Goal: Transaction & Acquisition: Download file/media

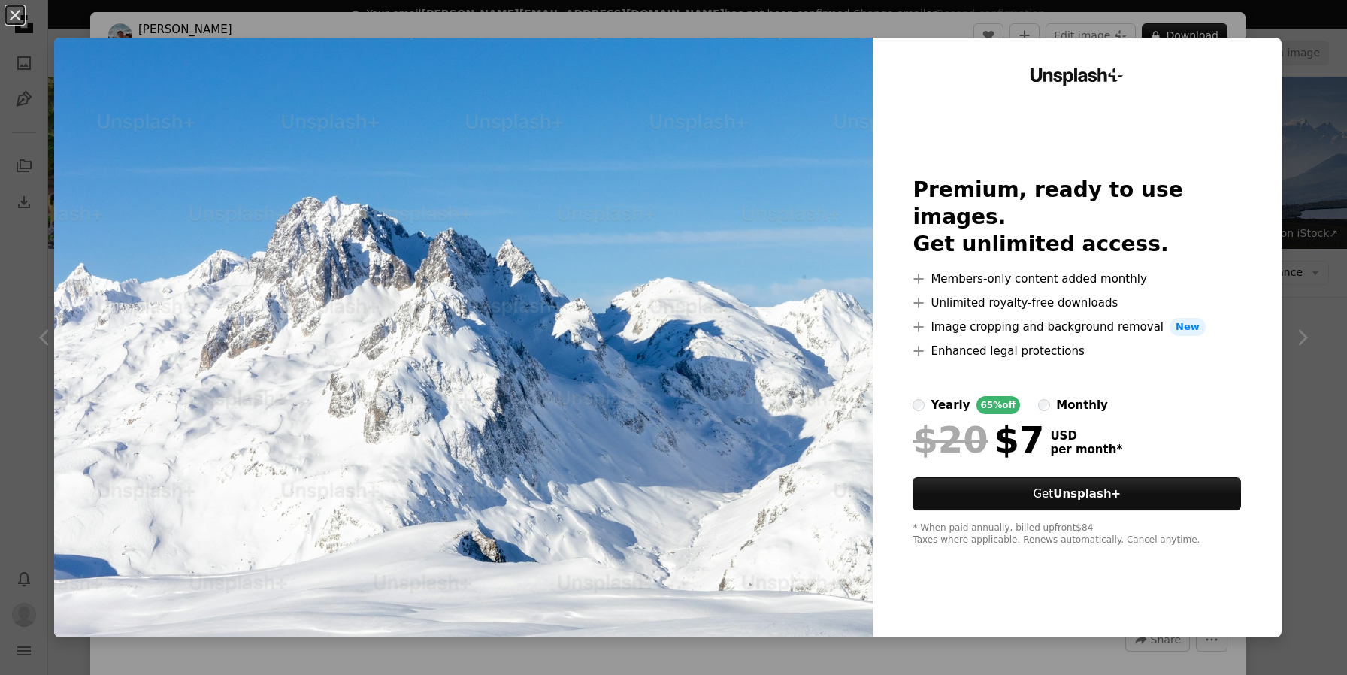
scroll to position [536, 0]
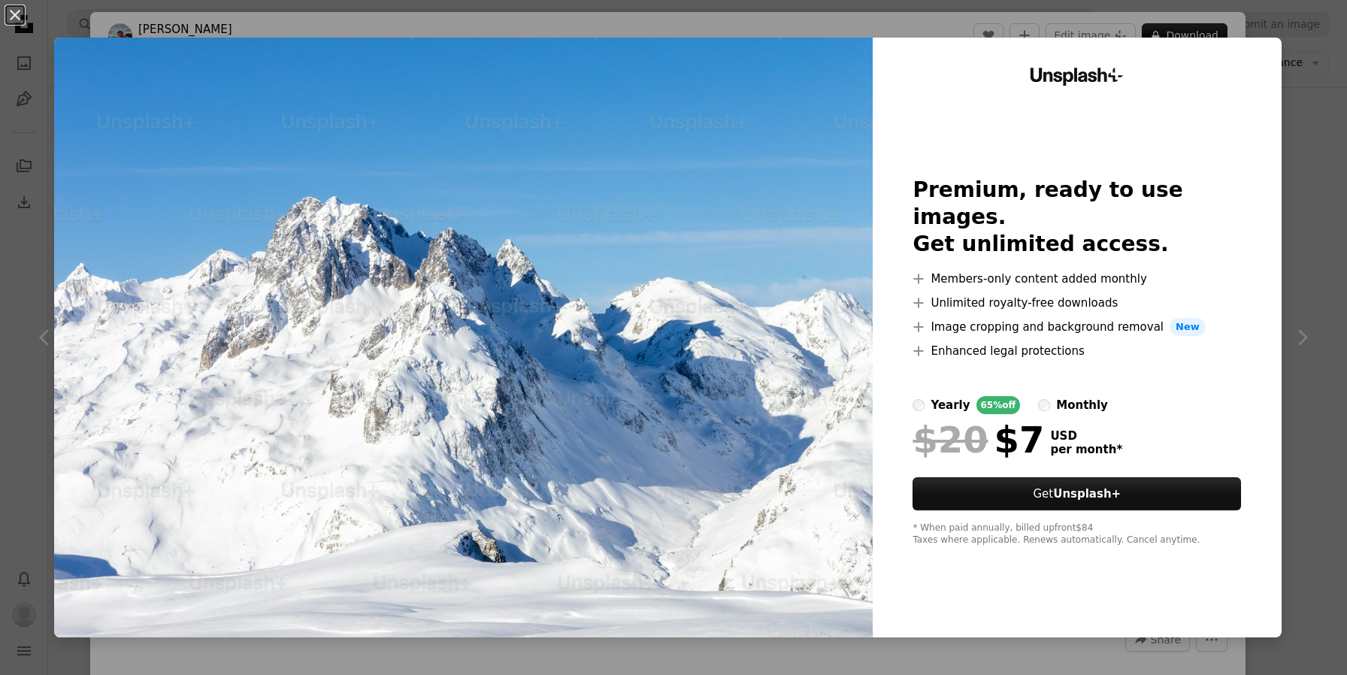
click at [1274, 53] on div "Unsplash+ Premium, ready to use images. Get unlimited access. A plus sign Membe…" at bounding box center [1077, 338] width 409 height 600
click at [1311, 117] on div "An X shape Unsplash+ Premium, ready to use images. Get unlimited access. A plus…" at bounding box center [673, 337] width 1347 height 675
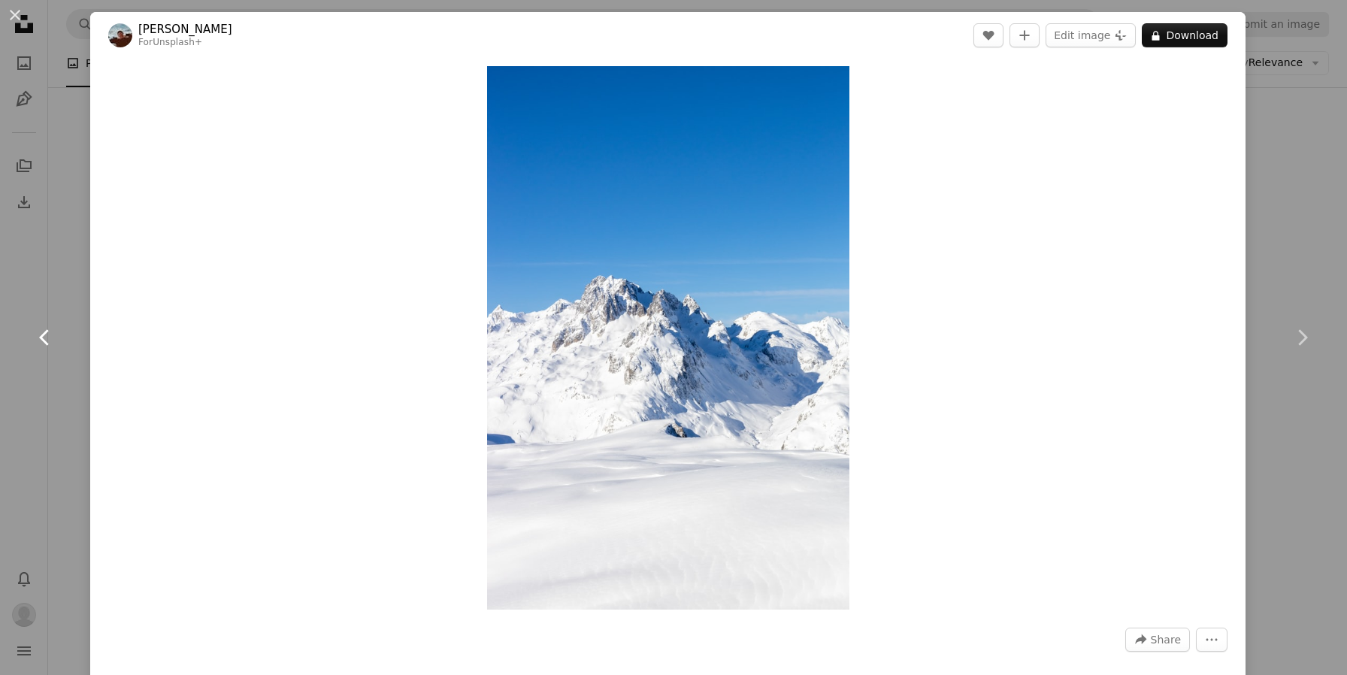
click at [61, 289] on link "Chevron left" at bounding box center [45, 337] width 90 height 144
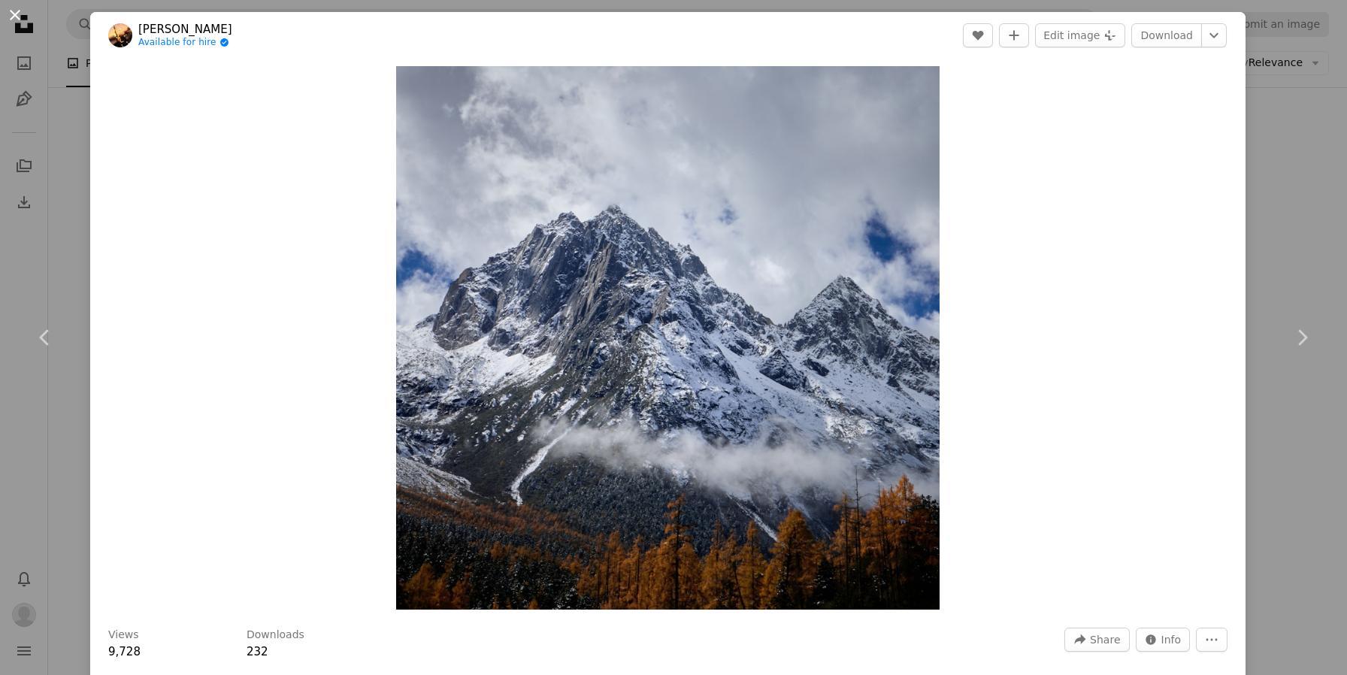
click at [19, 13] on button "An X shape" at bounding box center [15, 15] width 18 height 18
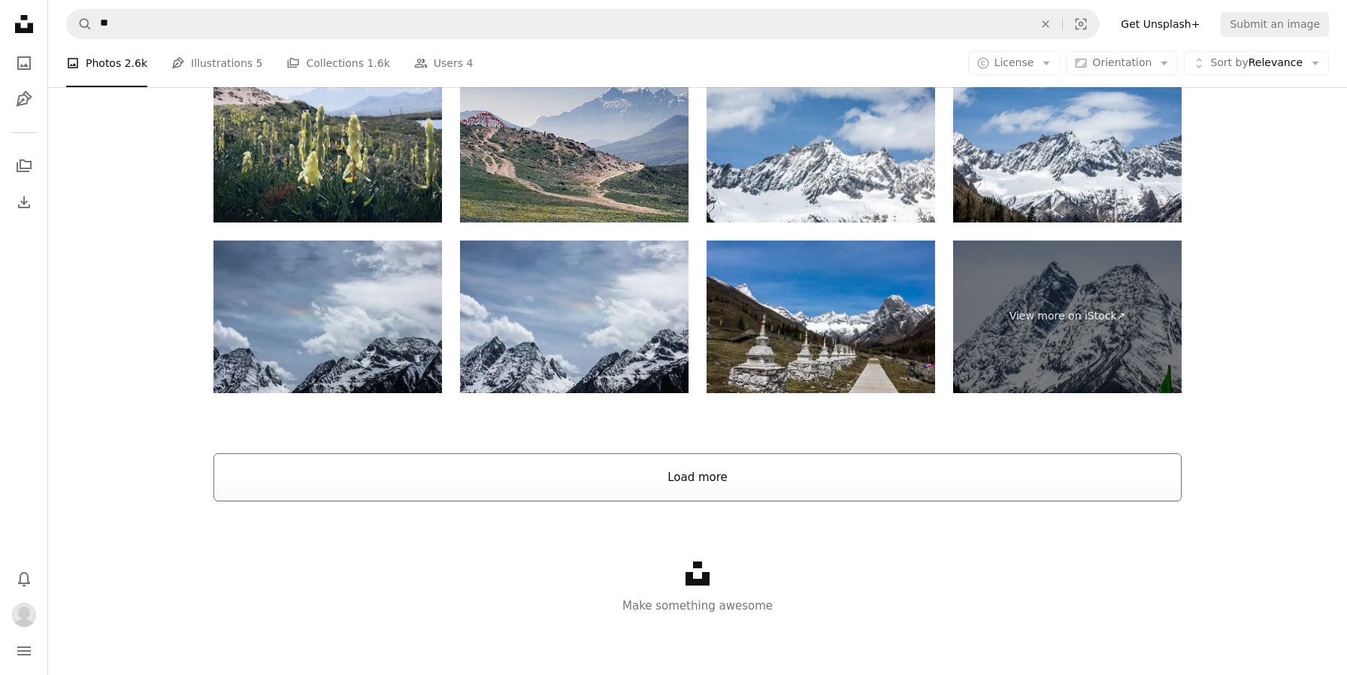
click at [763, 475] on button "Load more" at bounding box center [698, 477] width 968 height 48
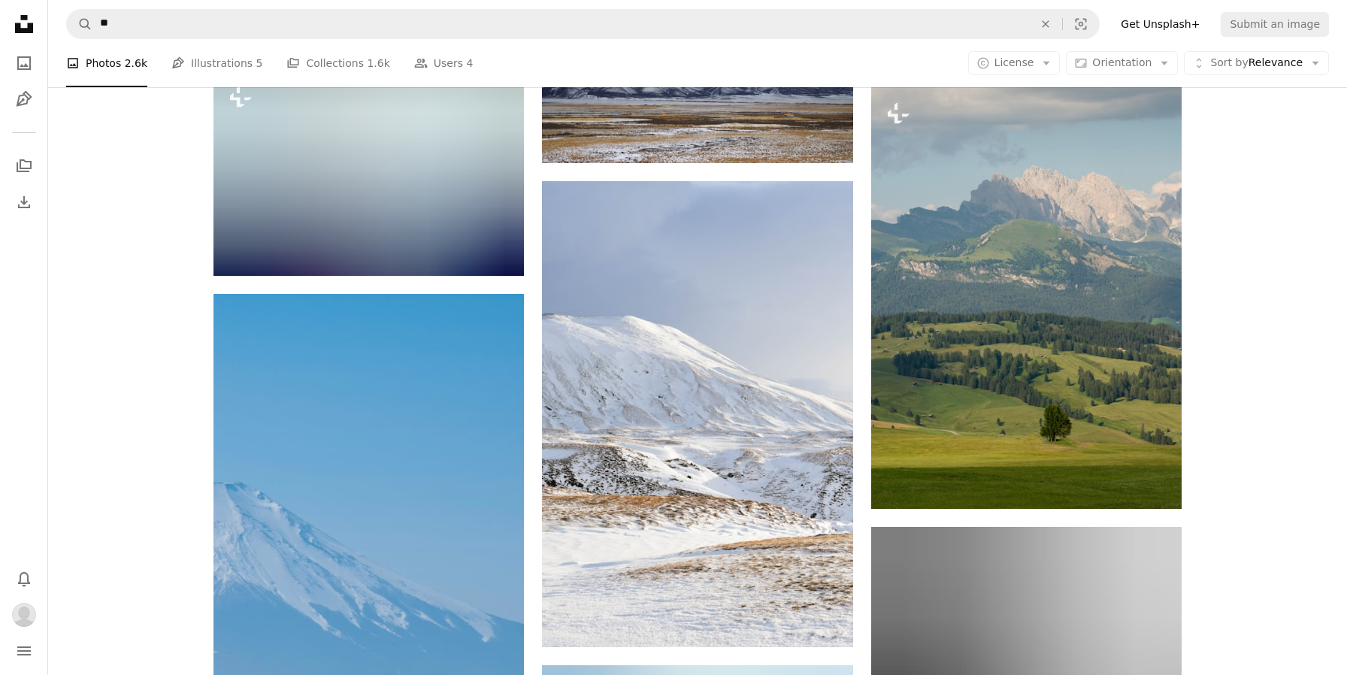
scroll to position [2313, 0]
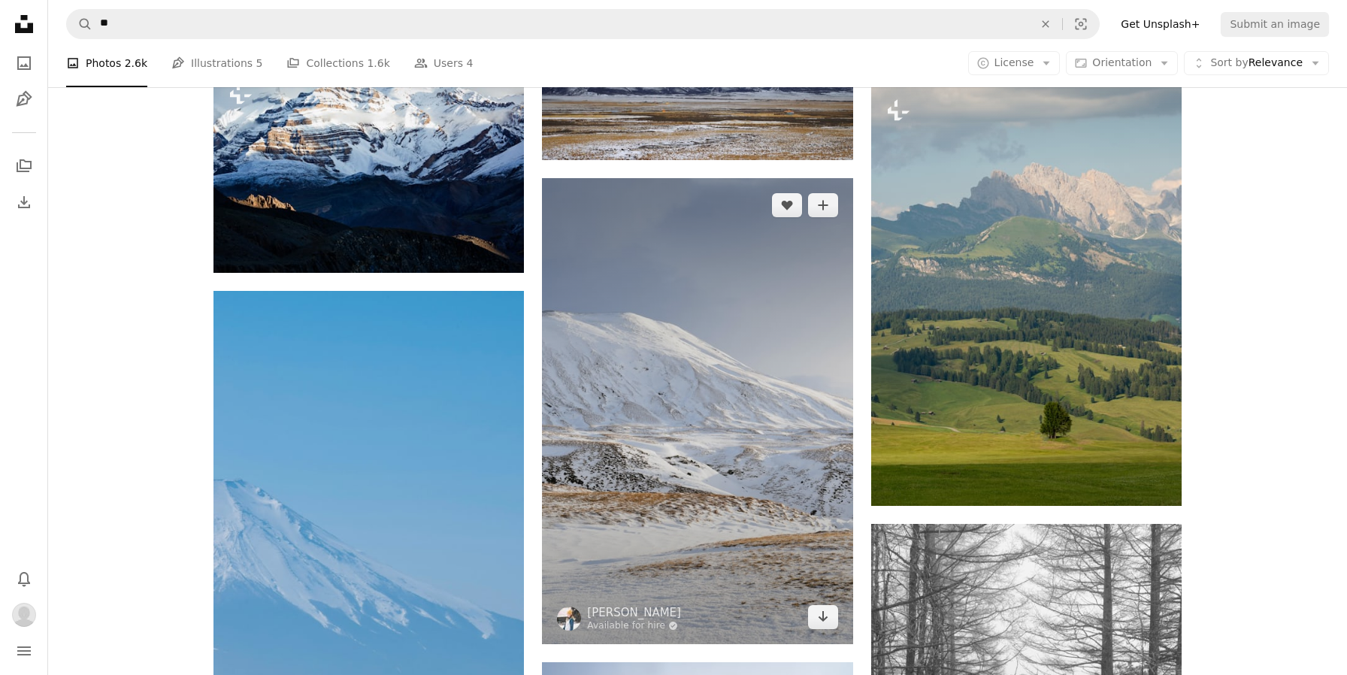
click at [737, 356] on img at bounding box center [697, 411] width 310 height 466
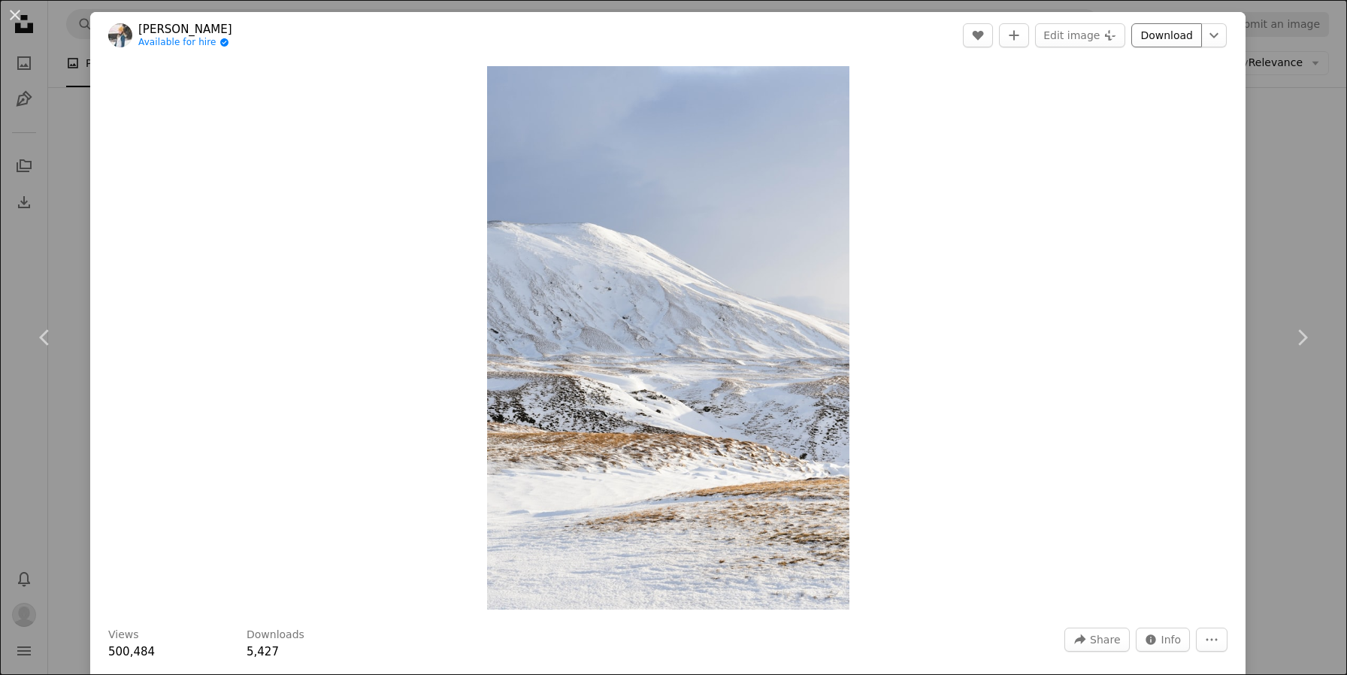
click at [1176, 36] on link "Download" at bounding box center [1166, 35] width 71 height 24
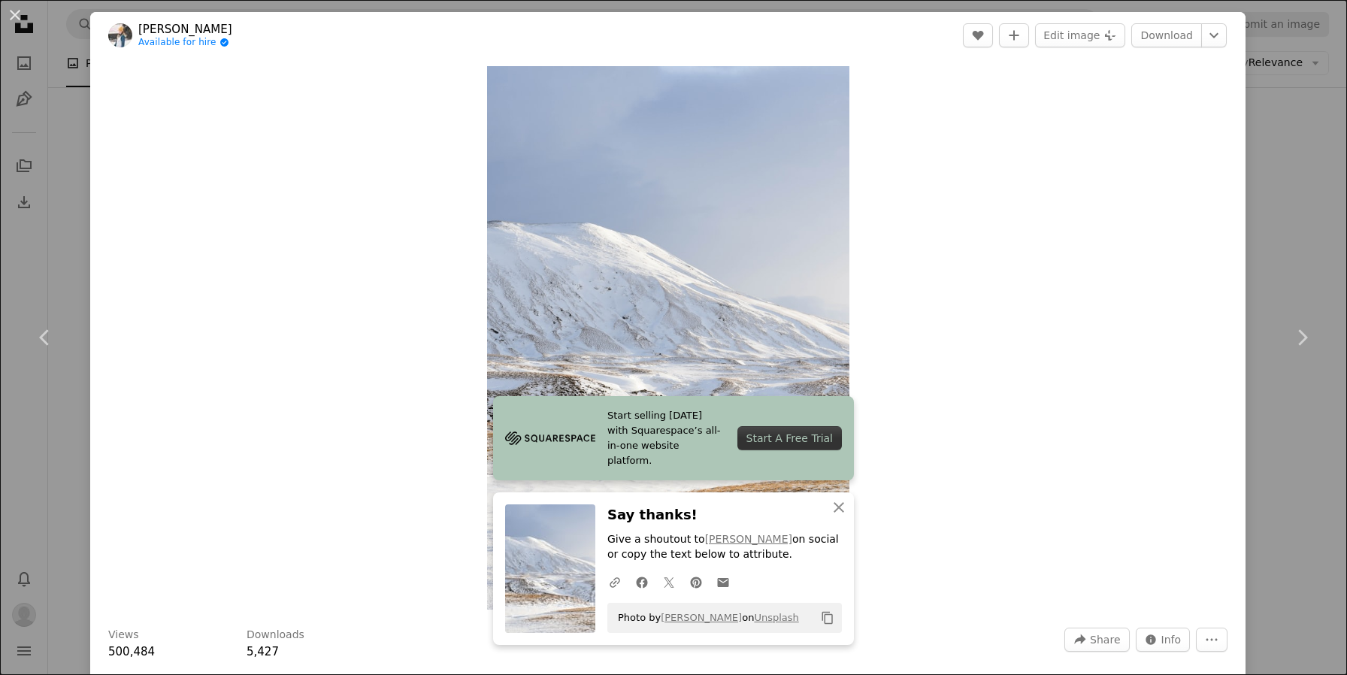
click at [963, 389] on div "Zoom in" at bounding box center [667, 338] width 1155 height 559
click at [840, 510] on icon "An X shape" at bounding box center [839, 507] width 18 height 18
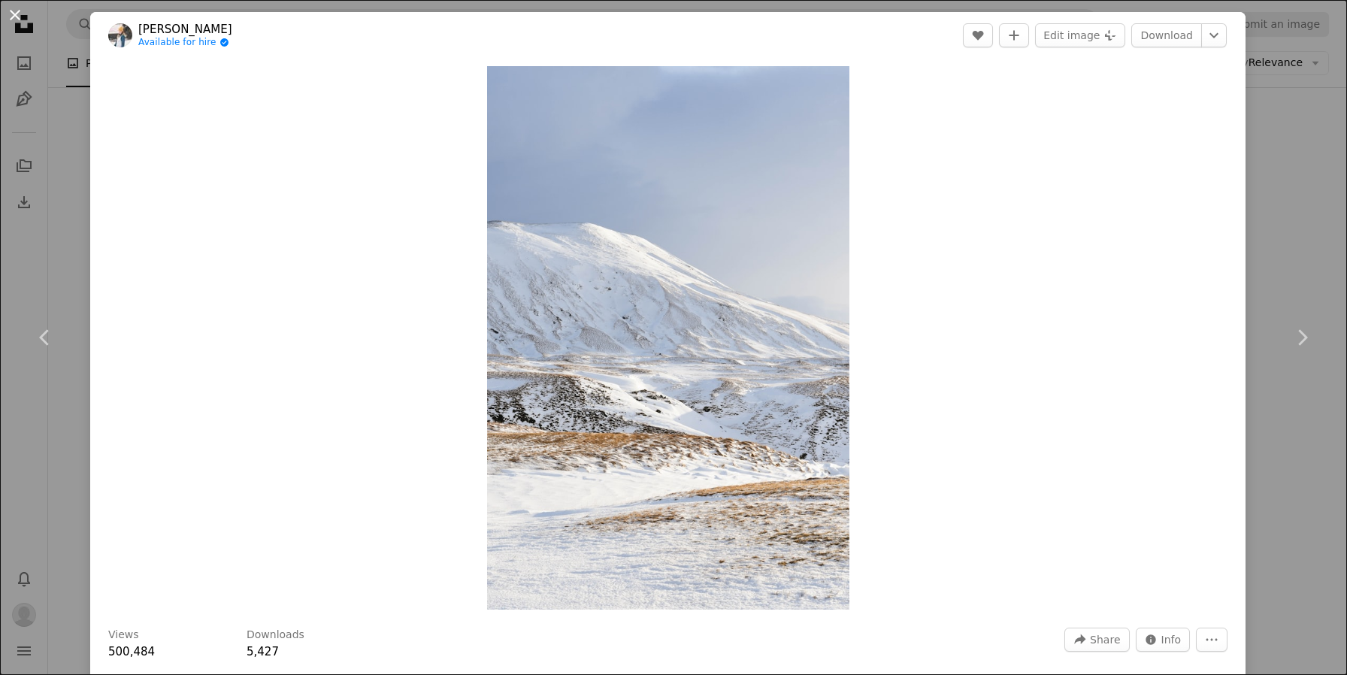
click at [19, 19] on button "An X shape" at bounding box center [15, 15] width 18 height 18
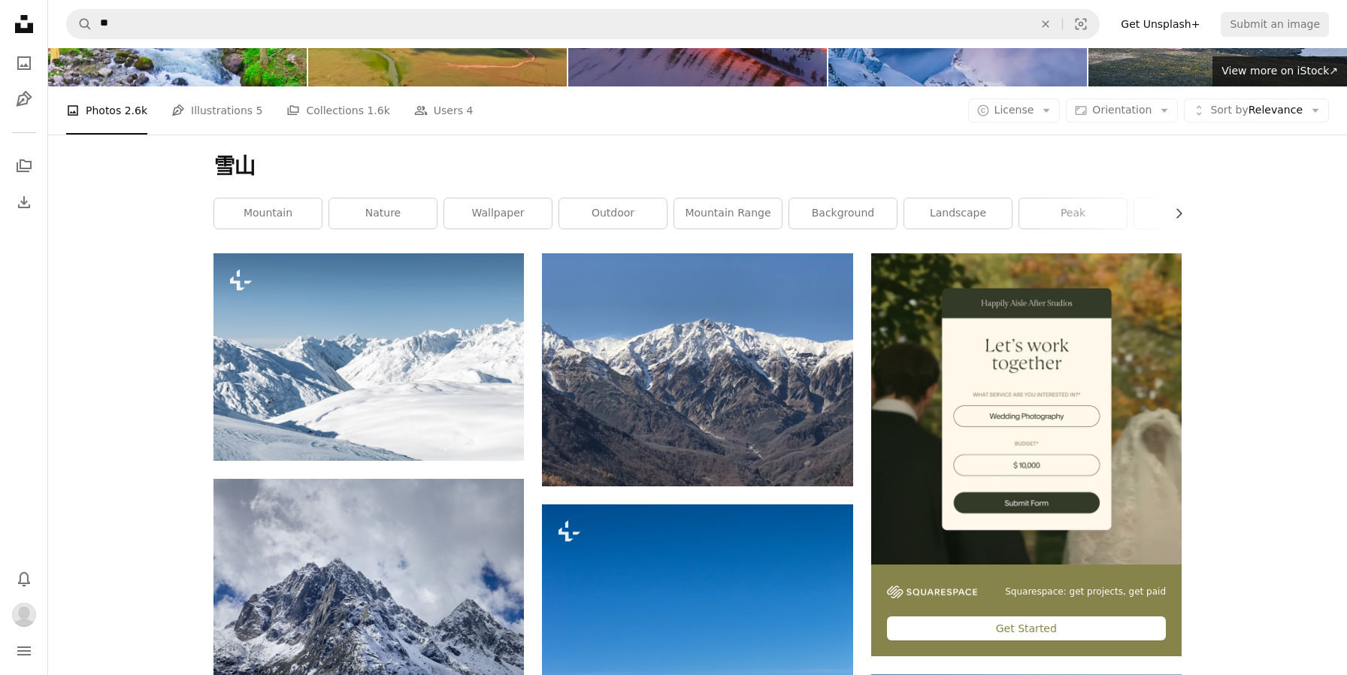
scroll to position [165, 0]
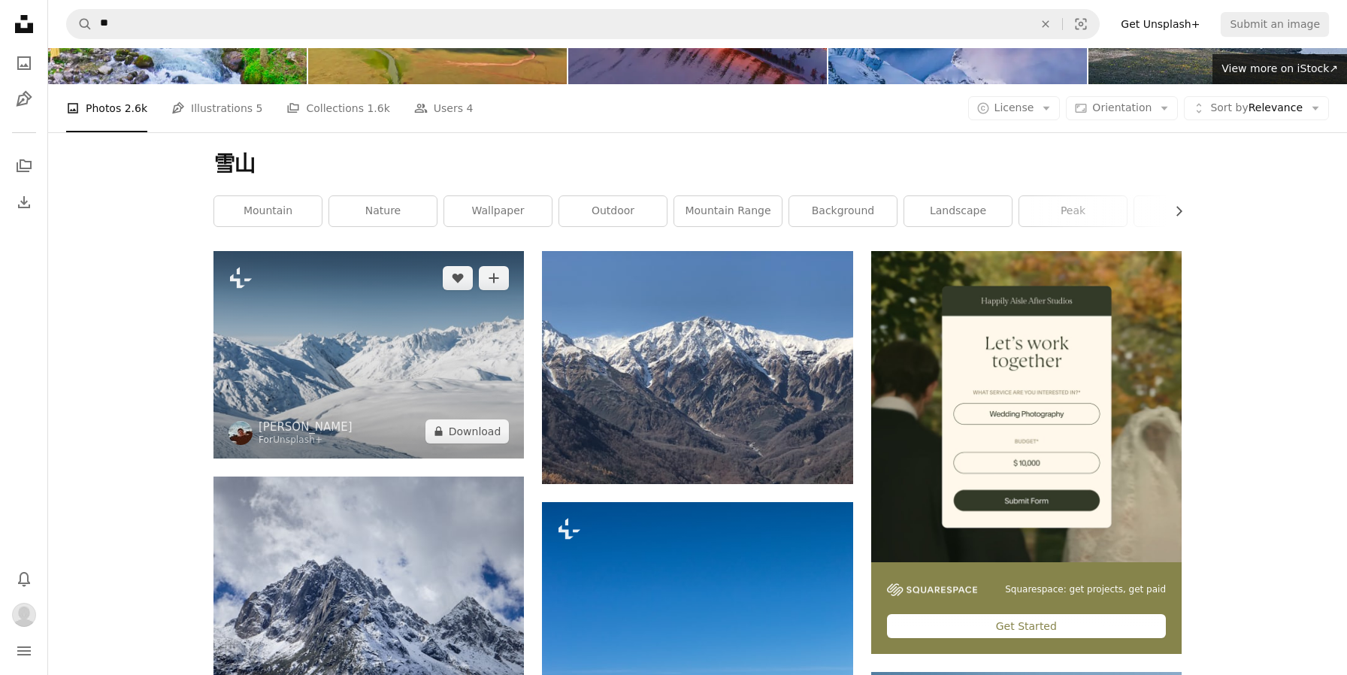
click at [453, 403] on img at bounding box center [369, 354] width 310 height 207
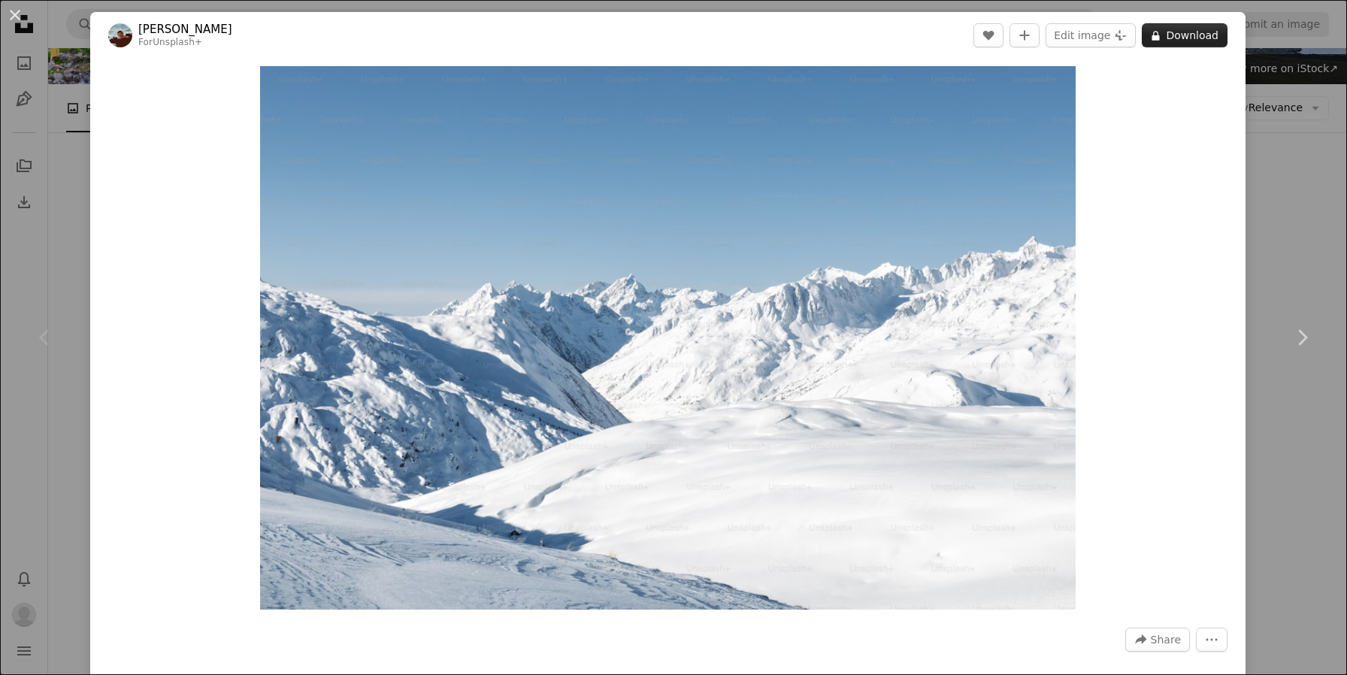
click at [1162, 33] on icon "A lock" at bounding box center [1155, 35] width 11 height 11
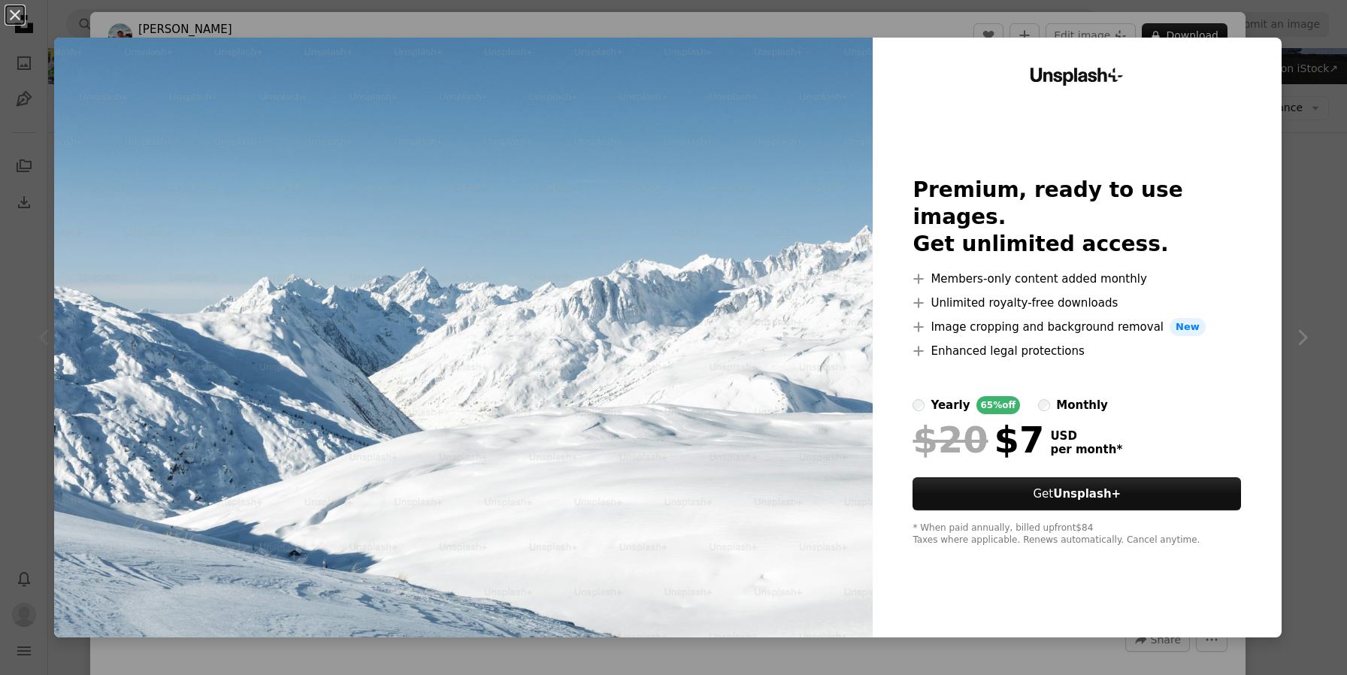
click at [1323, 238] on div "An X shape Unsplash+ Premium, ready to use images. Get unlimited access. A plus…" at bounding box center [673, 337] width 1347 height 675
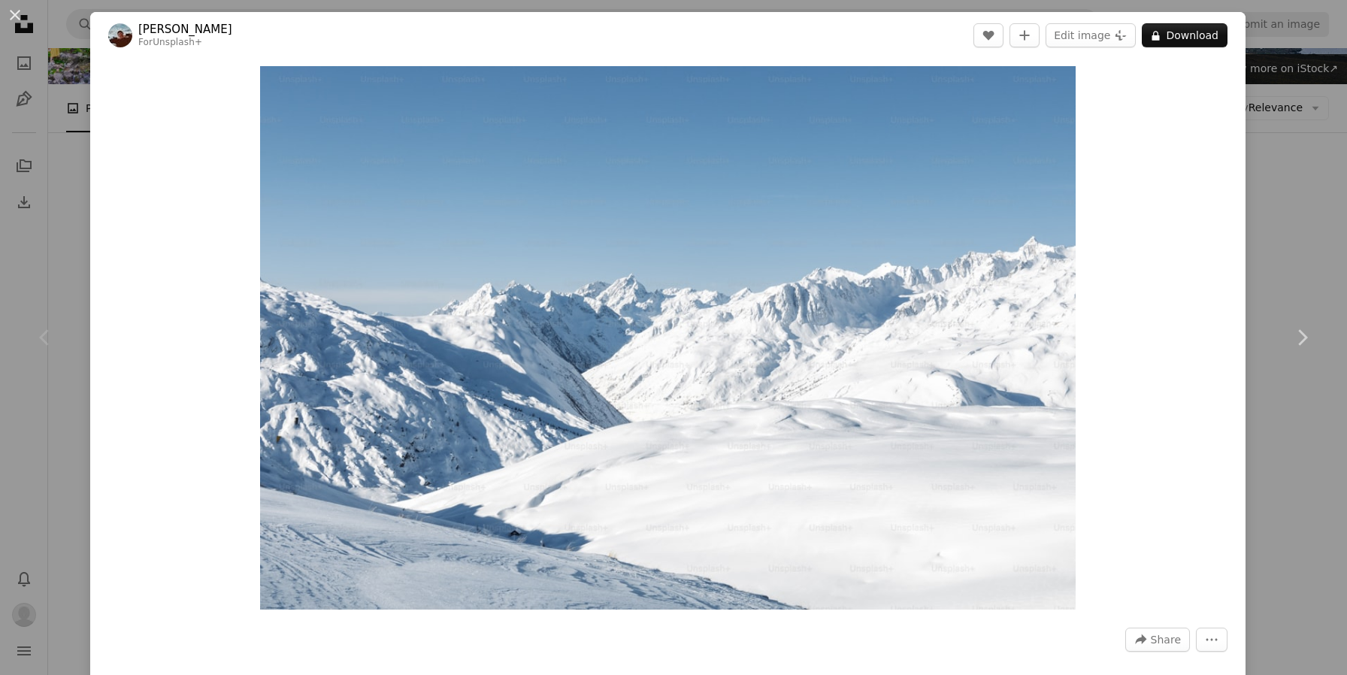
click at [79, 254] on div "An X shape Chevron left Chevron right [PERSON_NAME] For Unsplash+ A heart A plu…" at bounding box center [673, 337] width 1347 height 675
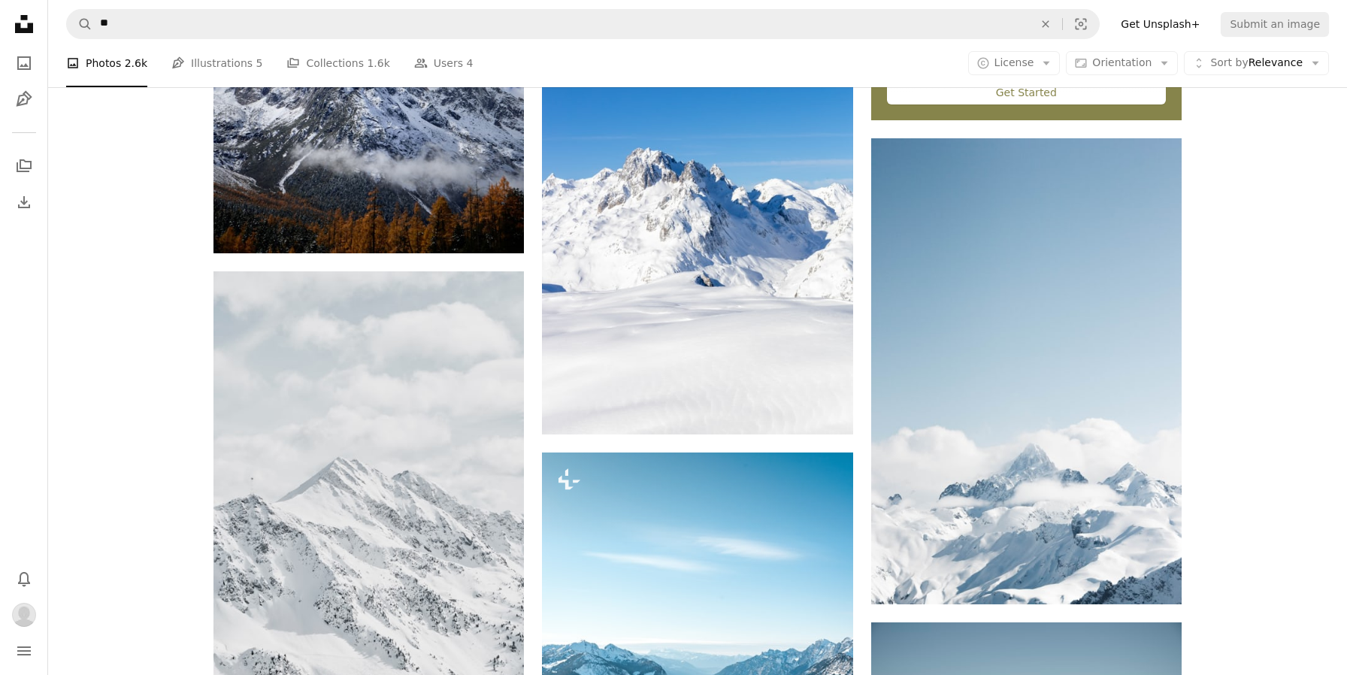
scroll to position [699, 0]
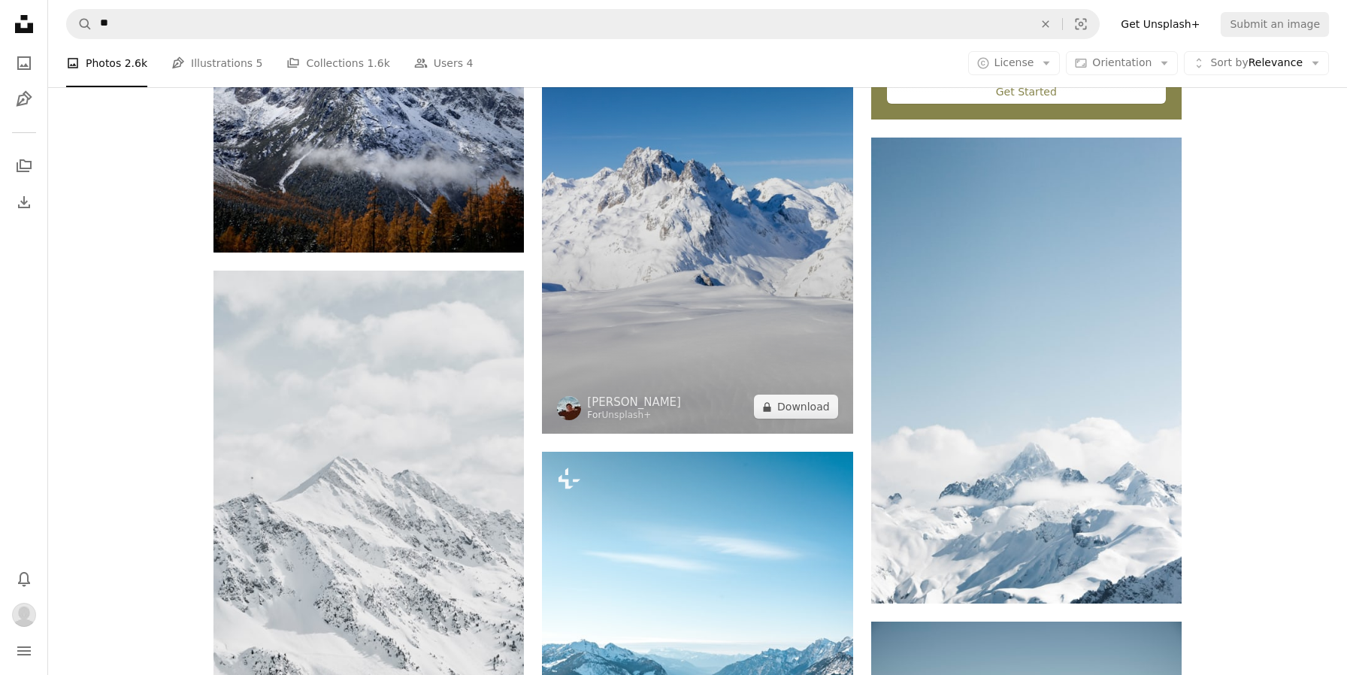
click at [635, 337] on img at bounding box center [697, 201] width 310 height 466
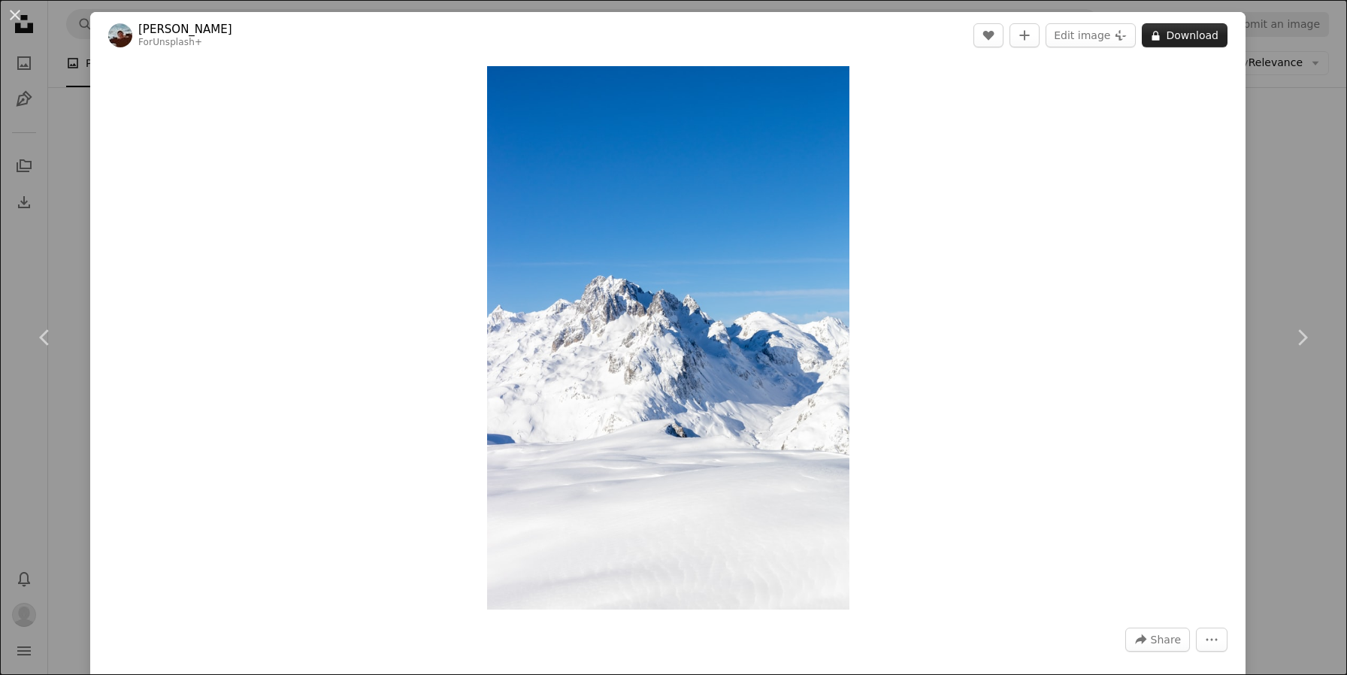
click at [1228, 30] on button "A lock Download" at bounding box center [1185, 35] width 86 height 24
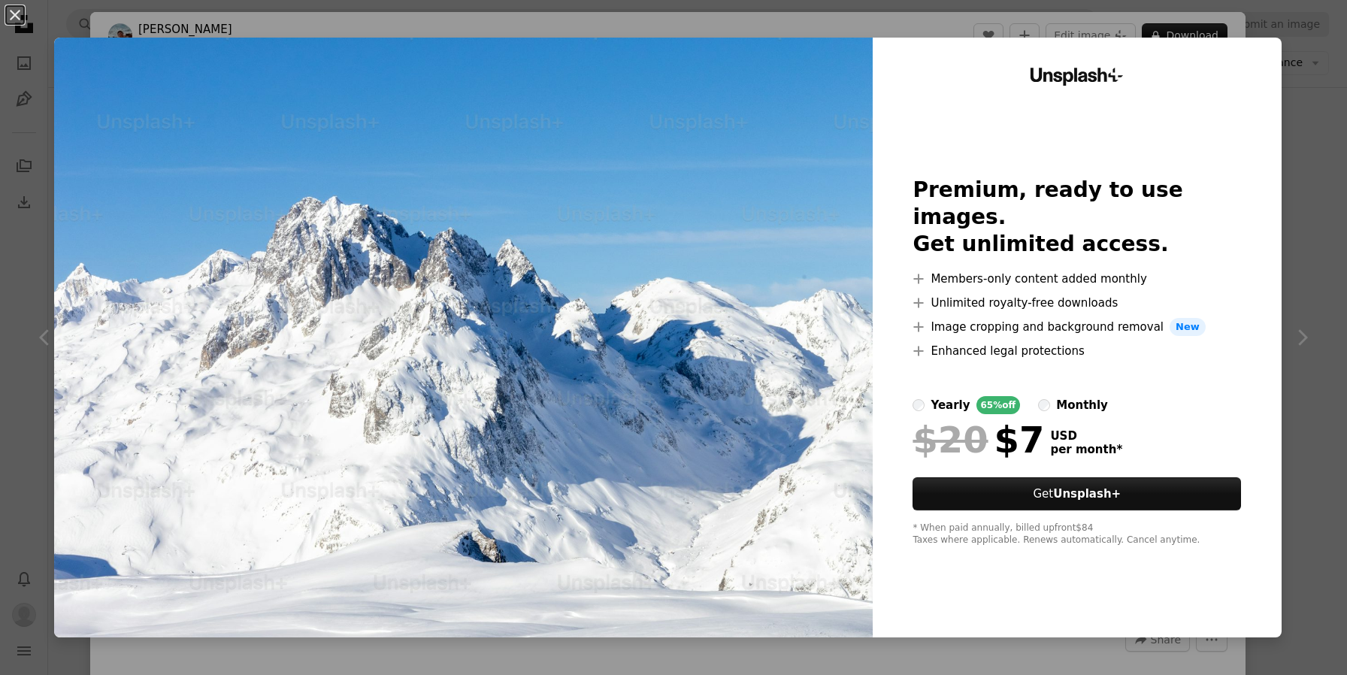
click at [1330, 209] on div "An X shape Unsplash+ Premium, ready to use images. Get unlimited access. A plus…" at bounding box center [673, 337] width 1347 height 675
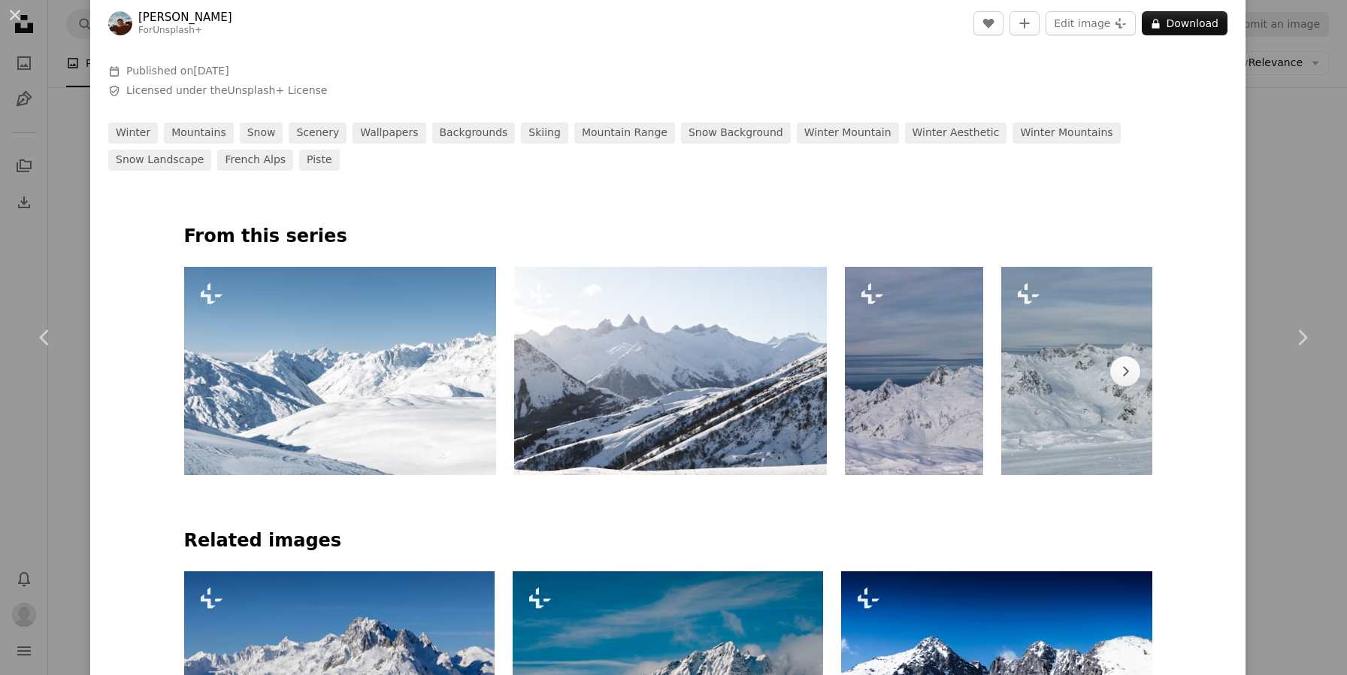
scroll to position [668, 0]
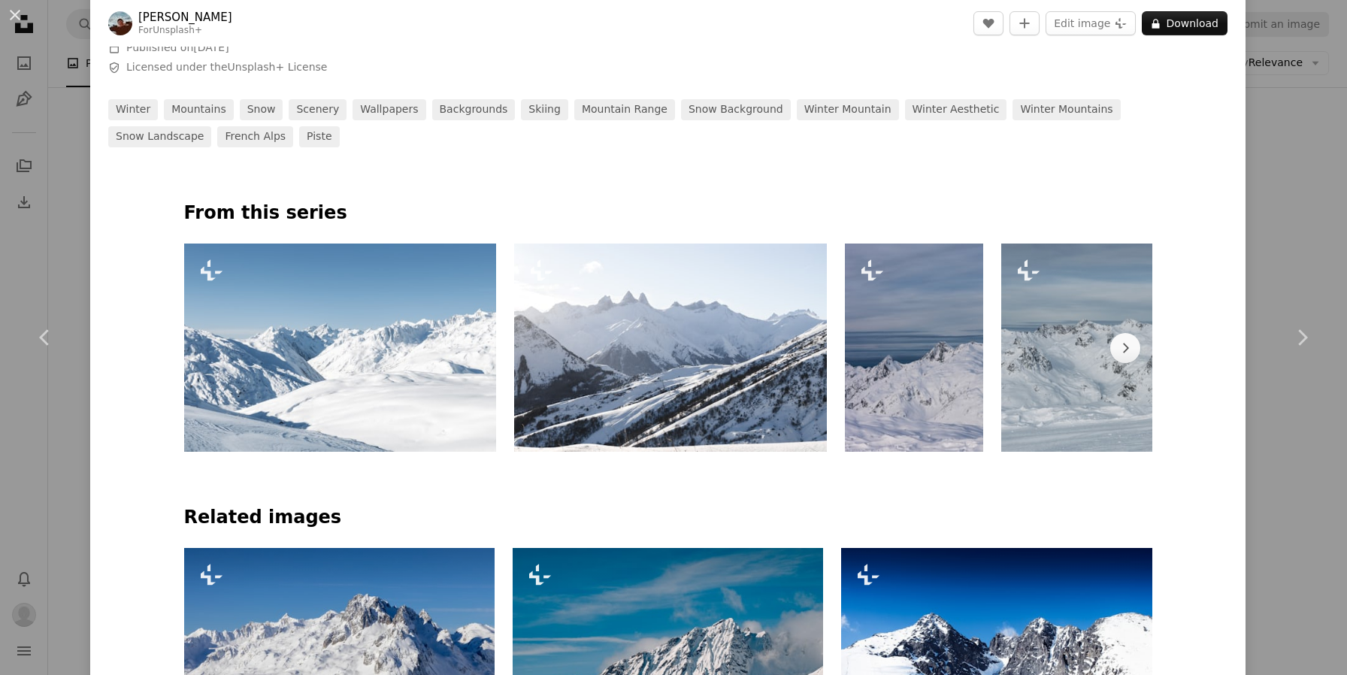
click at [1061, 438] on img at bounding box center [1157, 348] width 312 height 208
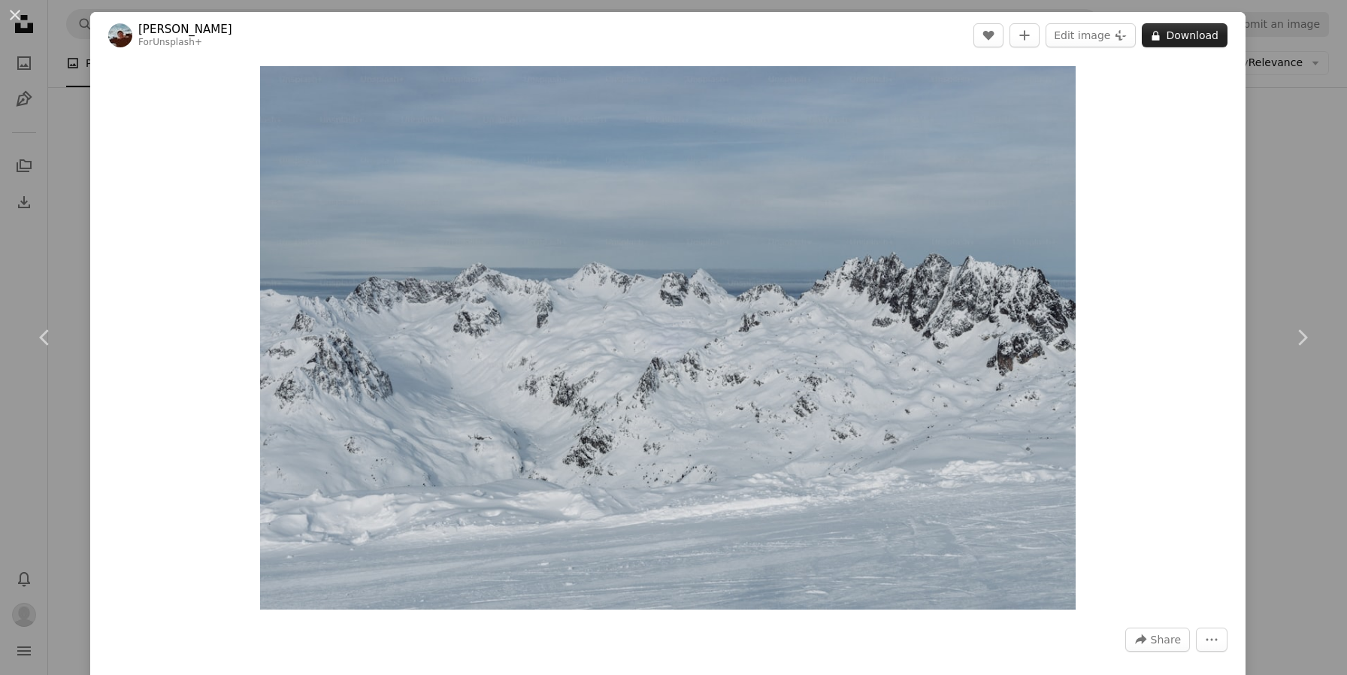
click at [1198, 40] on button "A lock Download" at bounding box center [1185, 35] width 86 height 24
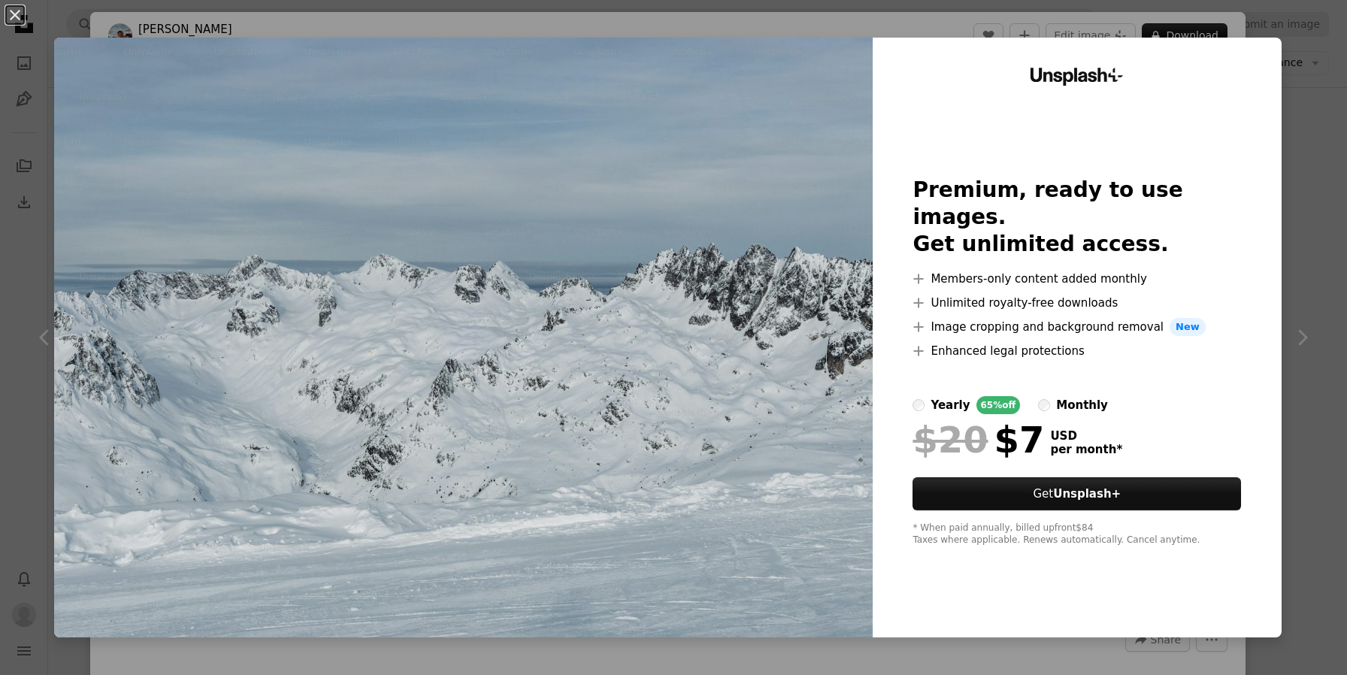
click at [1331, 136] on div "An X shape Unsplash+ Premium, ready to use images. Get unlimited access. A plus…" at bounding box center [673, 337] width 1347 height 675
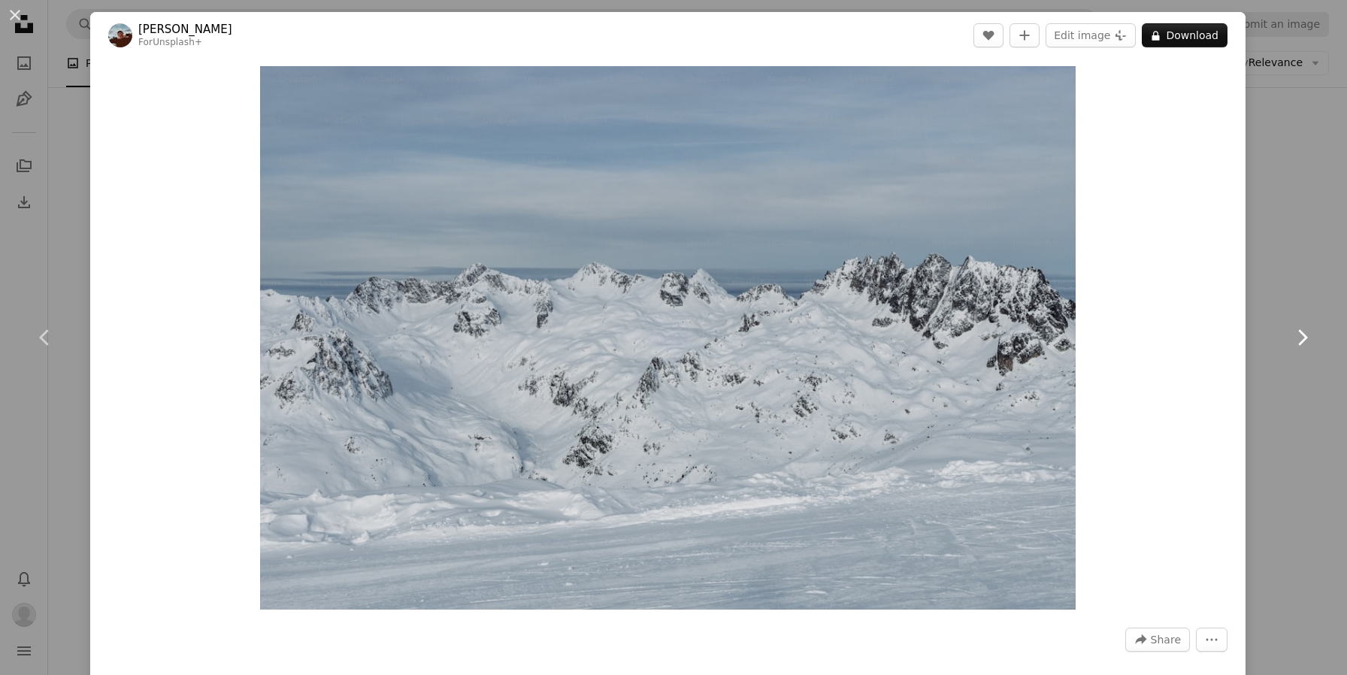
click at [1291, 310] on link "Chevron right" at bounding box center [1302, 337] width 90 height 144
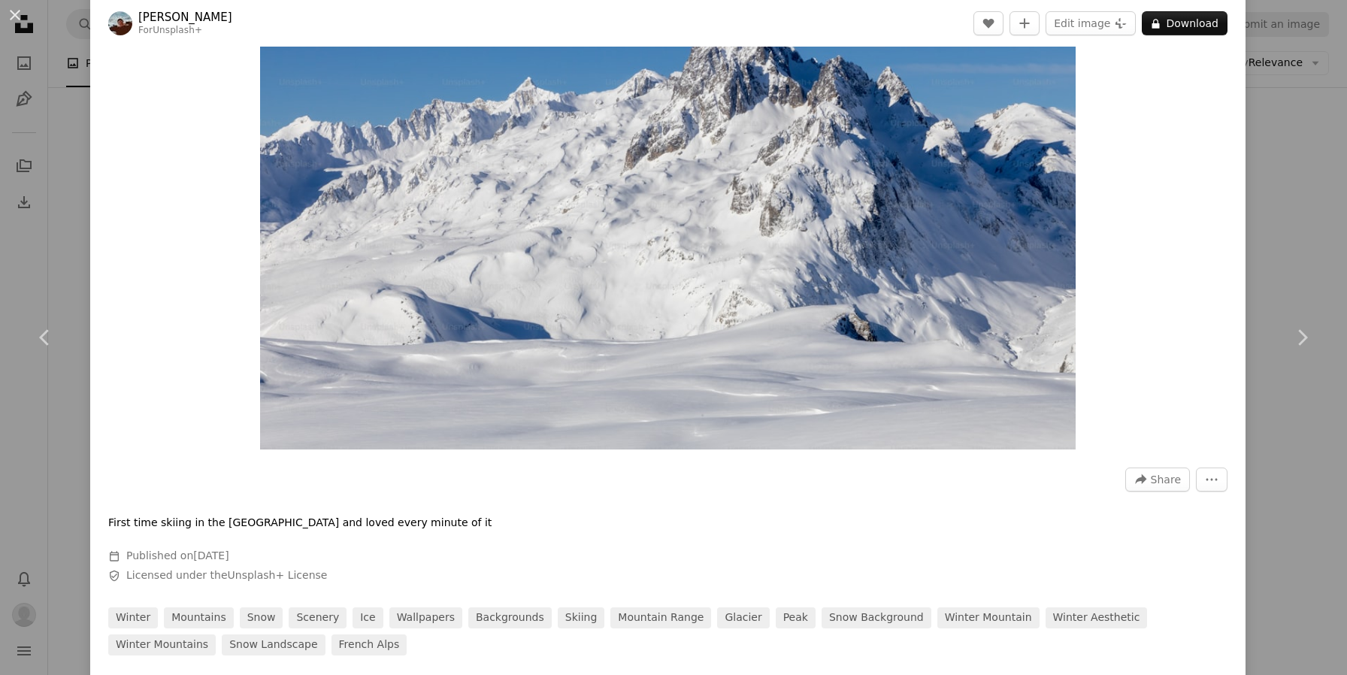
scroll to position [163, 0]
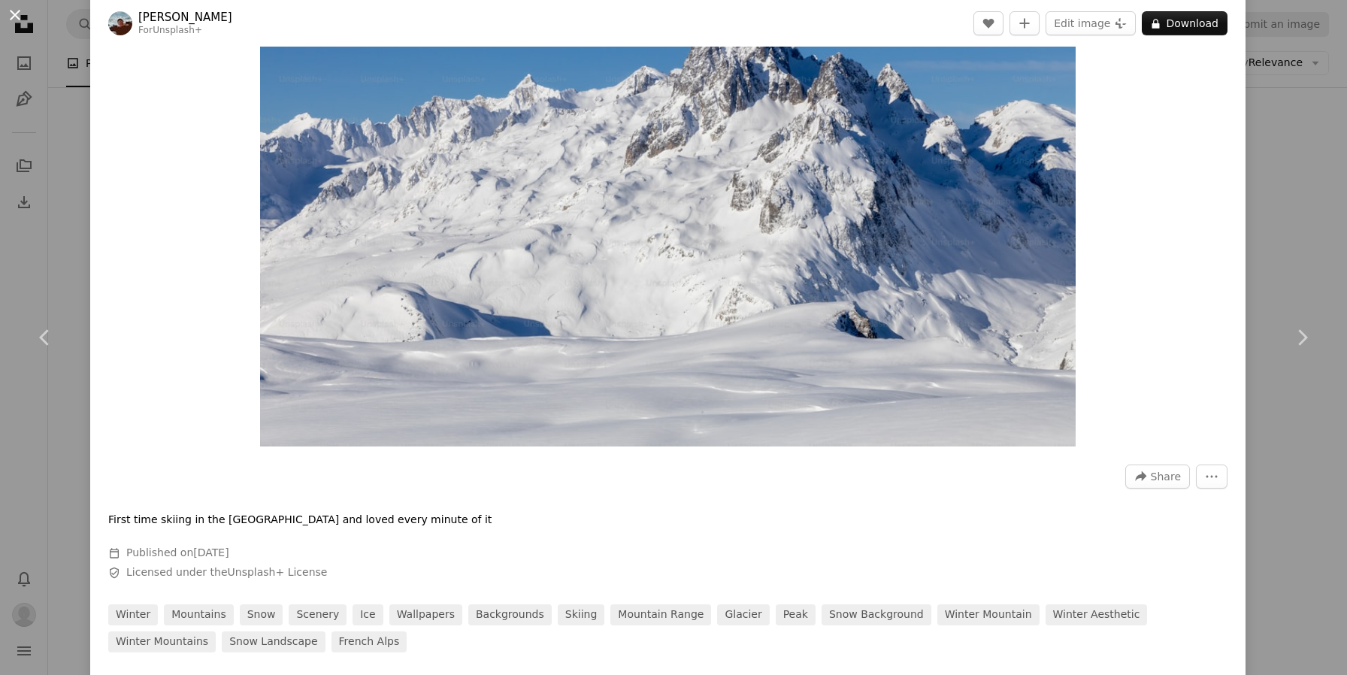
click at [15, 14] on button "An X shape" at bounding box center [15, 15] width 18 height 18
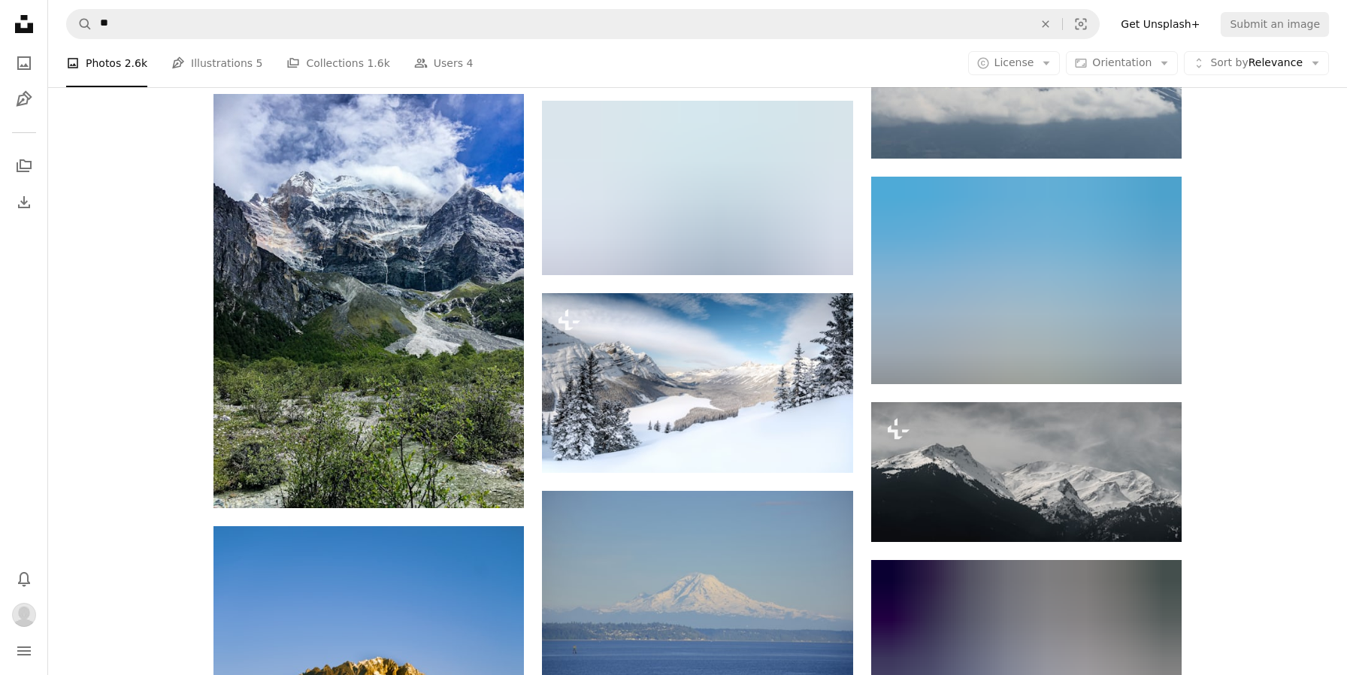
scroll to position [4269, 0]
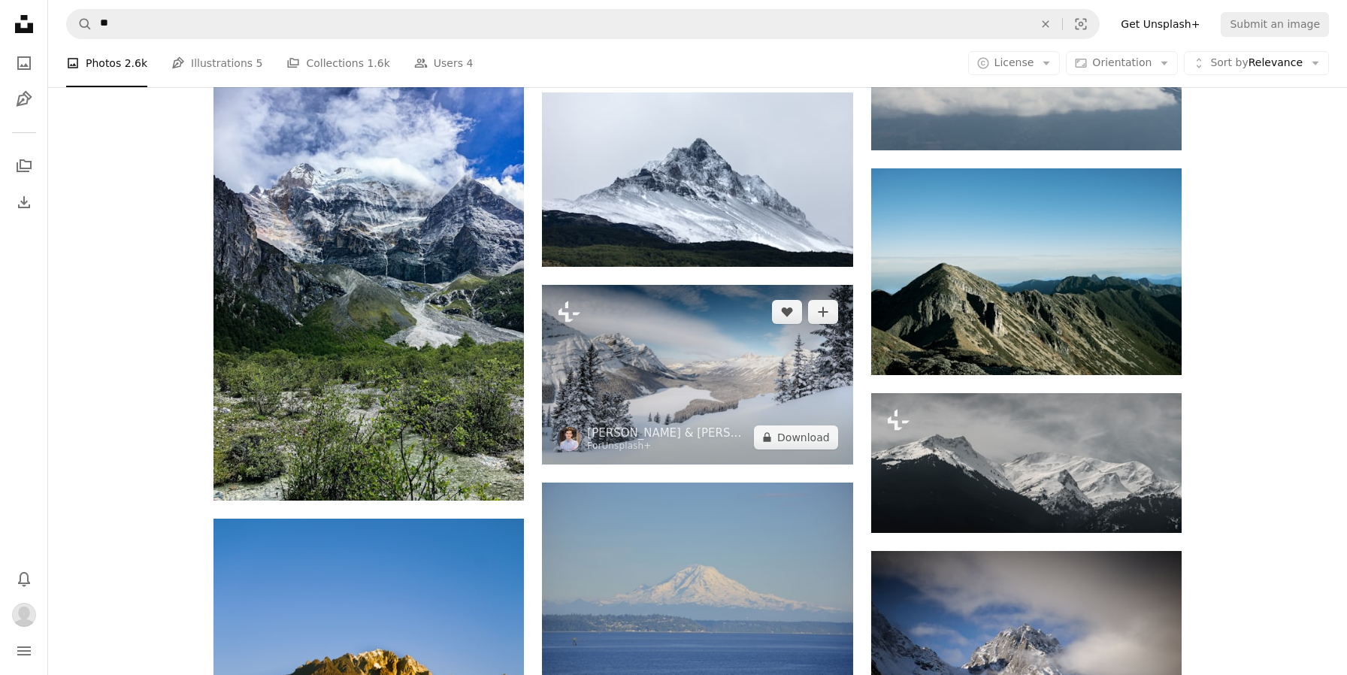
click at [734, 409] on img at bounding box center [697, 375] width 310 height 180
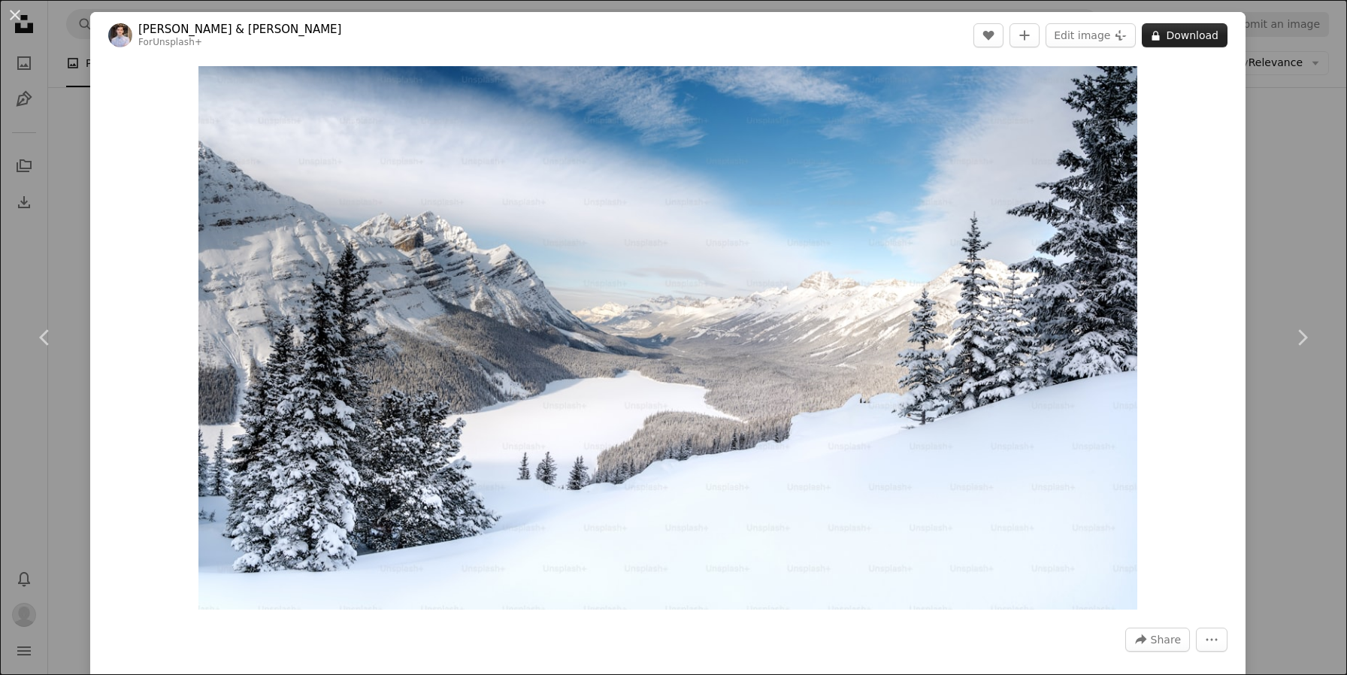
click at [1162, 30] on icon "A lock" at bounding box center [1155, 35] width 11 height 11
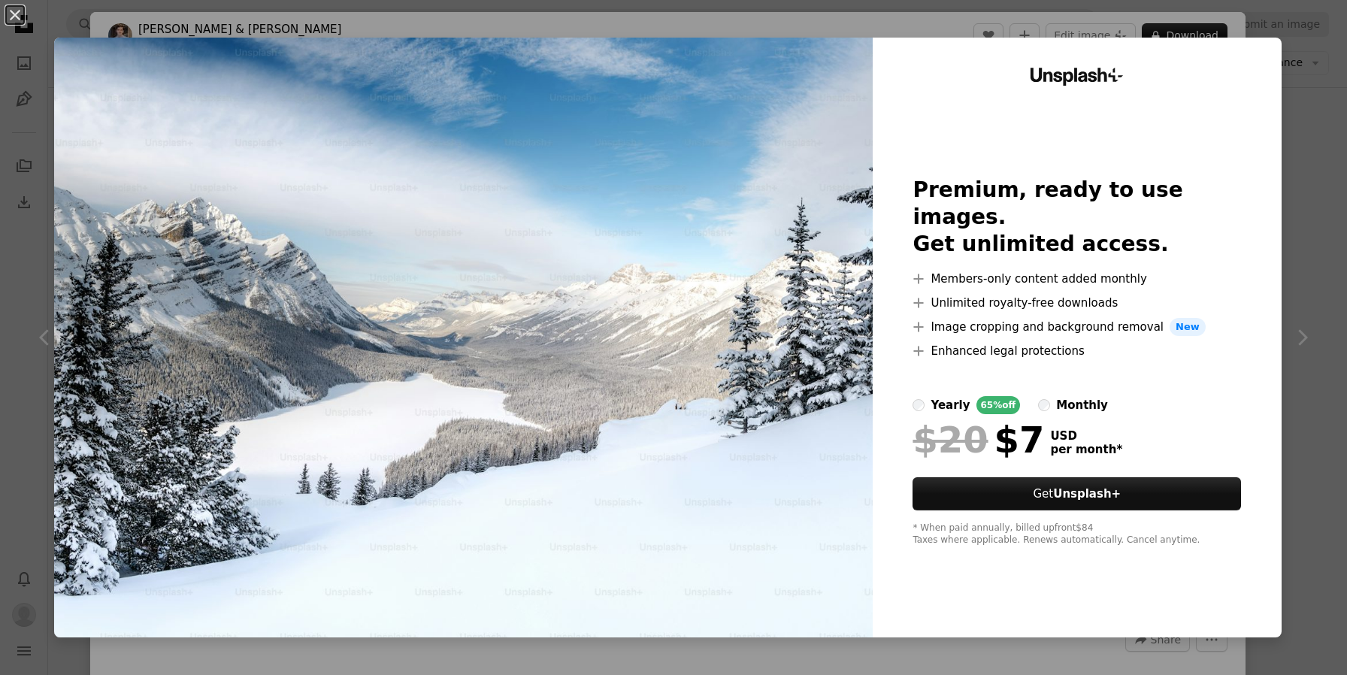
click at [1325, 203] on div "An X shape Unsplash+ Premium, ready to use images. Get unlimited access. A plus…" at bounding box center [673, 337] width 1347 height 675
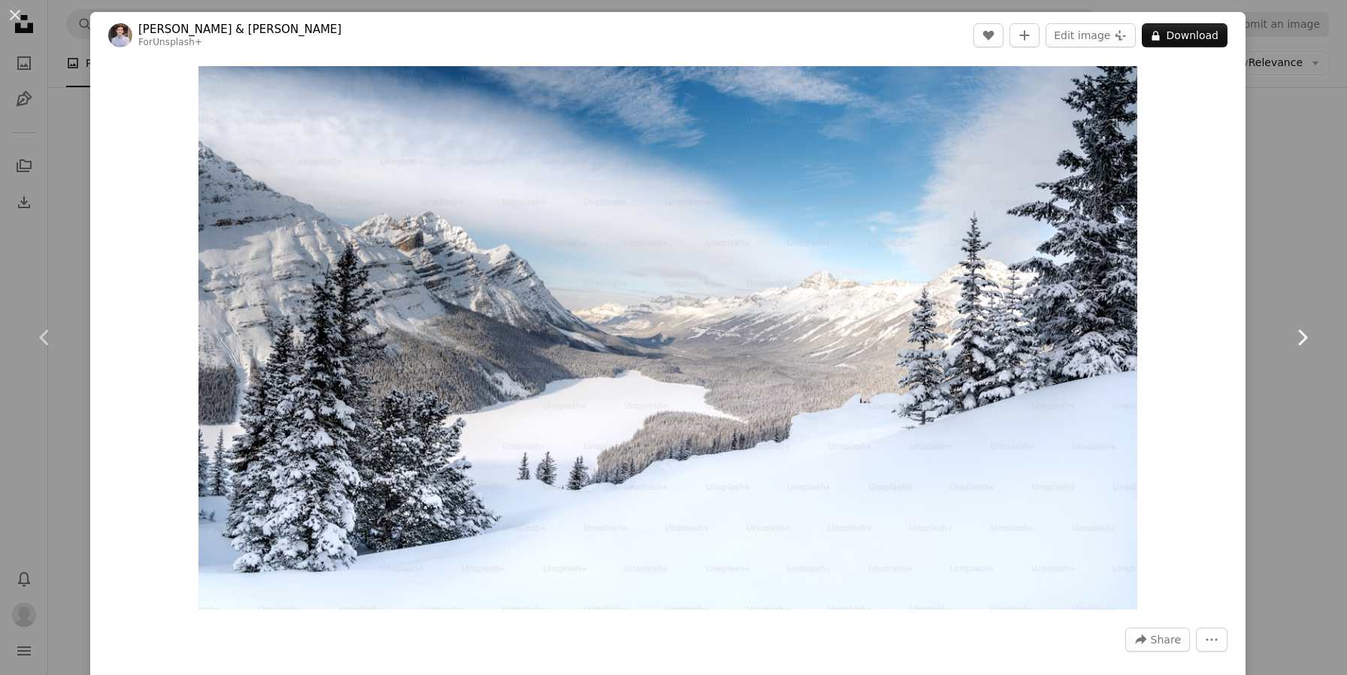
click at [1316, 268] on link "Chevron right" at bounding box center [1302, 337] width 90 height 144
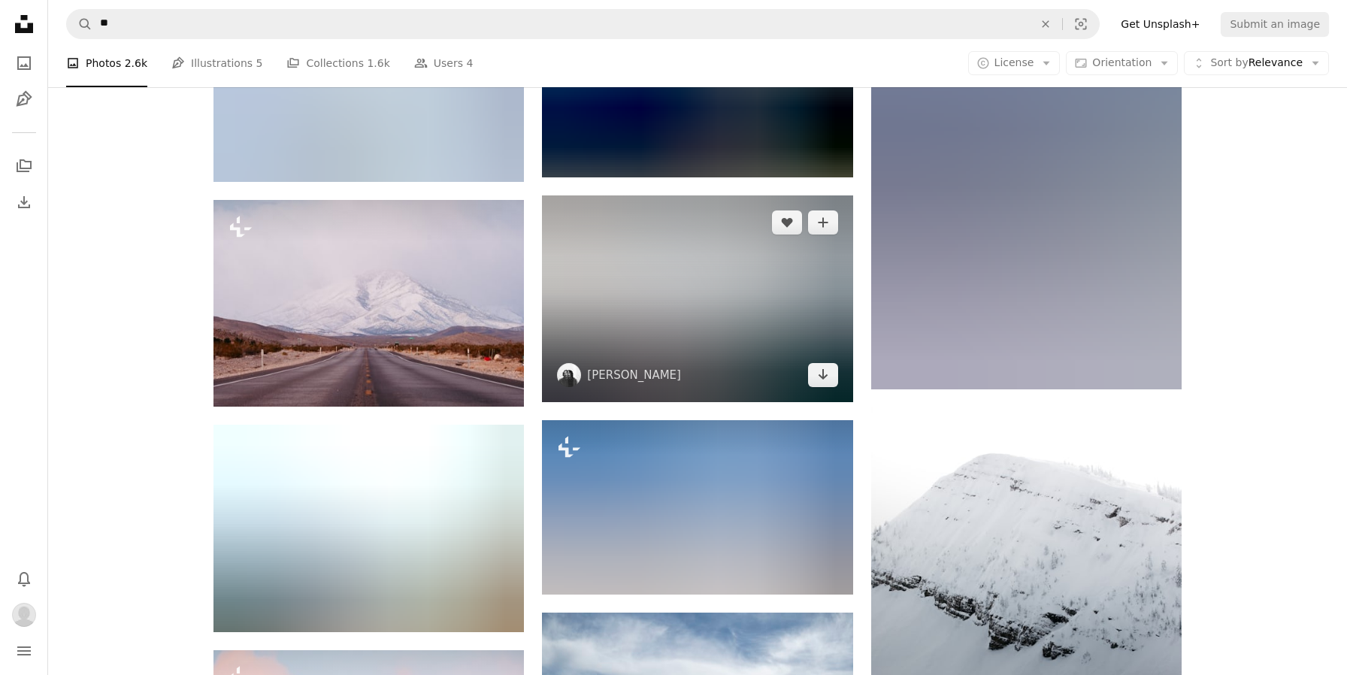
scroll to position [7967, 0]
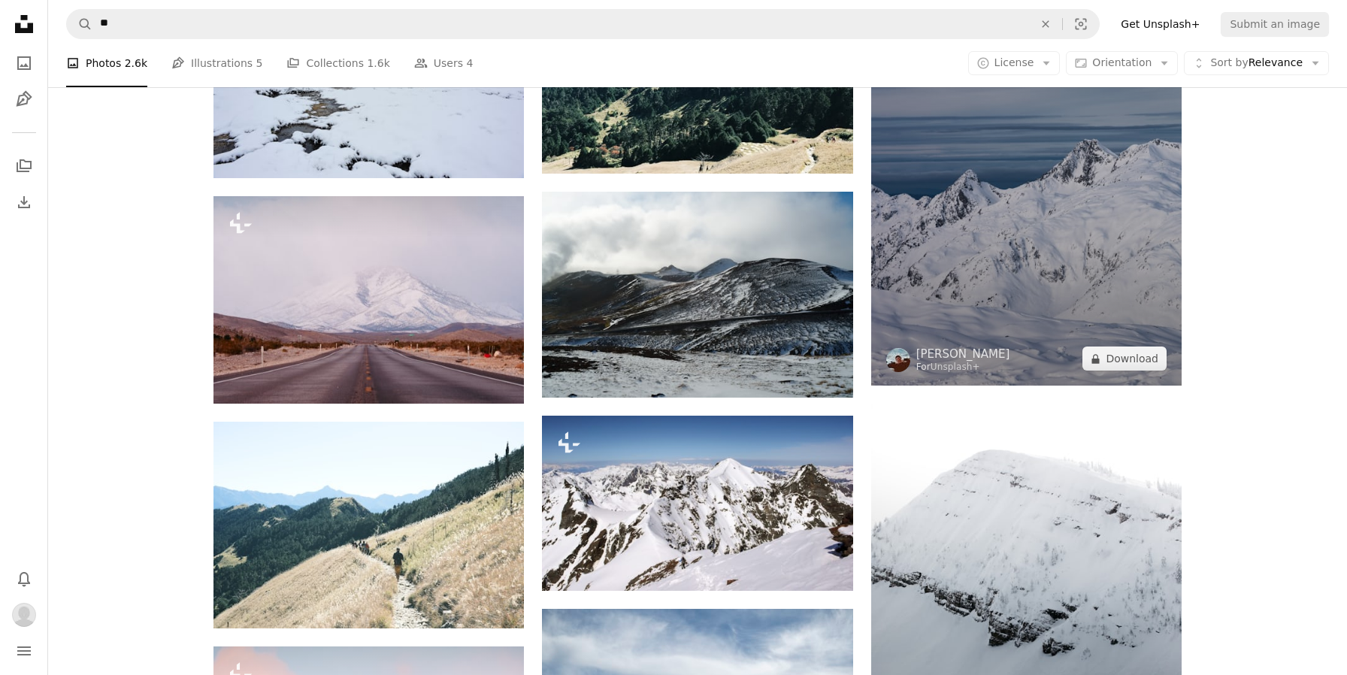
click at [1009, 303] on img at bounding box center [1026, 153] width 310 height 466
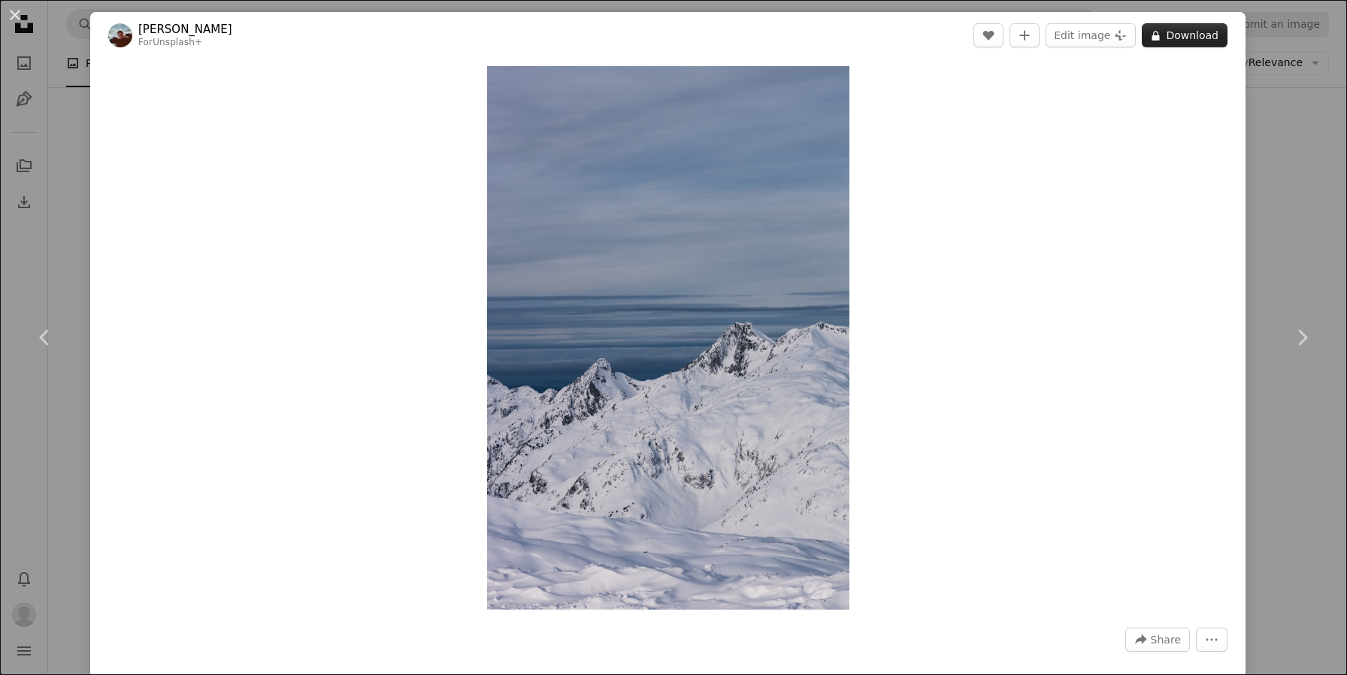
click at [1205, 35] on button "A lock Download" at bounding box center [1185, 35] width 86 height 24
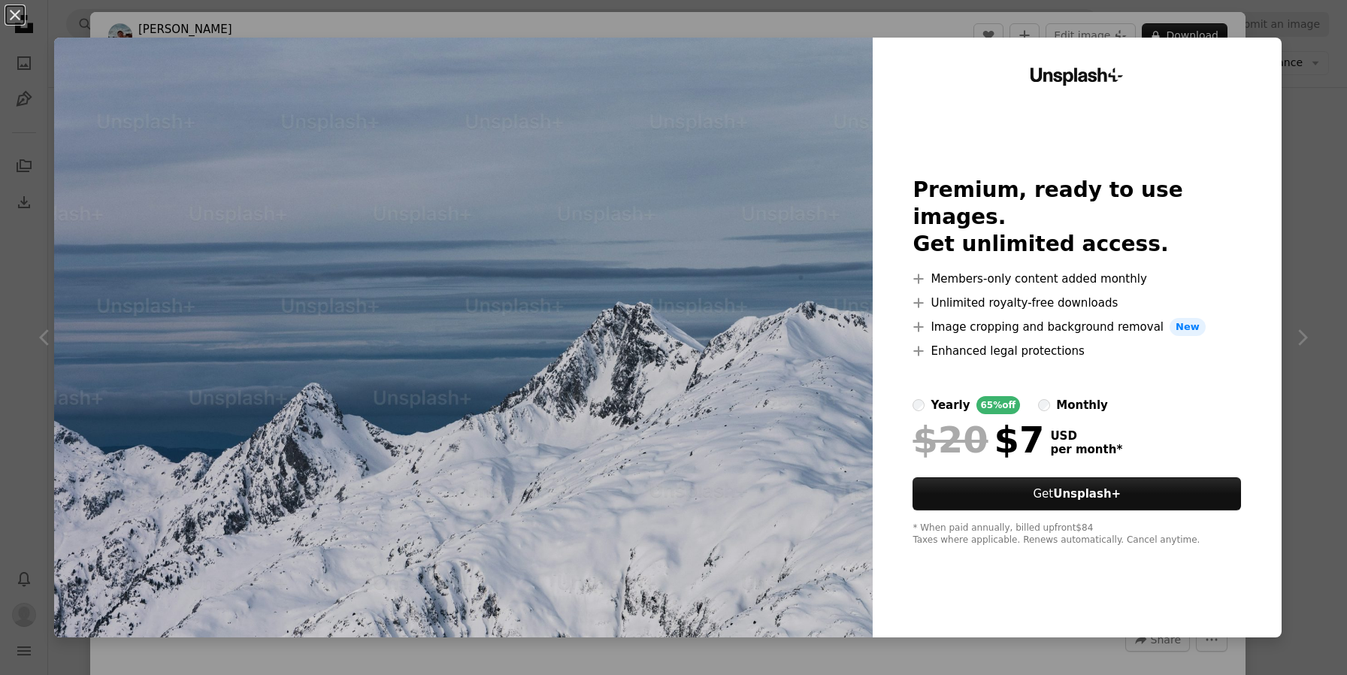
click at [1325, 101] on div "An X shape Unsplash+ Premium, ready to use images. Get unlimited access. A plus…" at bounding box center [673, 337] width 1347 height 675
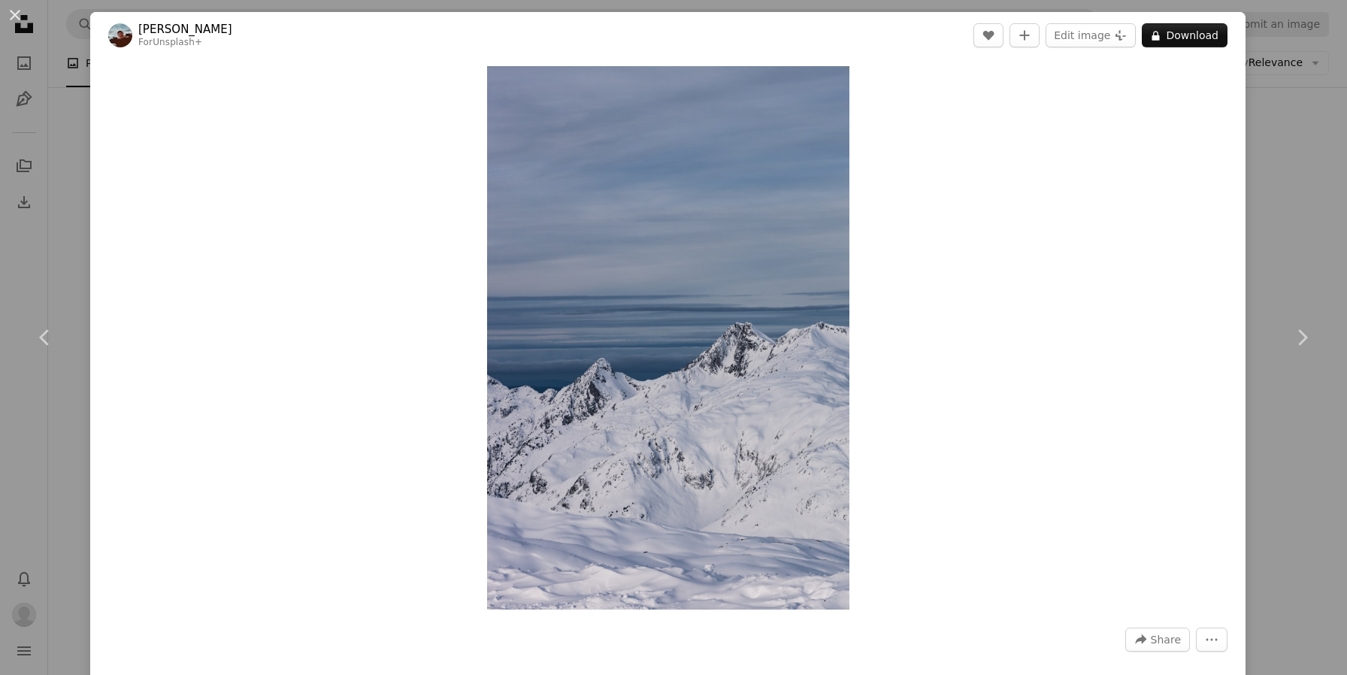
click at [1307, 155] on div "An X shape Chevron left Chevron right [PERSON_NAME] For Unsplash+ A heart A plu…" at bounding box center [673, 337] width 1347 height 675
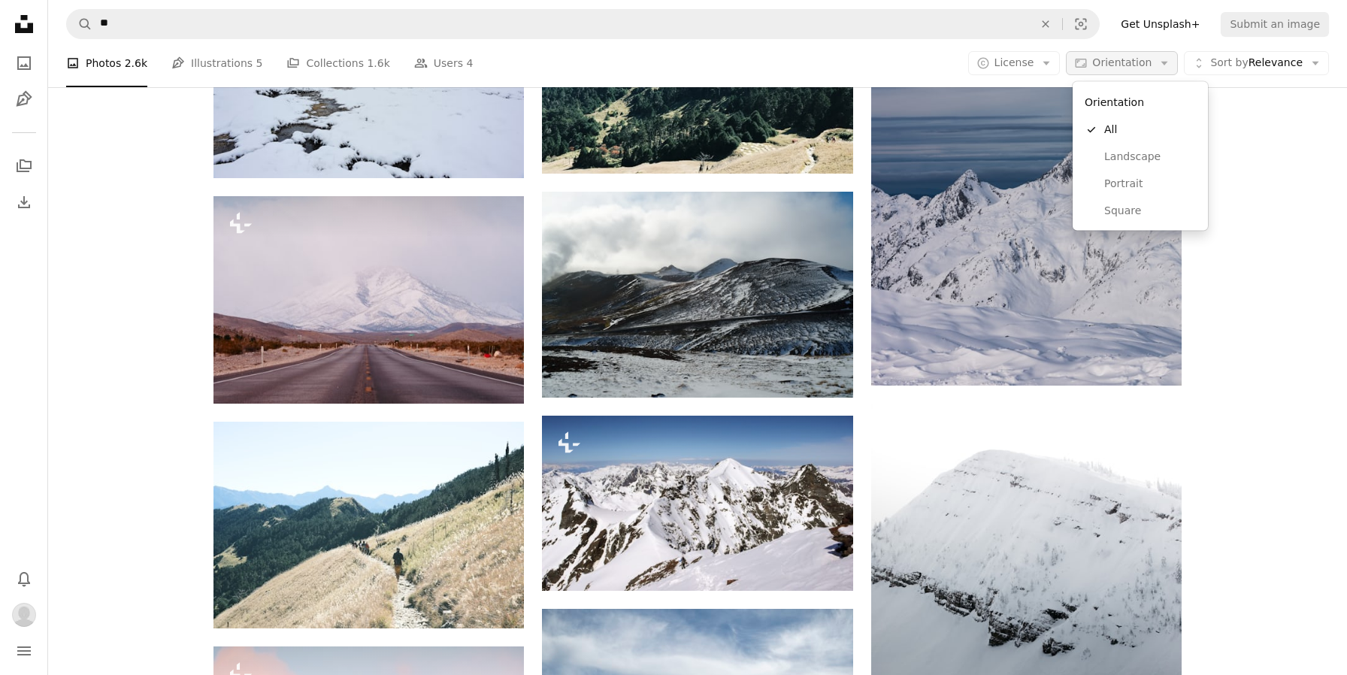
click at [1164, 65] on icon "Arrow down" at bounding box center [1165, 63] width 14 height 14
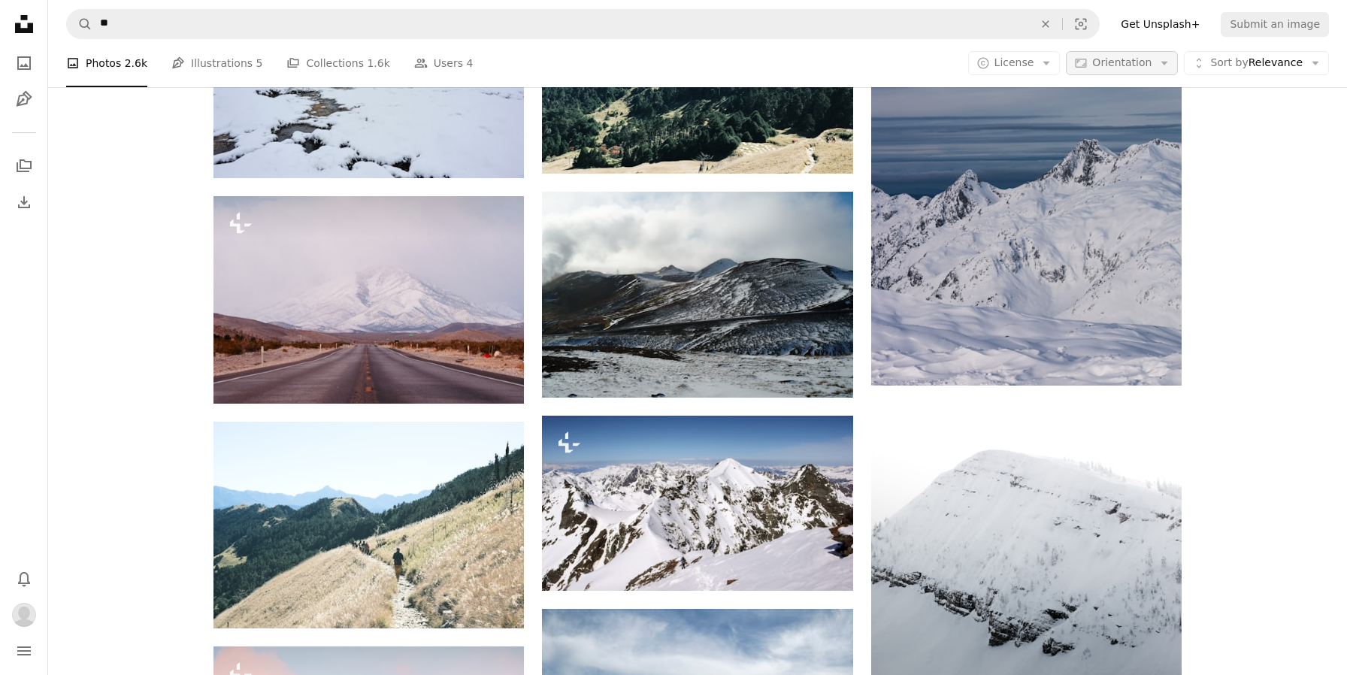
click at [1164, 65] on icon "Arrow down" at bounding box center [1165, 63] width 14 height 14
click at [1049, 68] on icon "Arrow down" at bounding box center [1047, 63] width 14 height 14
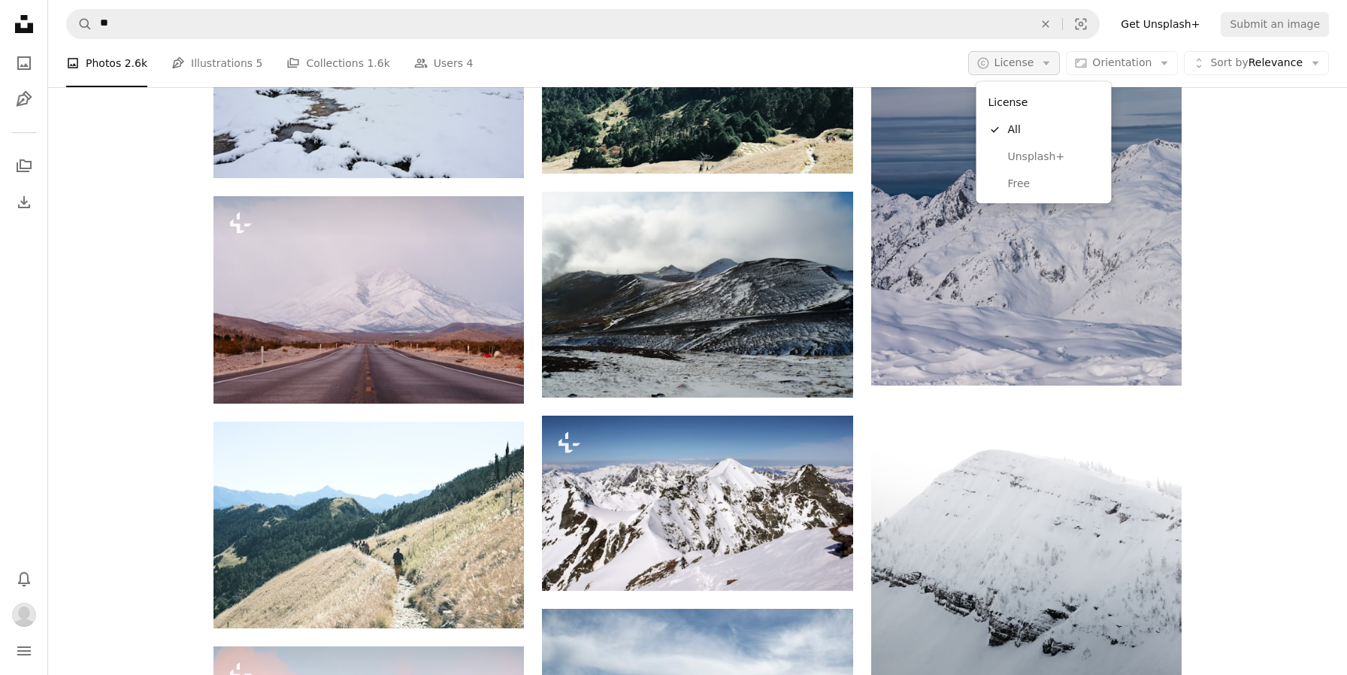
click at [1049, 68] on icon "Arrow down" at bounding box center [1047, 63] width 14 height 14
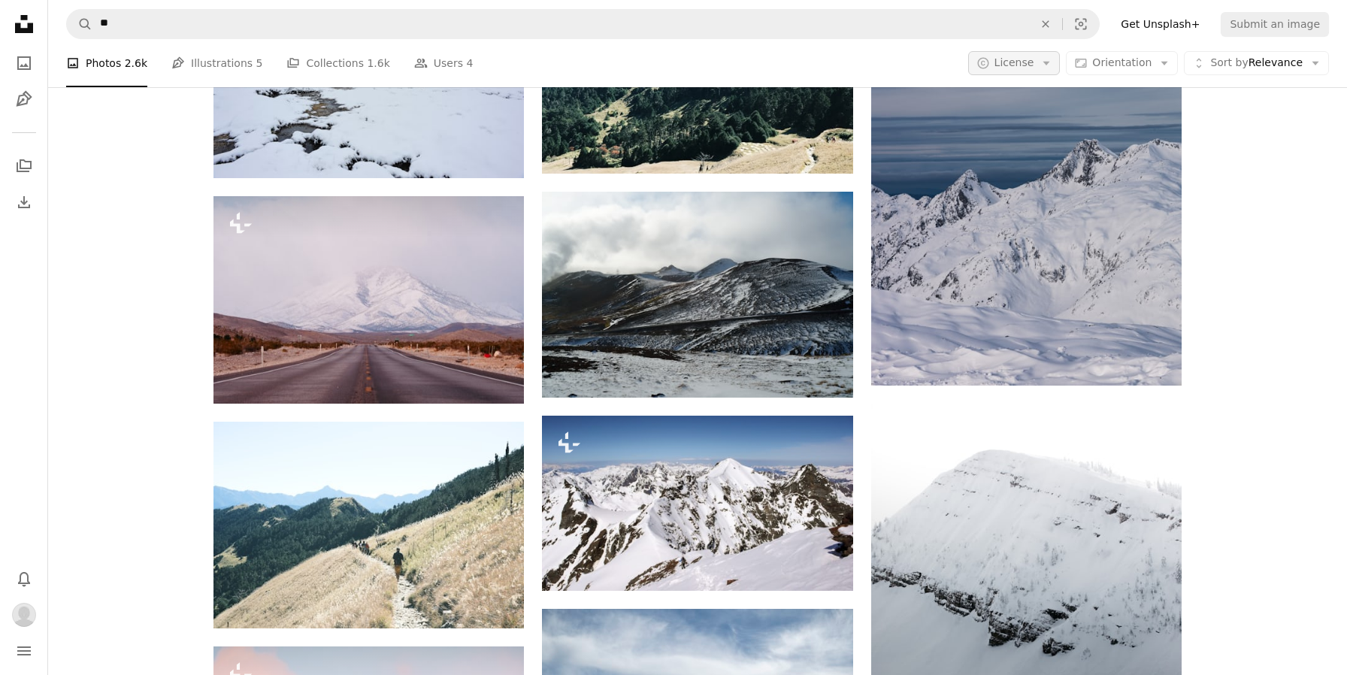
click at [1049, 58] on icon "Arrow down" at bounding box center [1047, 63] width 14 height 14
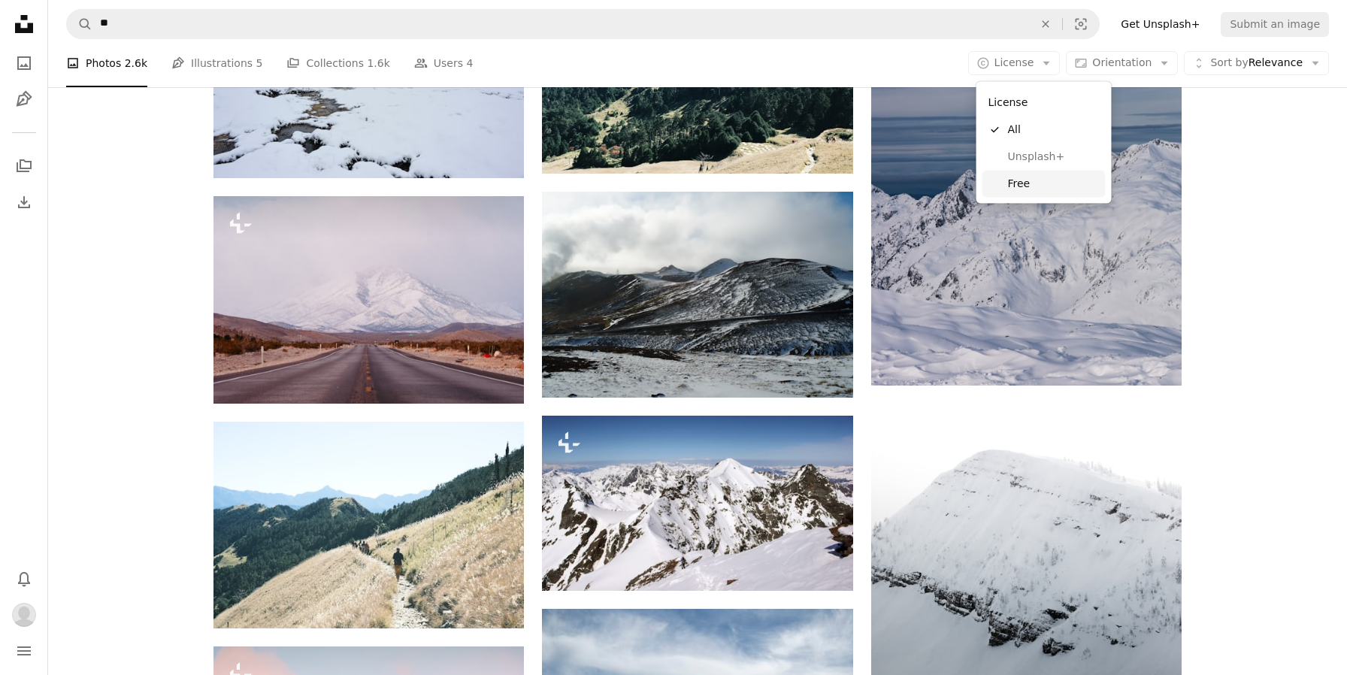
click at [1059, 191] on link "Free" at bounding box center [1044, 183] width 123 height 27
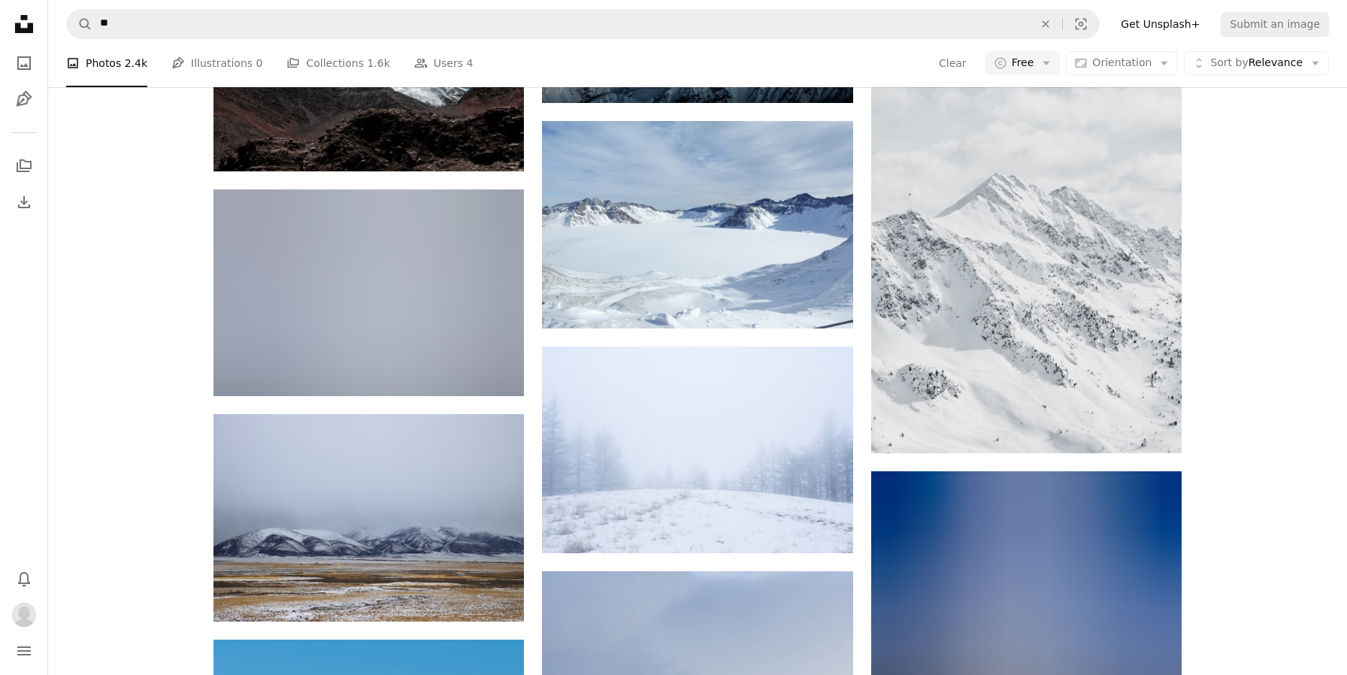
scroll to position [1177, 0]
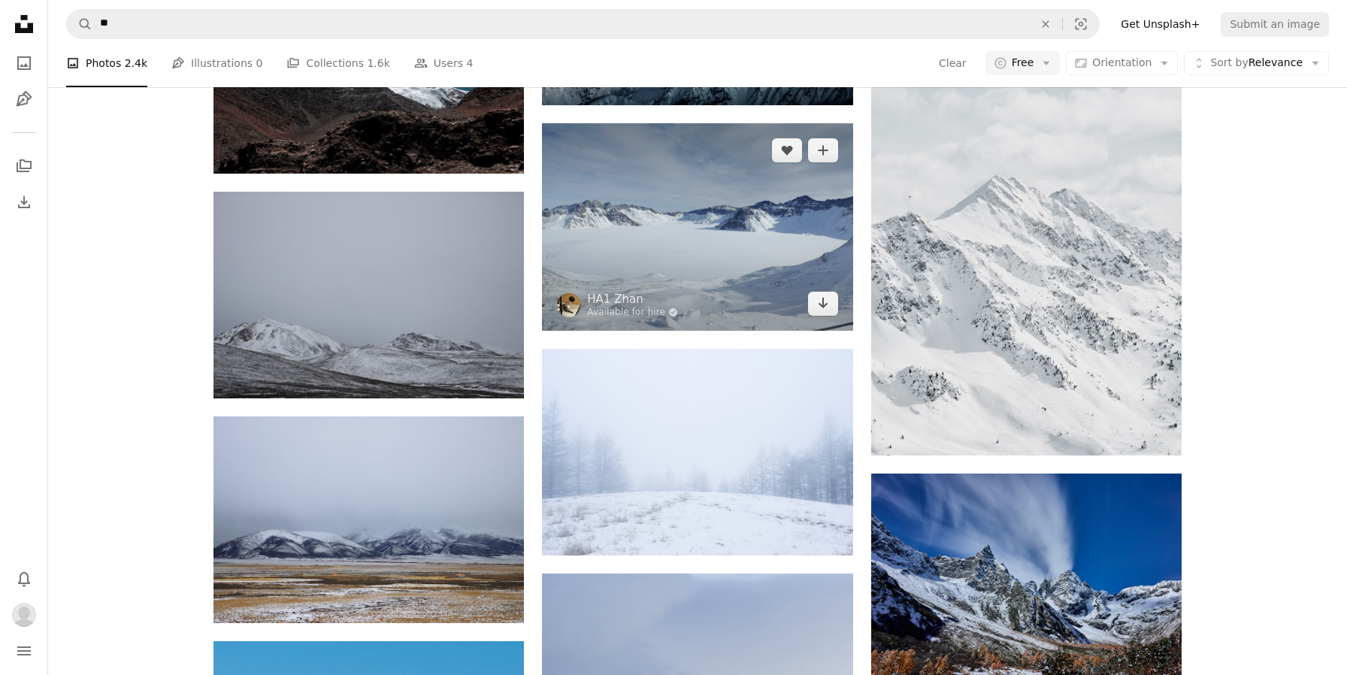
click at [702, 250] on img at bounding box center [697, 226] width 310 height 207
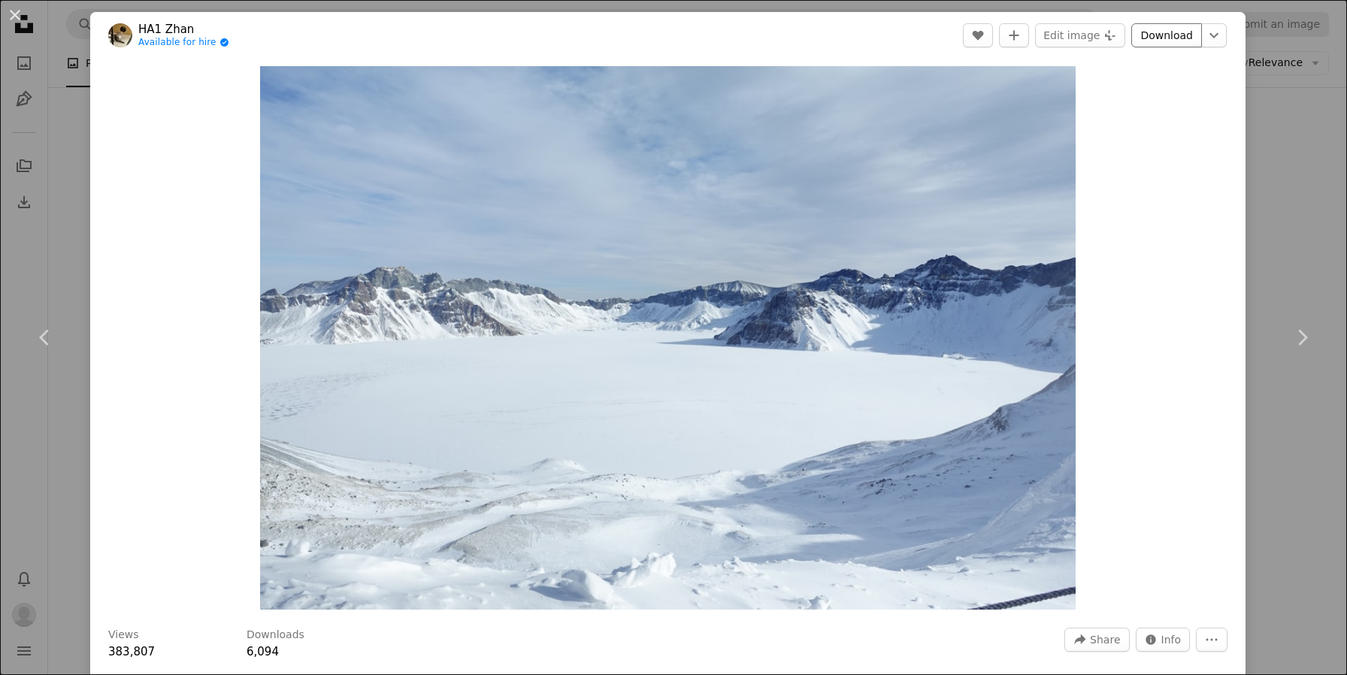
click at [1183, 36] on link "Download" at bounding box center [1166, 35] width 71 height 24
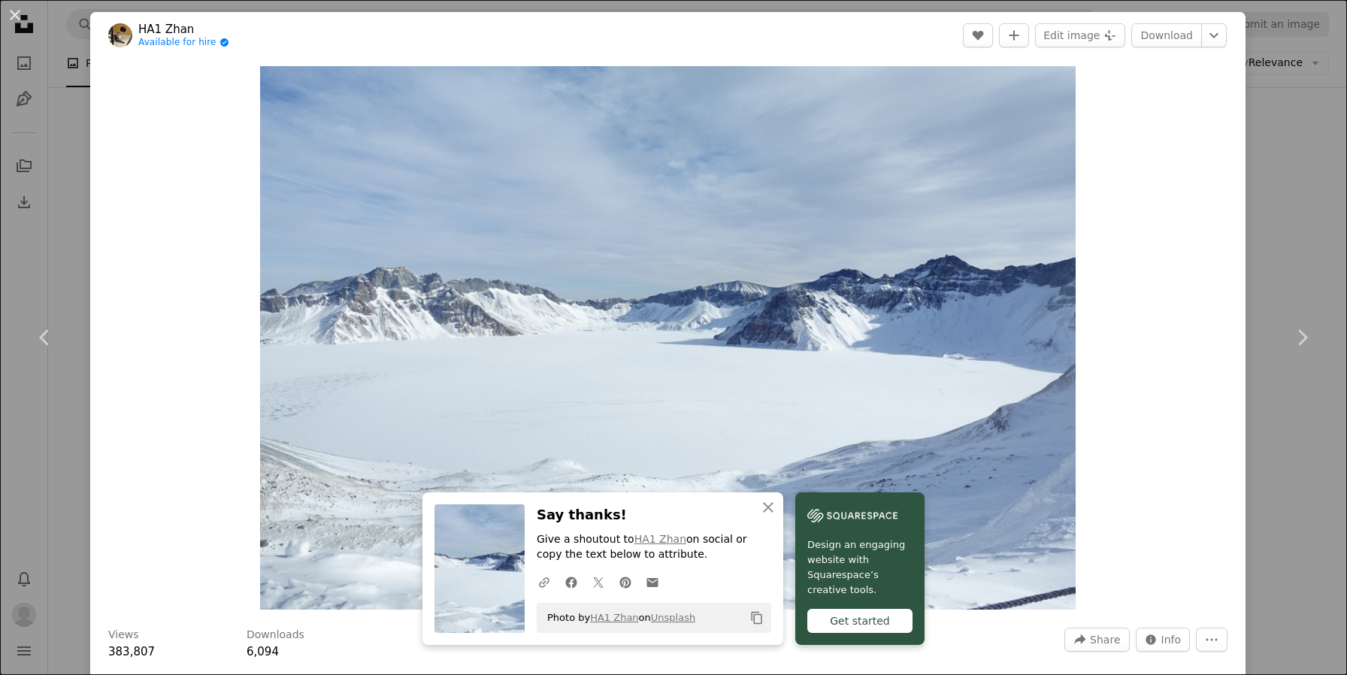
click at [1286, 147] on div "An X shape Chevron left Chevron right An X shape Close Say thanks! Give a shout…" at bounding box center [673, 337] width 1347 height 675
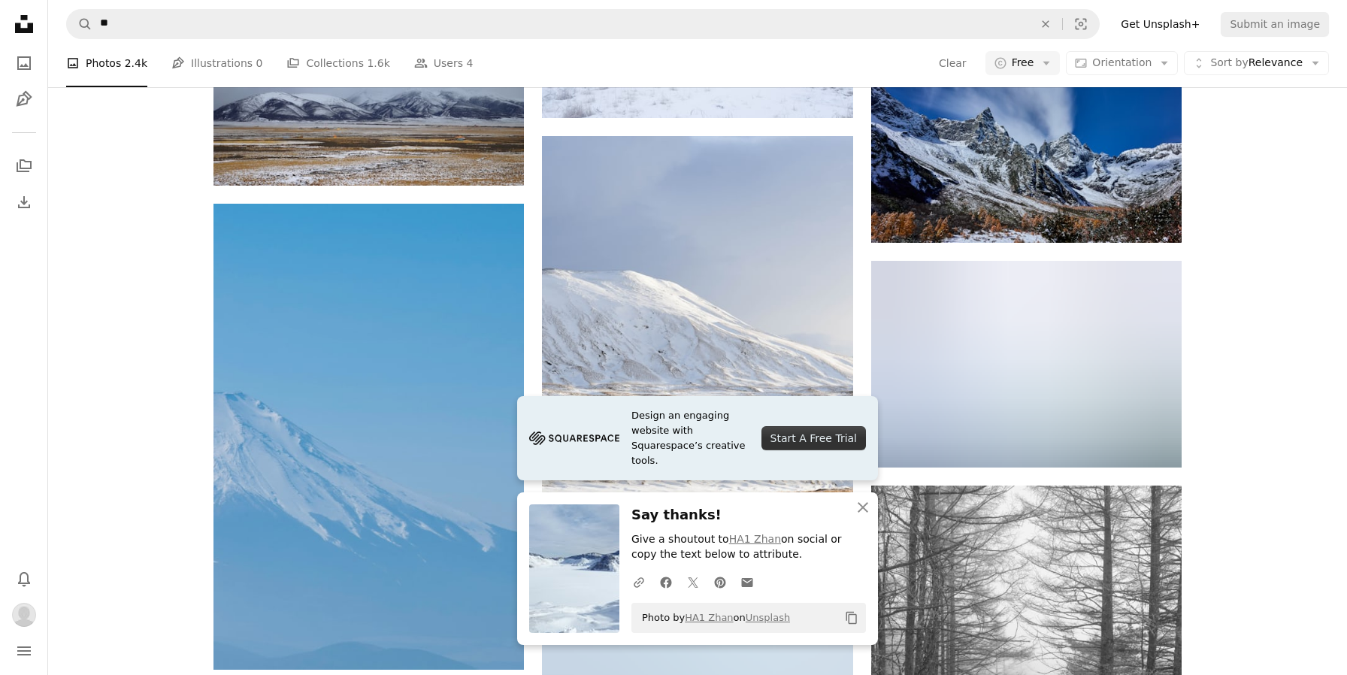
scroll to position [1617, 0]
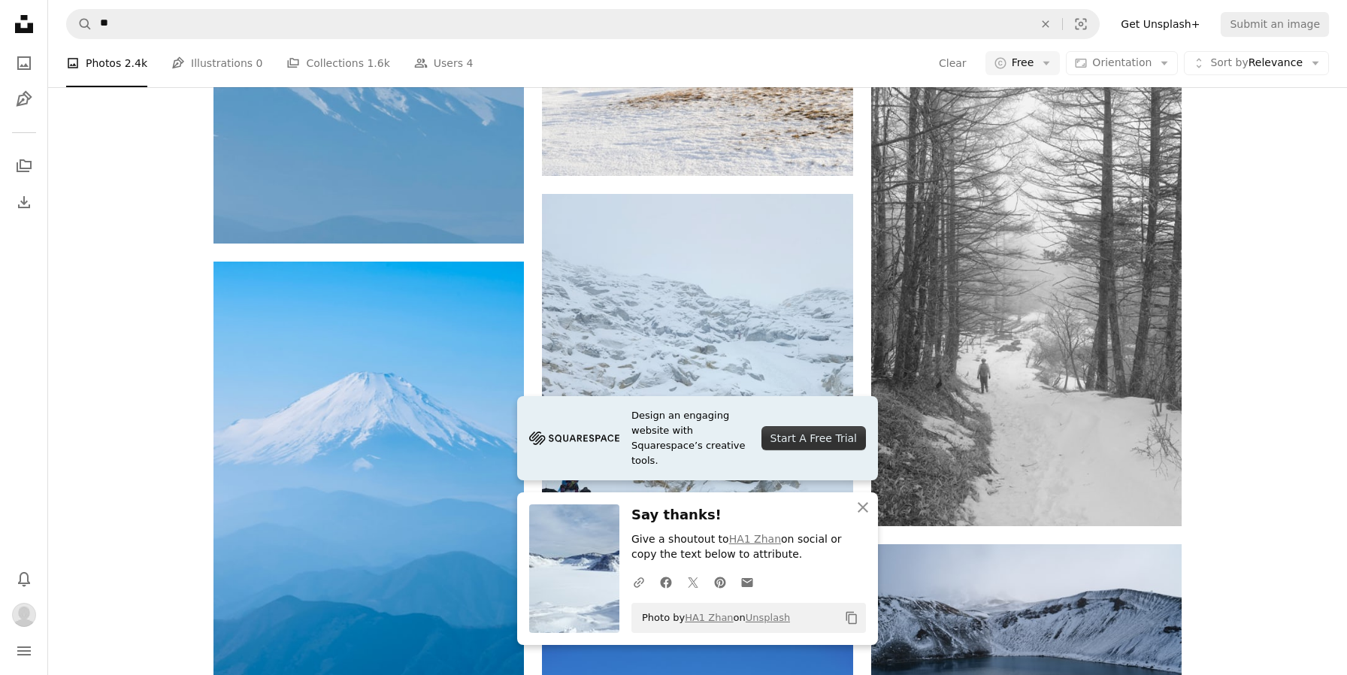
scroll to position [2056, 0]
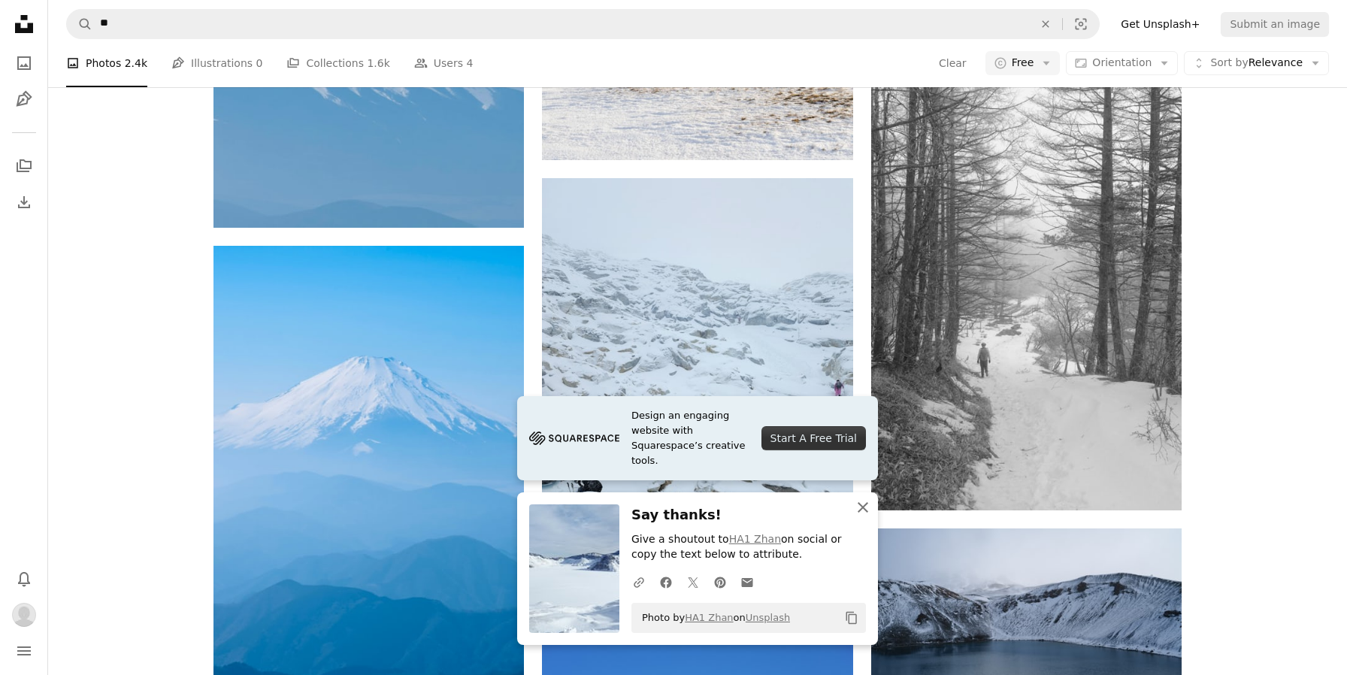
click at [865, 506] on icon "button" at bounding box center [863, 507] width 11 height 11
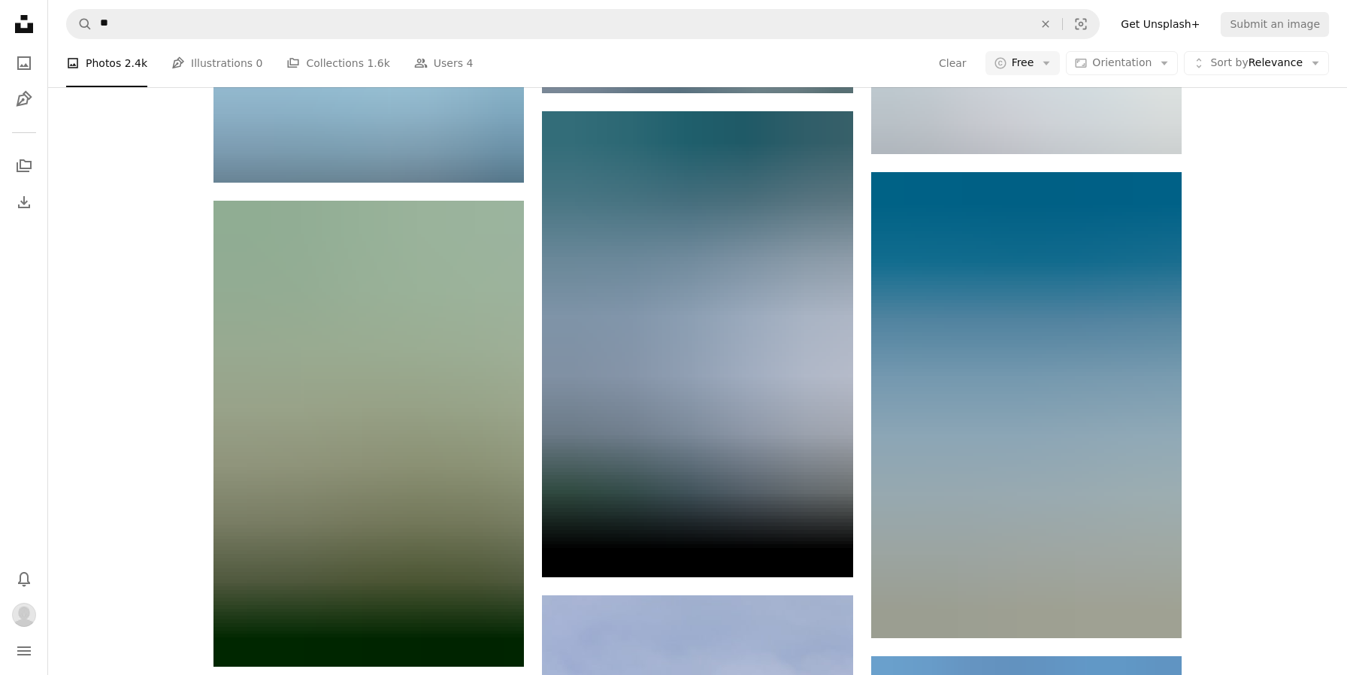
scroll to position [12077, 0]
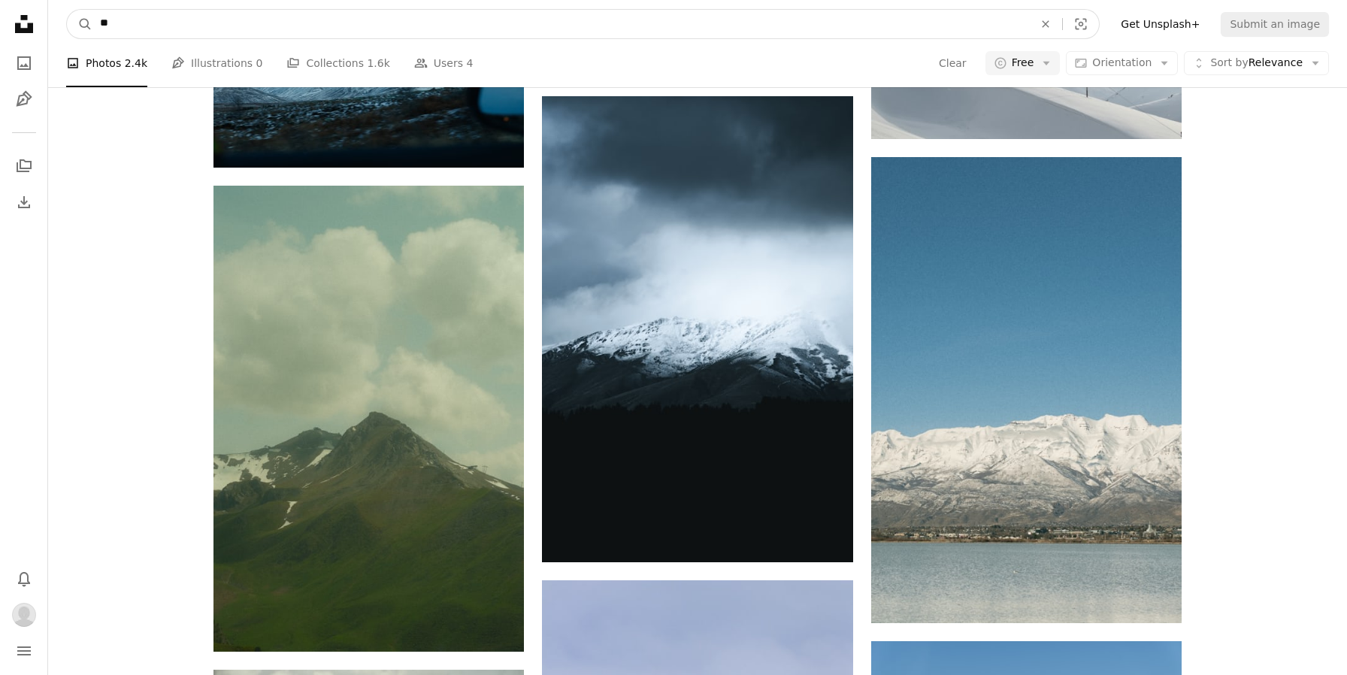
click at [153, 32] on input "**" at bounding box center [560, 24] width 937 height 29
type input "**"
click at [67, 10] on button "A magnifying glass" at bounding box center [80, 24] width 26 height 29
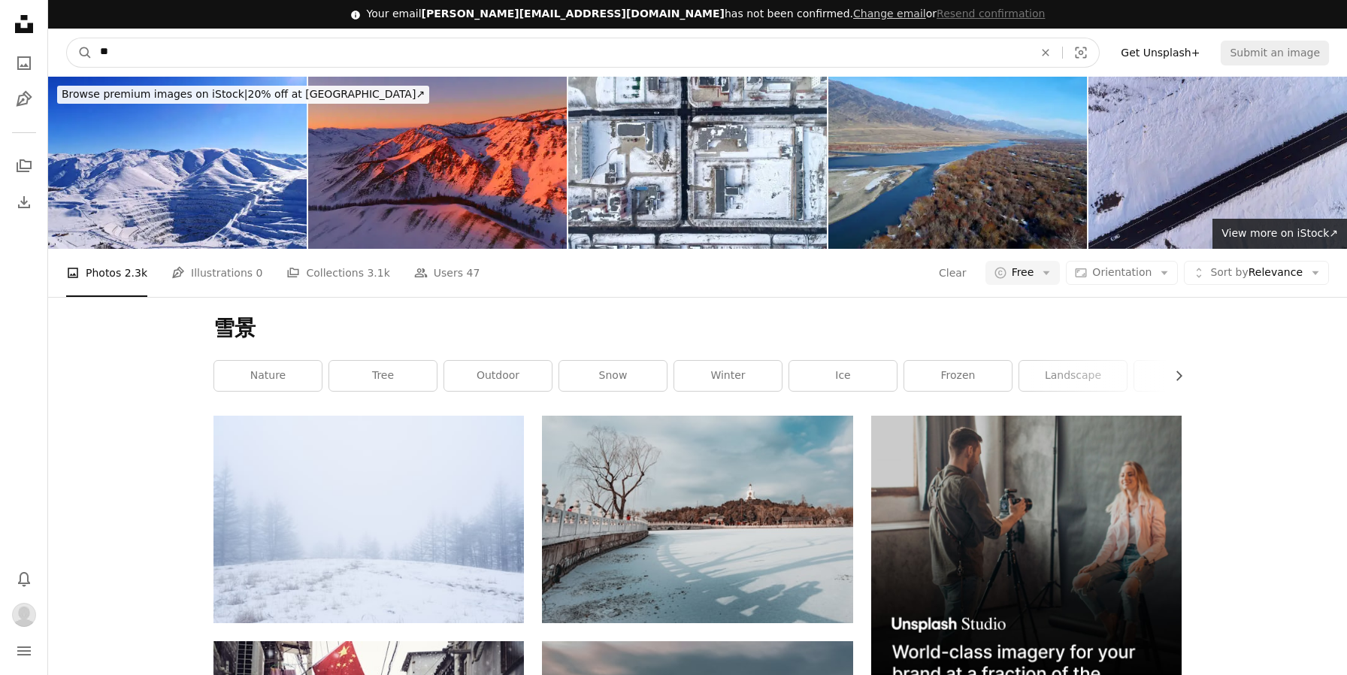
click at [168, 47] on input "**" at bounding box center [560, 52] width 937 height 29
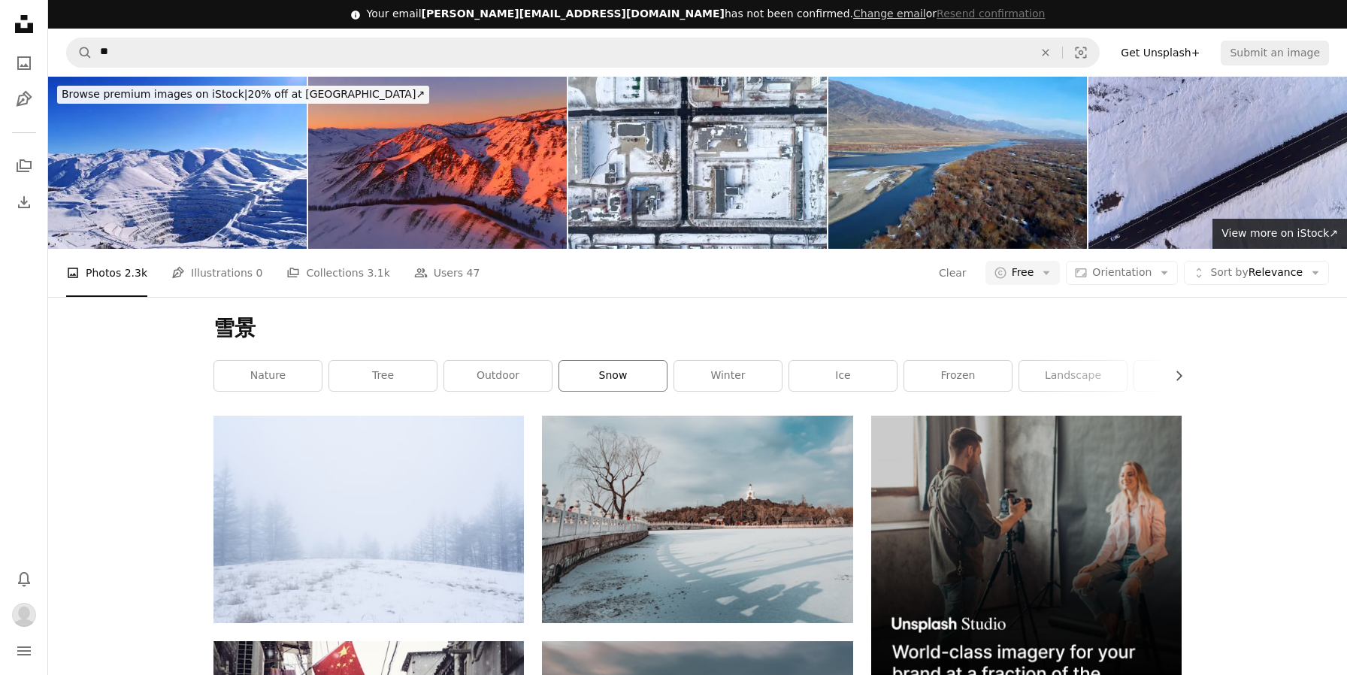
click at [630, 375] on link "snow" at bounding box center [613, 376] width 108 height 30
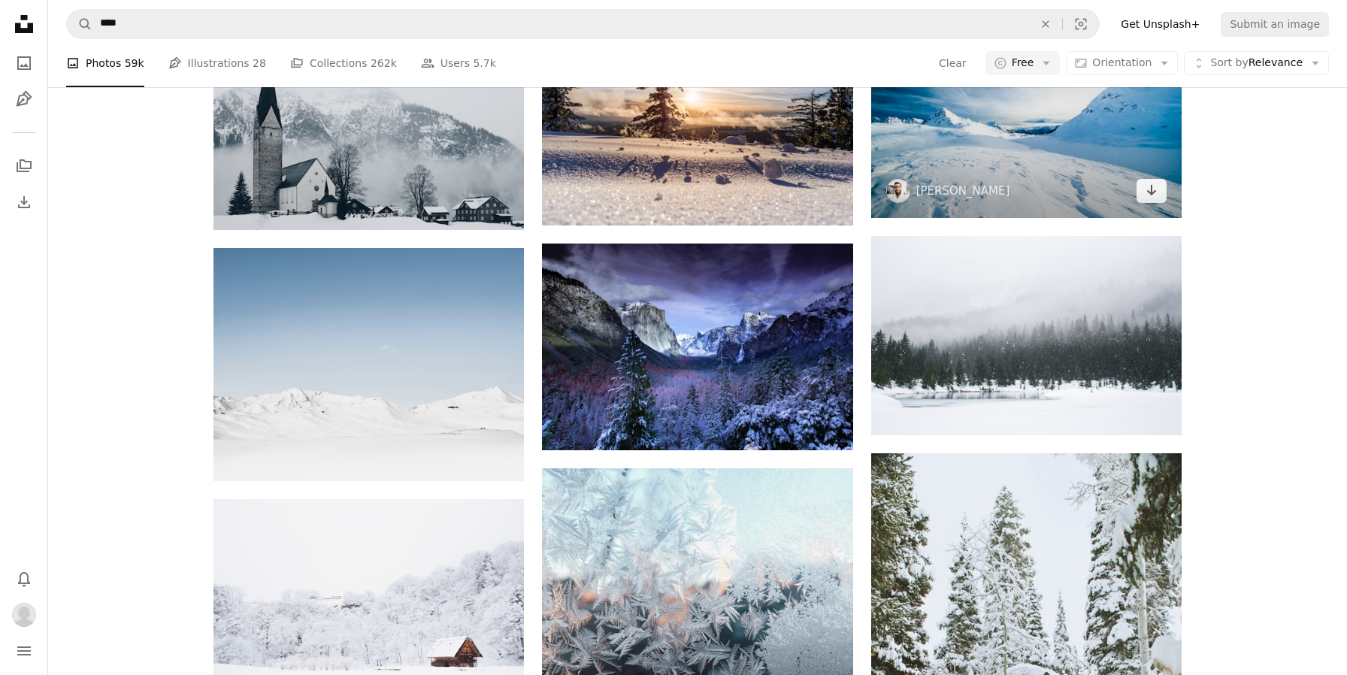
scroll to position [1277, 0]
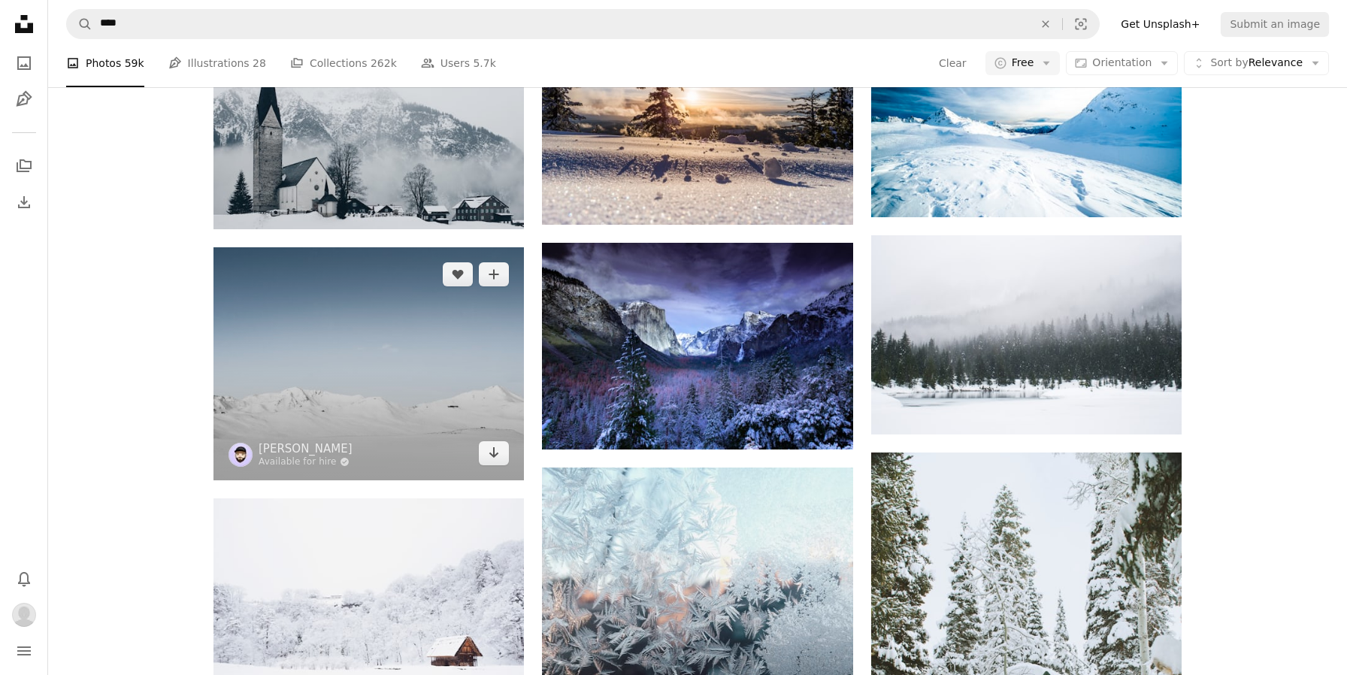
click at [439, 392] on img at bounding box center [369, 363] width 310 height 233
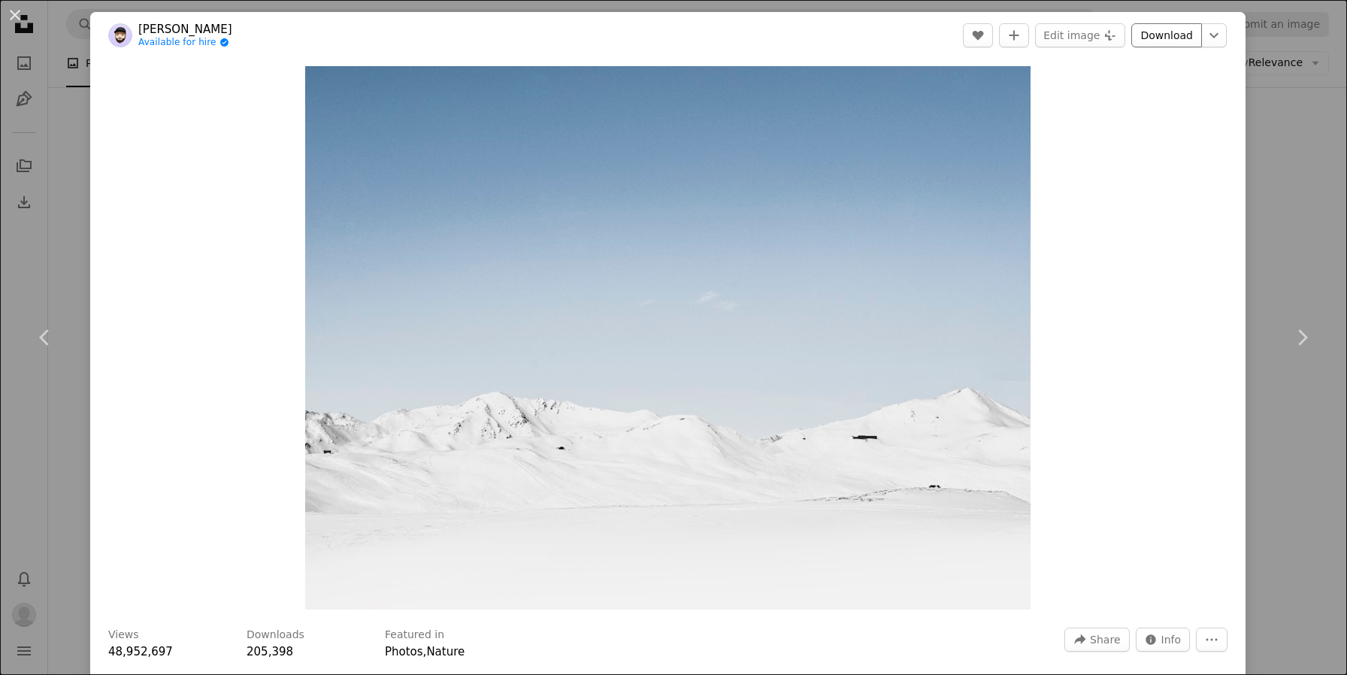
click at [1190, 32] on link "Download" at bounding box center [1166, 35] width 71 height 24
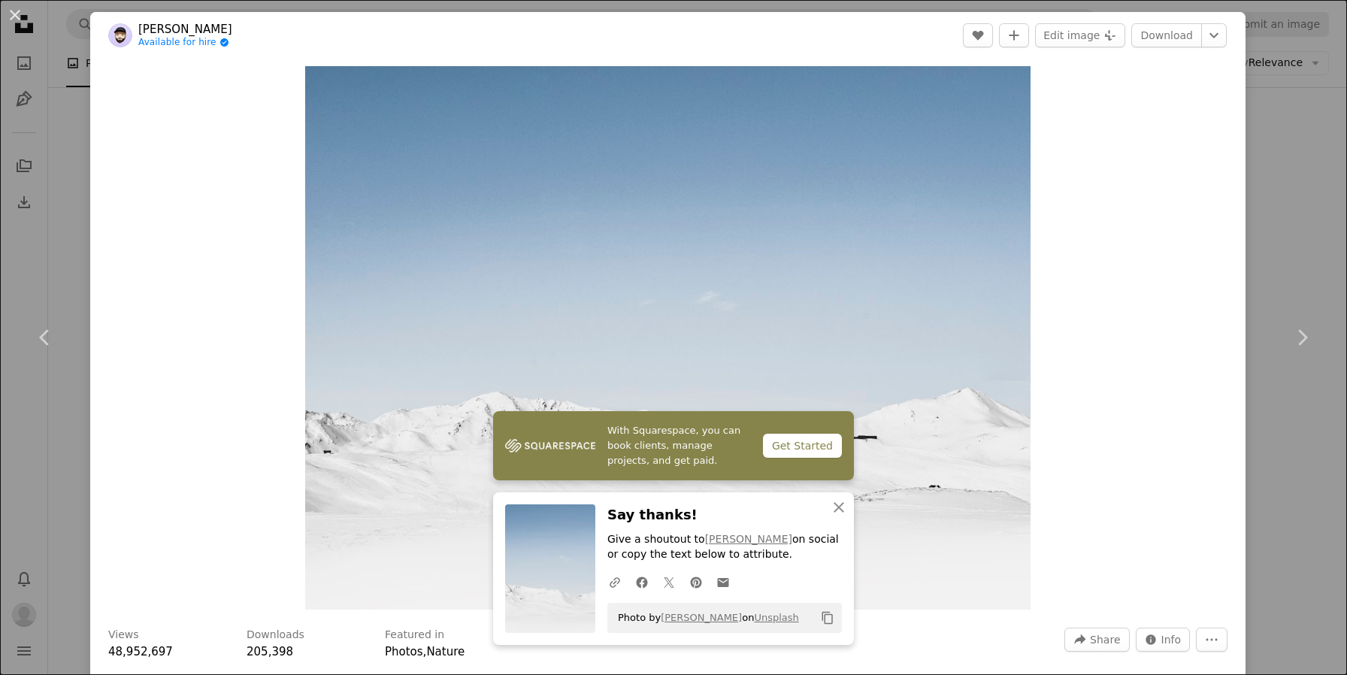
click at [1325, 427] on div "An X shape Chevron left Chevron right With Squarespace, you can book clients, m…" at bounding box center [673, 337] width 1347 height 675
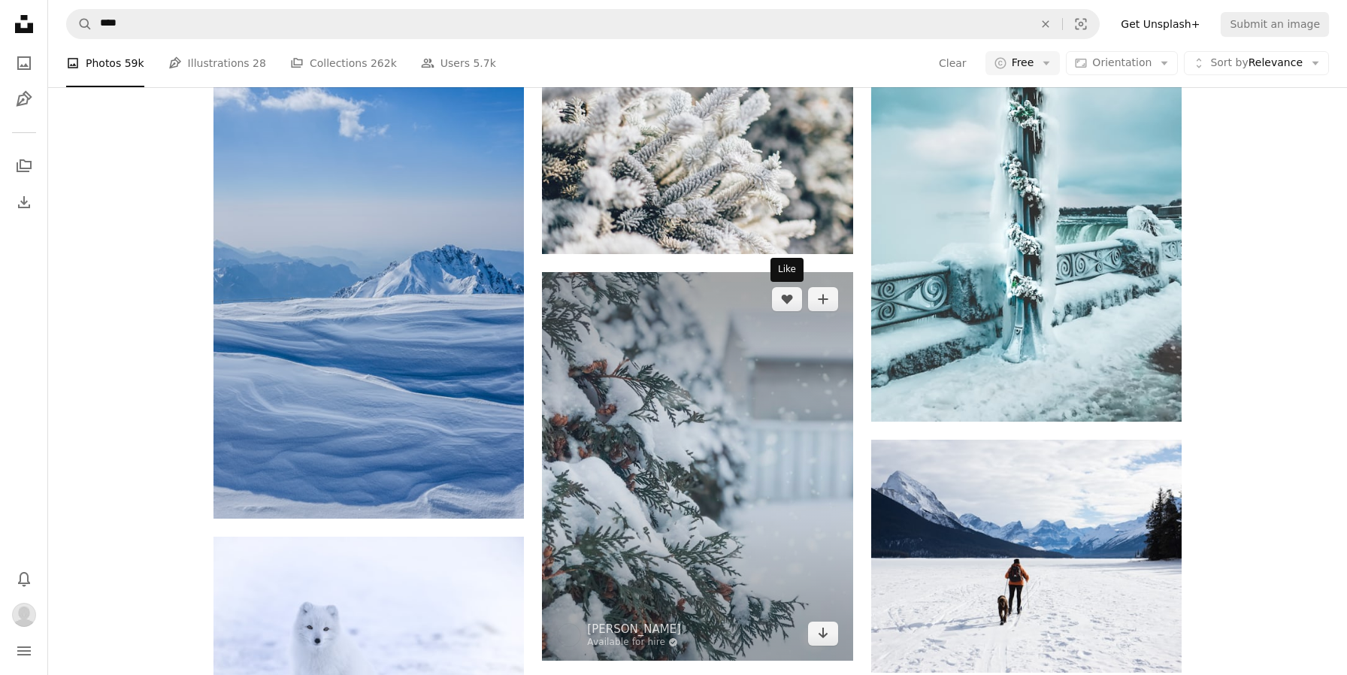
scroll to position [3775, 0]
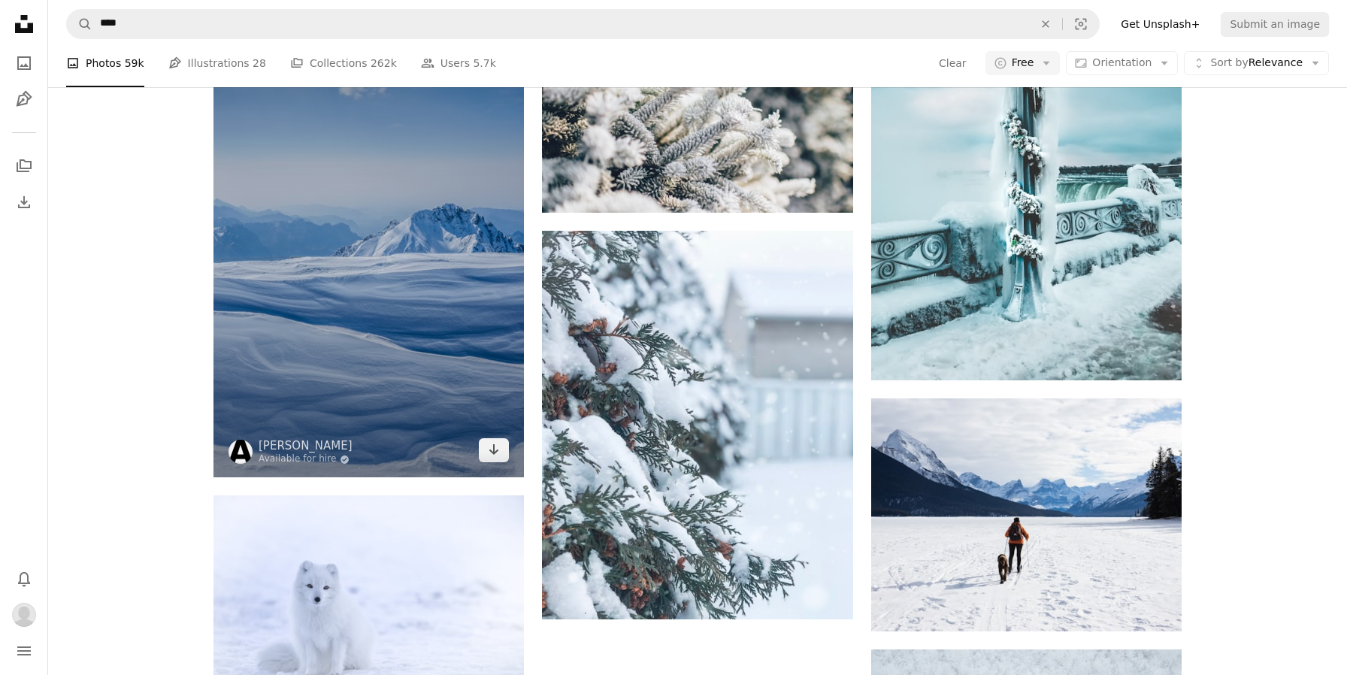
click at [405, 423] on img at bounding box center [369, 244] width 310 height 466
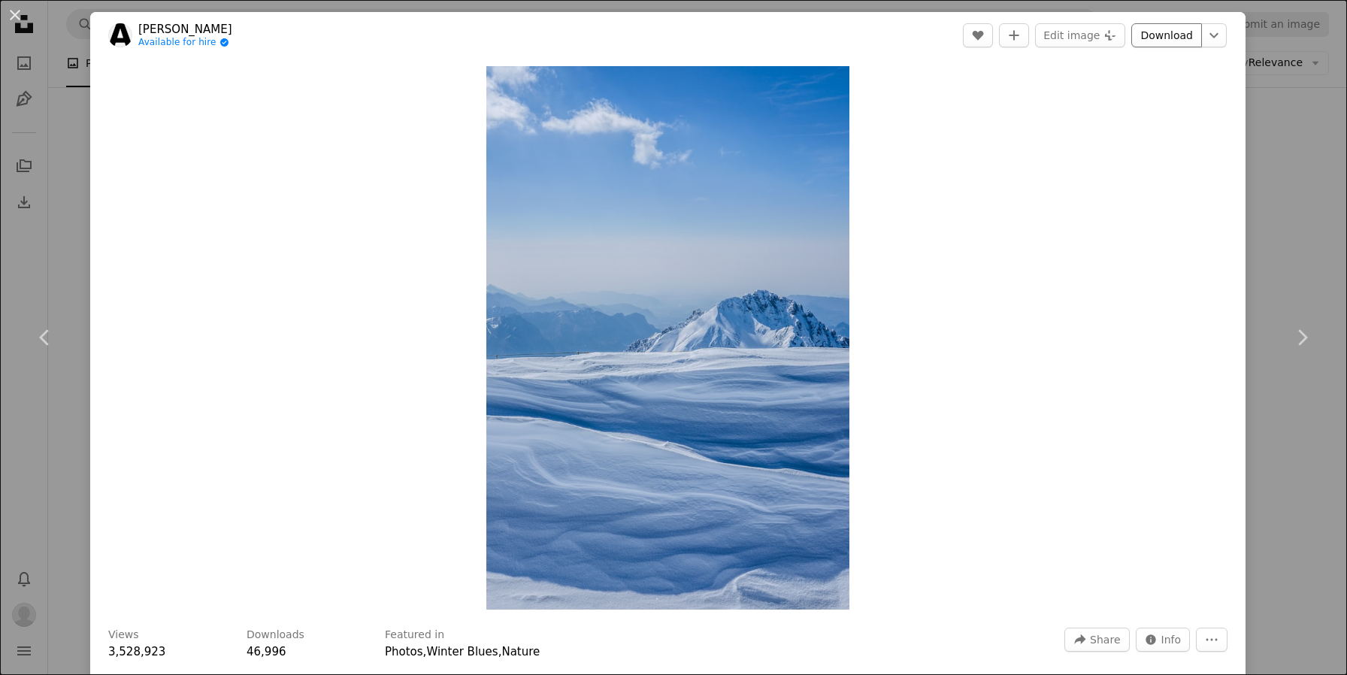
click at [1179, 40] on link "Download" at bounding box center [1166, 35] width 71 height 24
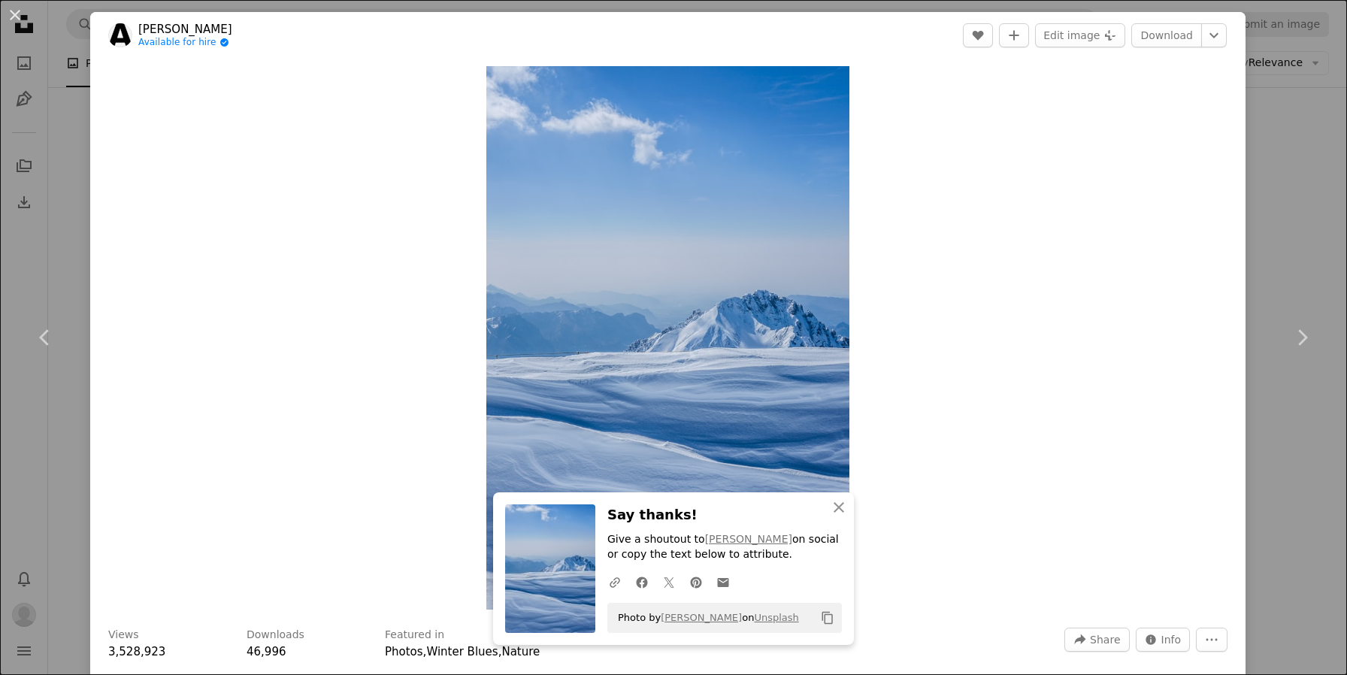
click at [1284, 223] on div "An X shape Chevron left Chevron right An X shape Close Say thanks! Give a shout…" at bounding box center [673, 337] width 1347 height 675
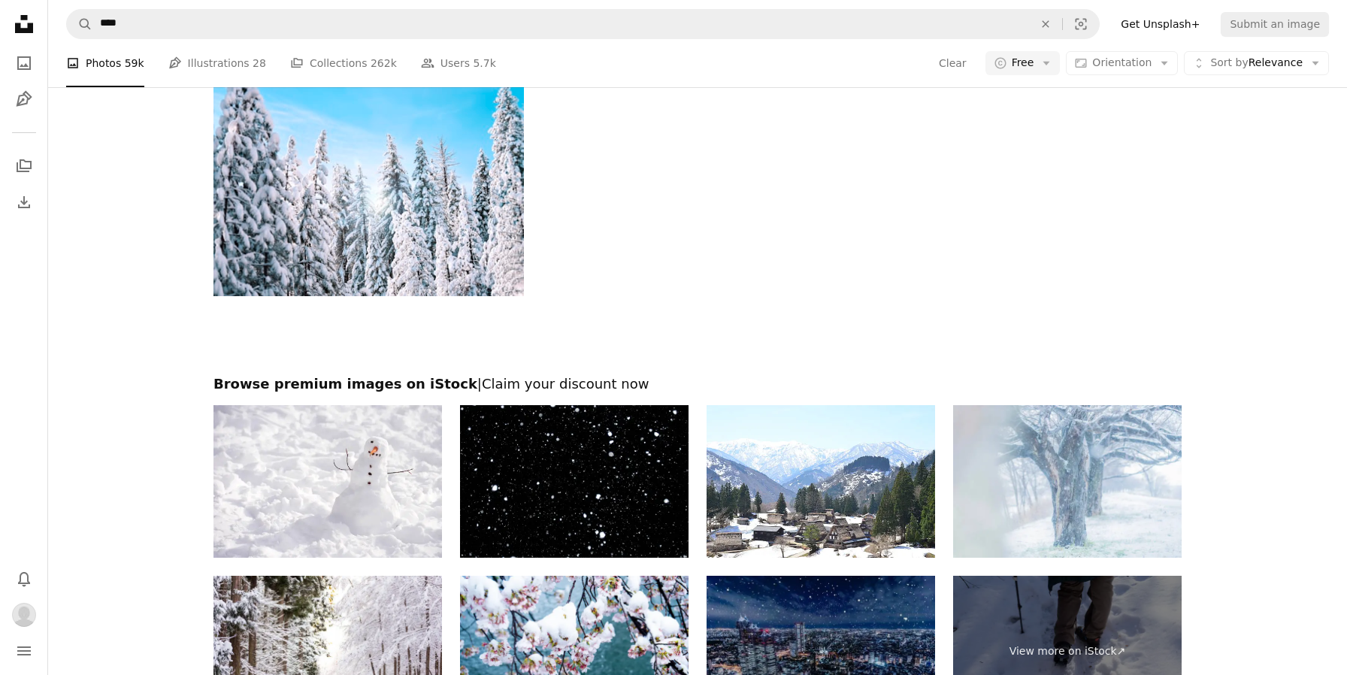
scroll to position [4316, 0]
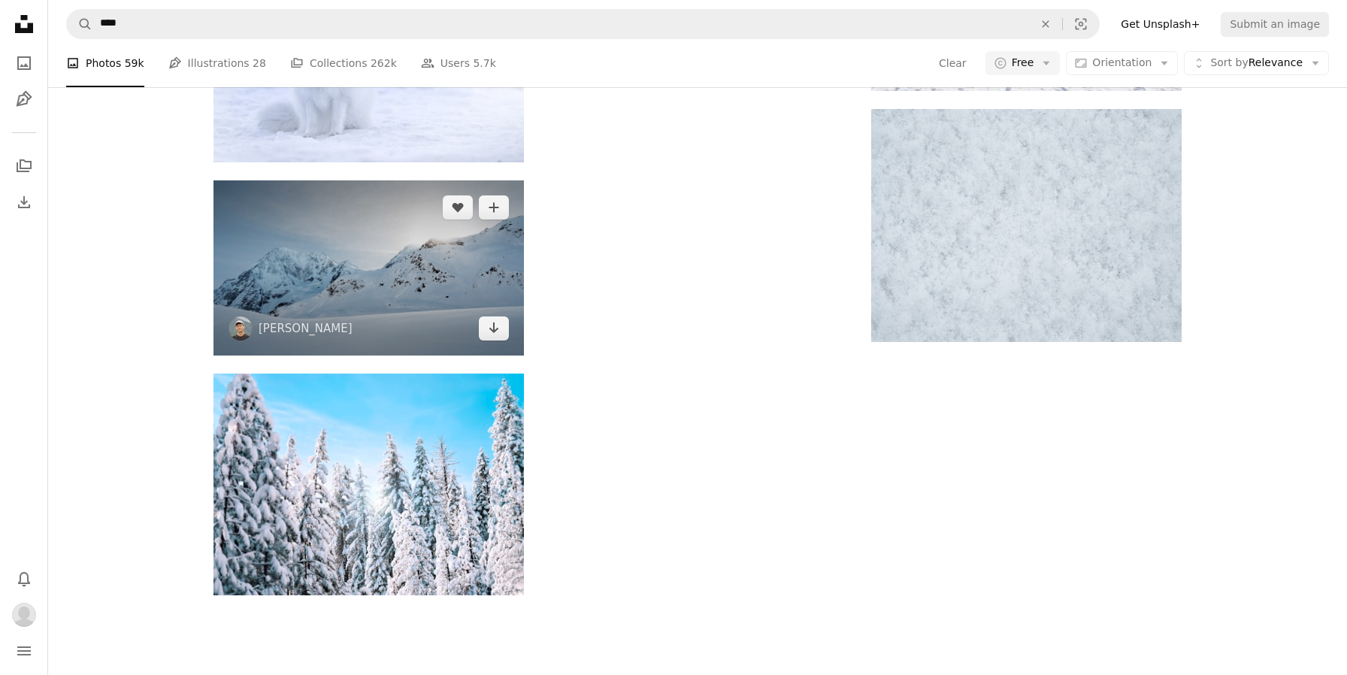
click at [424, 292] on img at bounding box center [369, 267] width 310 height 174
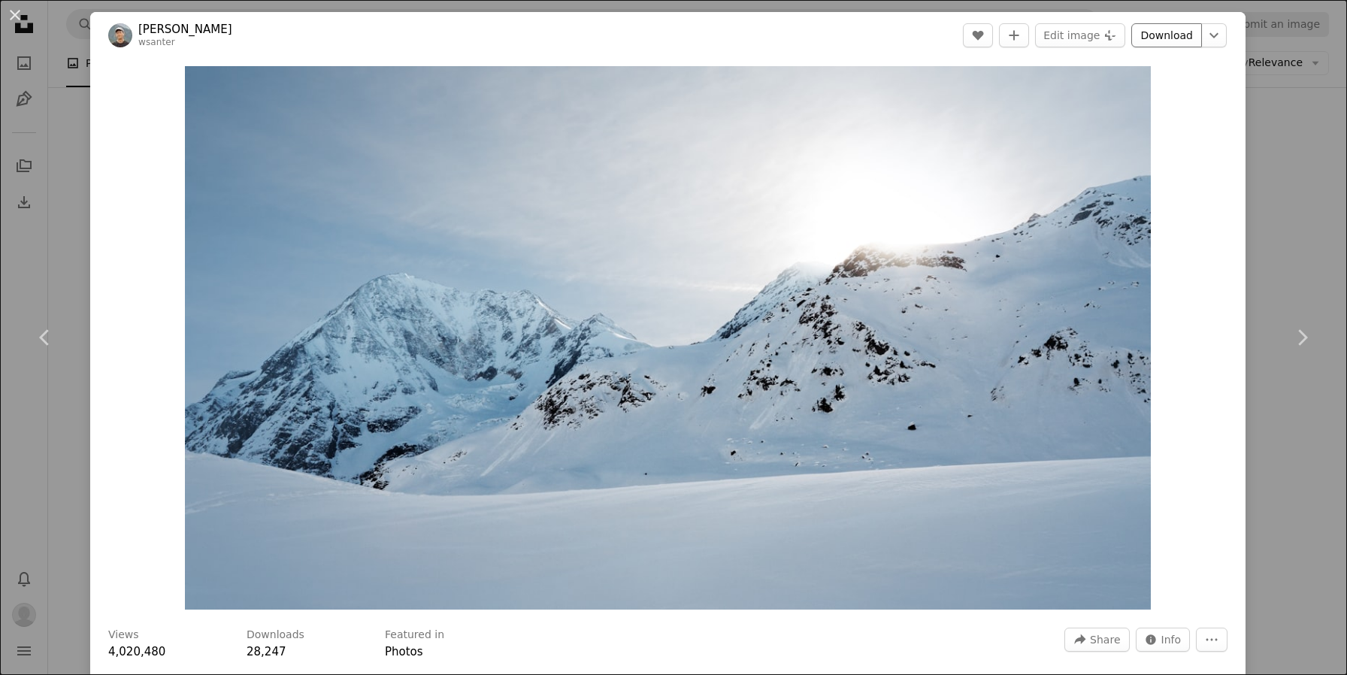
click at [1180, 36] on link "Download" at bounding box center [1166, 35] width 71 height 24
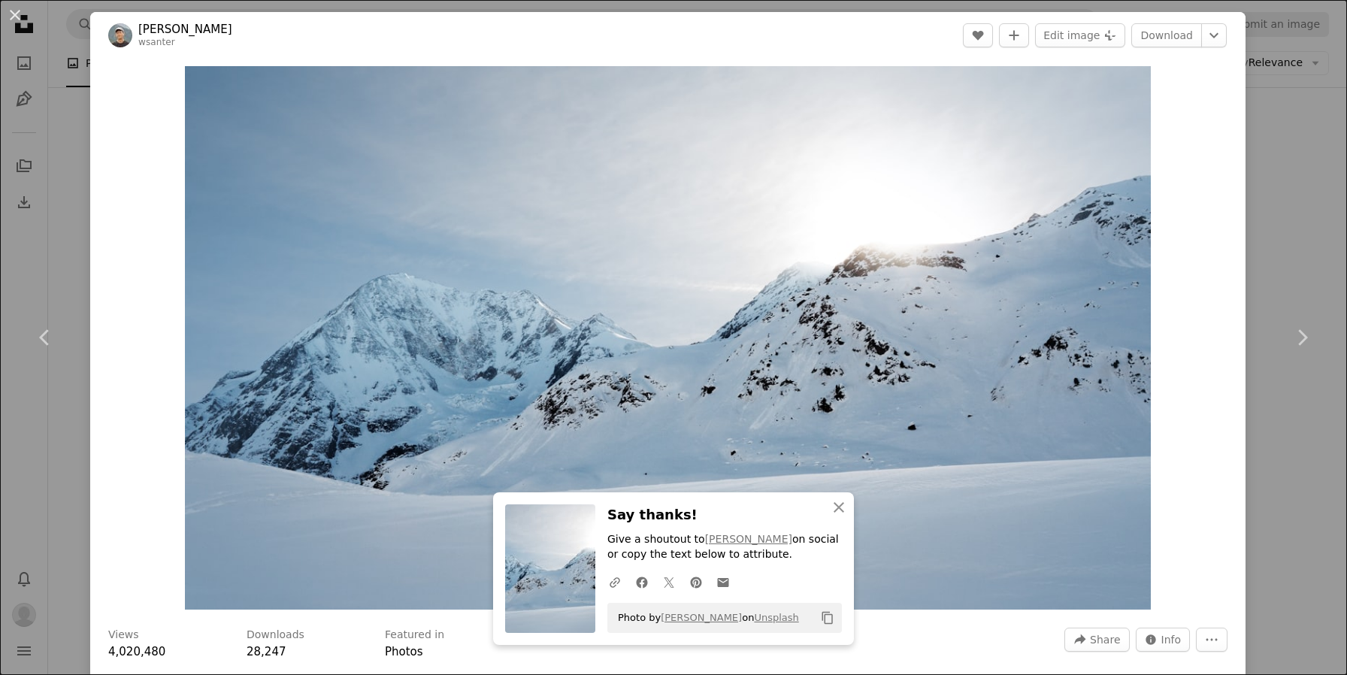
click at [1300, 137] on div "An X shape Chevron left Chevron right An X shape Close Say thanks! Give a shout…" at bounding box center [673, 337] width 1347 height 675
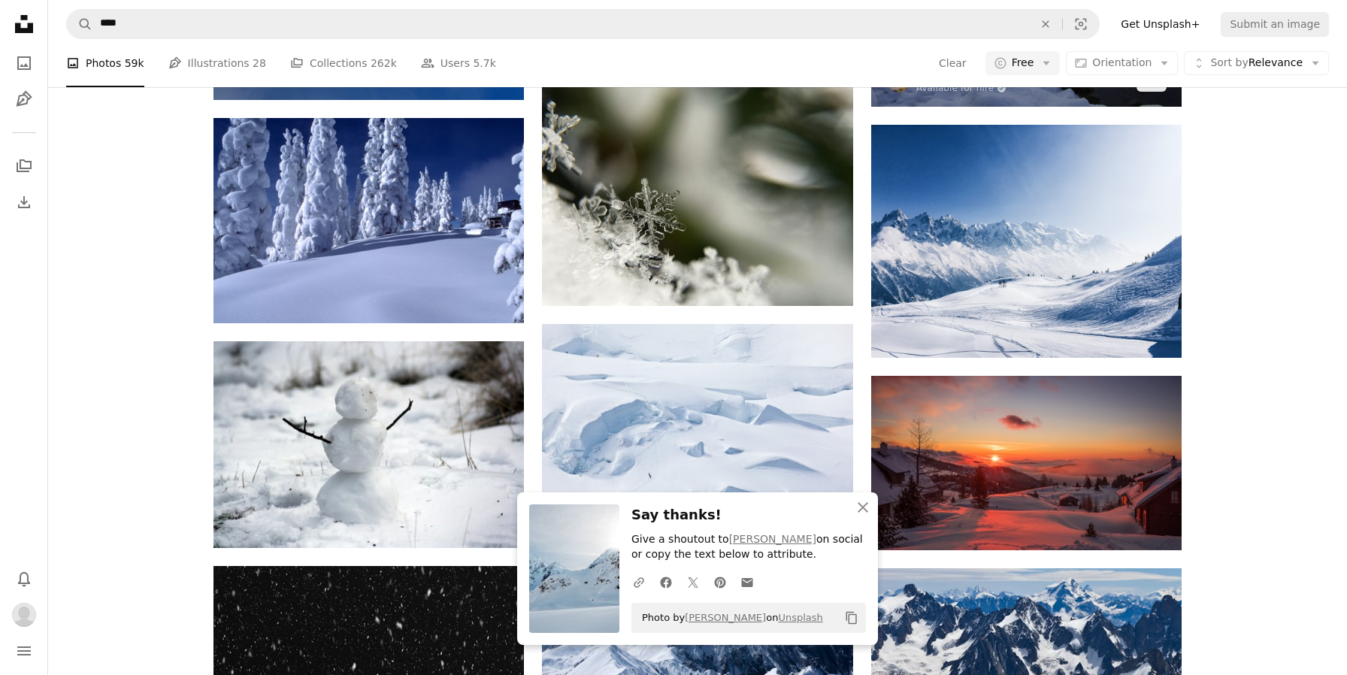
scroll to position [5038, 0]
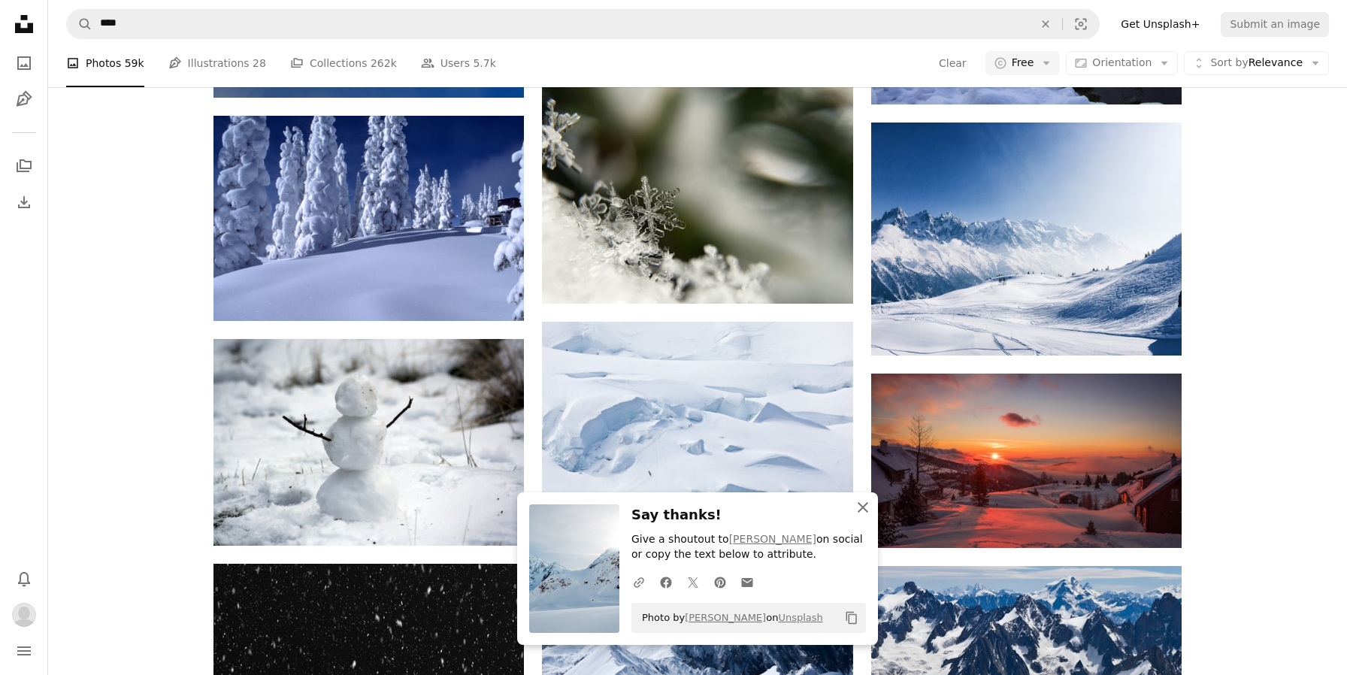
click at [857, 510] on icon "An X shape" at bounding box center [863, 507] width 18 height 18
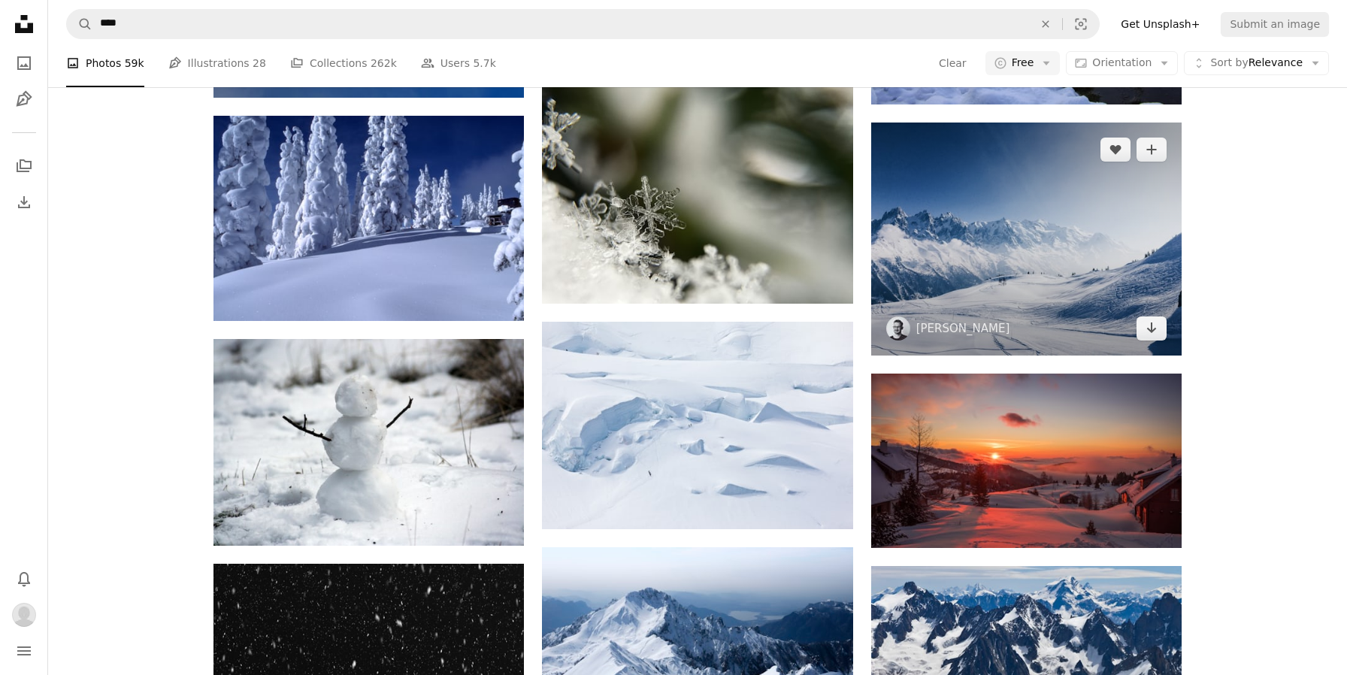
click at [1019, 279] on img at bounding box center [1026, 239] width 310 height 233
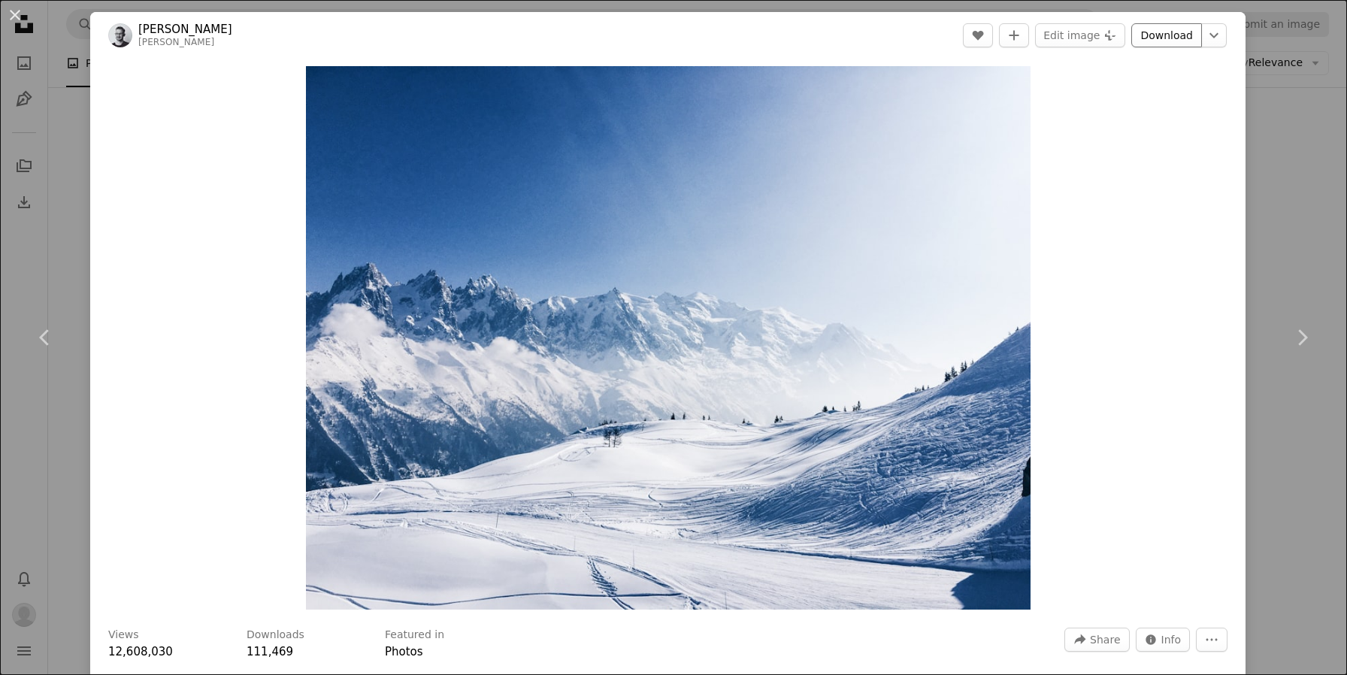
click at [1186, 38] on link "Download" at bounding box center [1166, 35] width 71 height 24
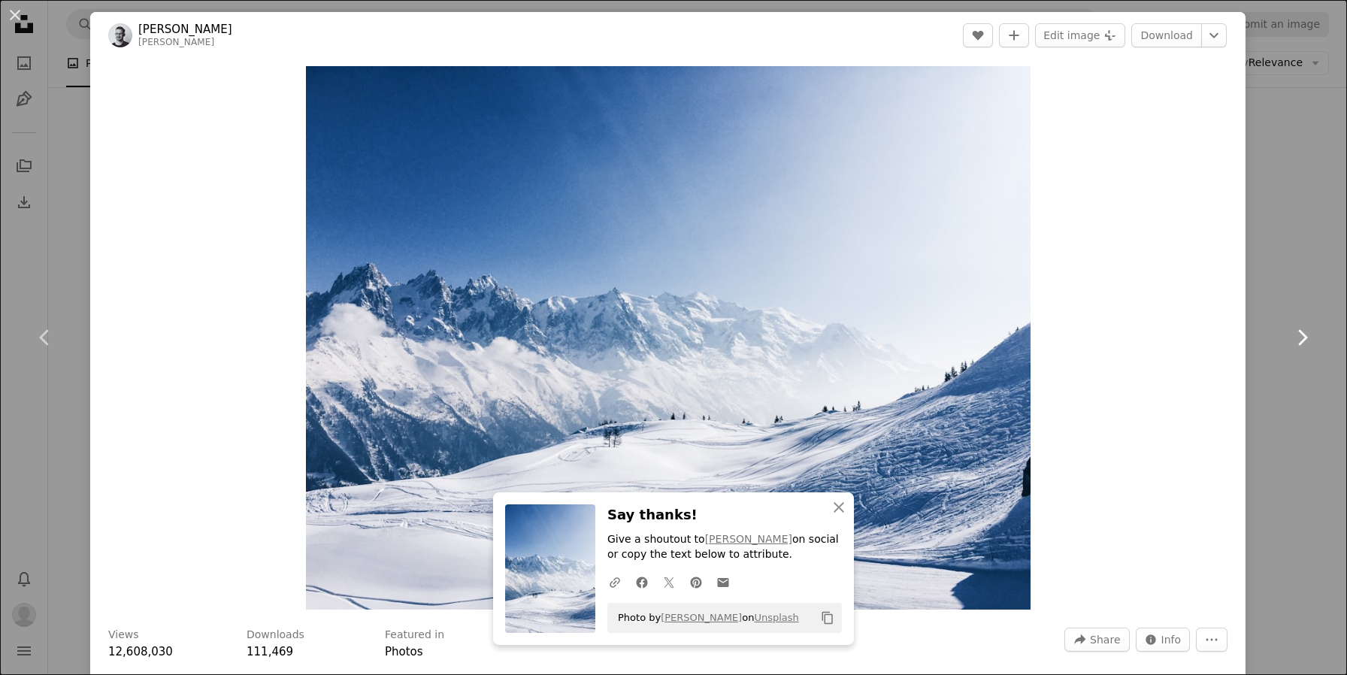
click at [1259, 310] on link "Chevron right" at bounding box center [1302, 337] width 90 height 144
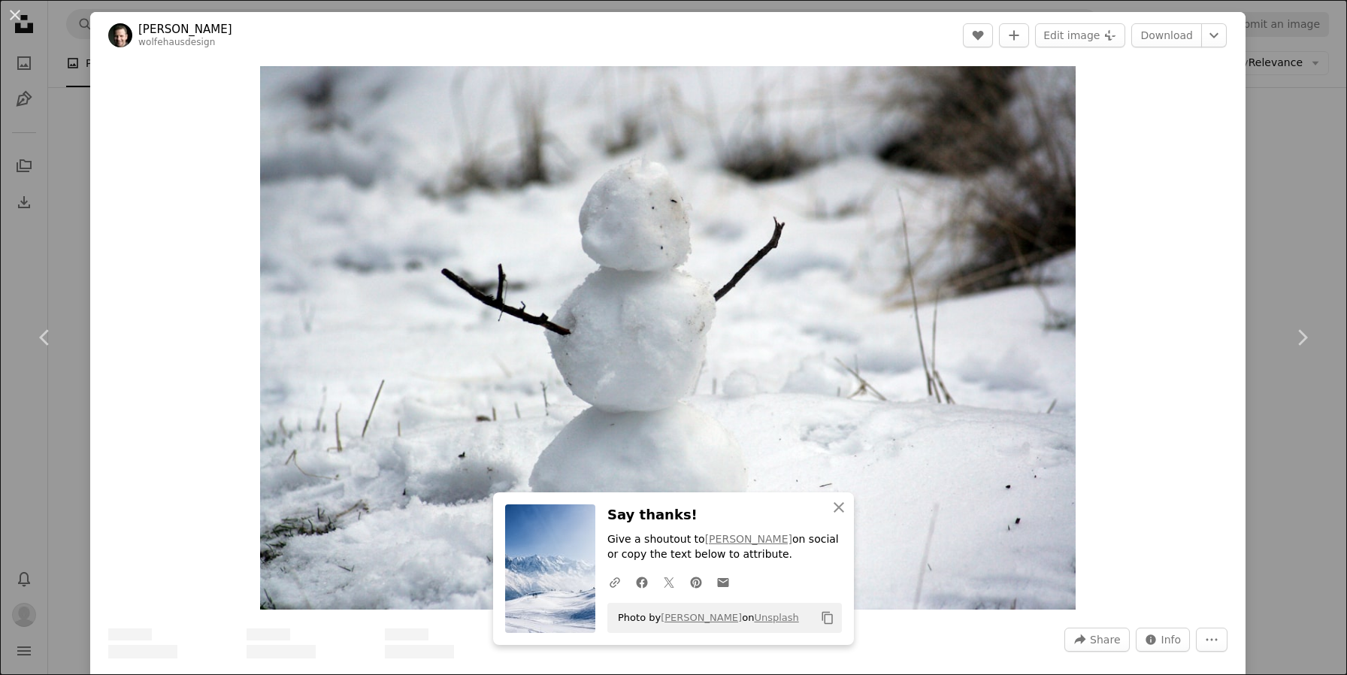
click at [1302, 257] on div "An X shape Chevron left Chevron right An X shape Close Say thanks! Give a shout…" at bounding box center [673, 337] width 1347 height 675
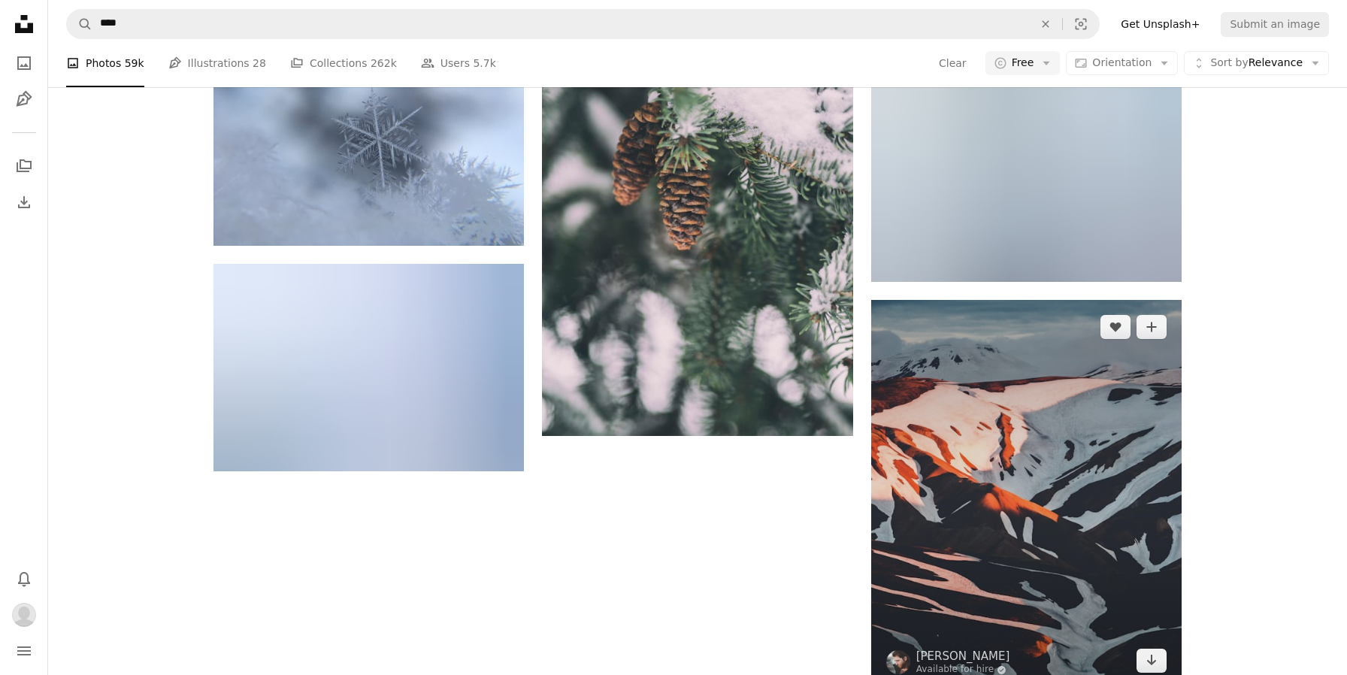
scroll to position [6020, 0]
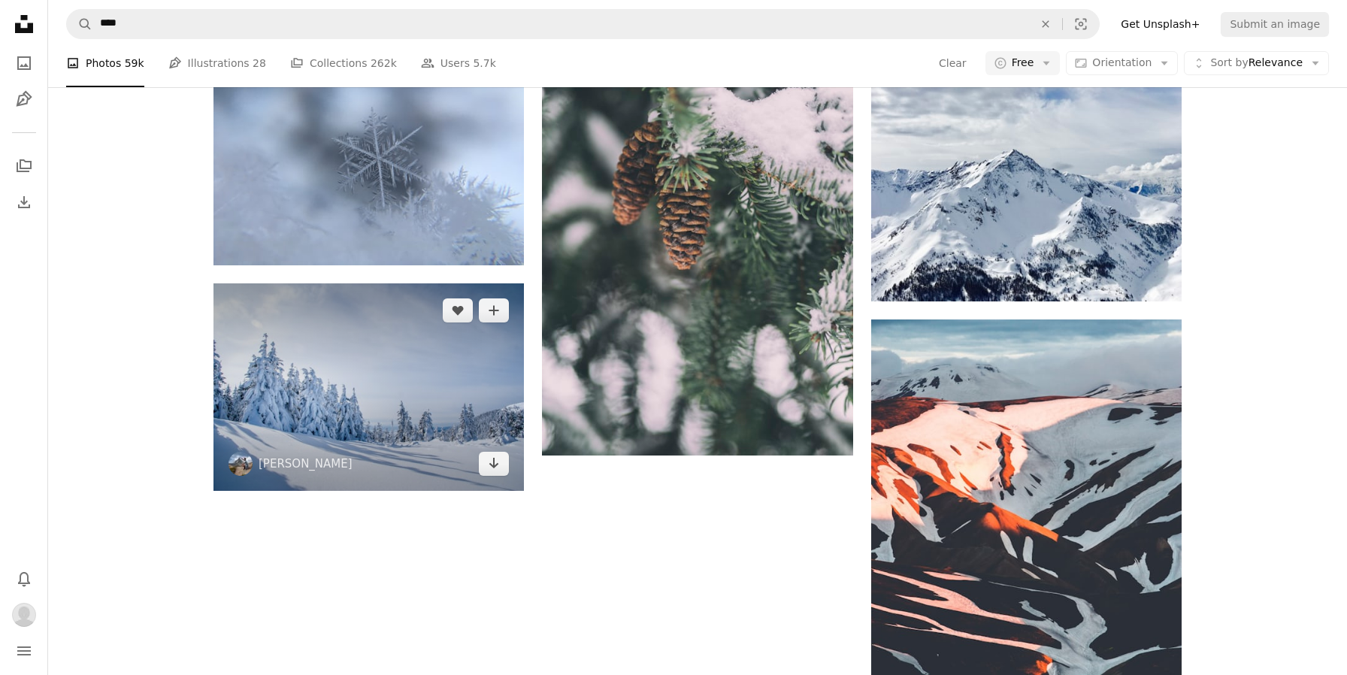
click at [329, 358] on img at bounding box center [369, 387] width 310 height 208
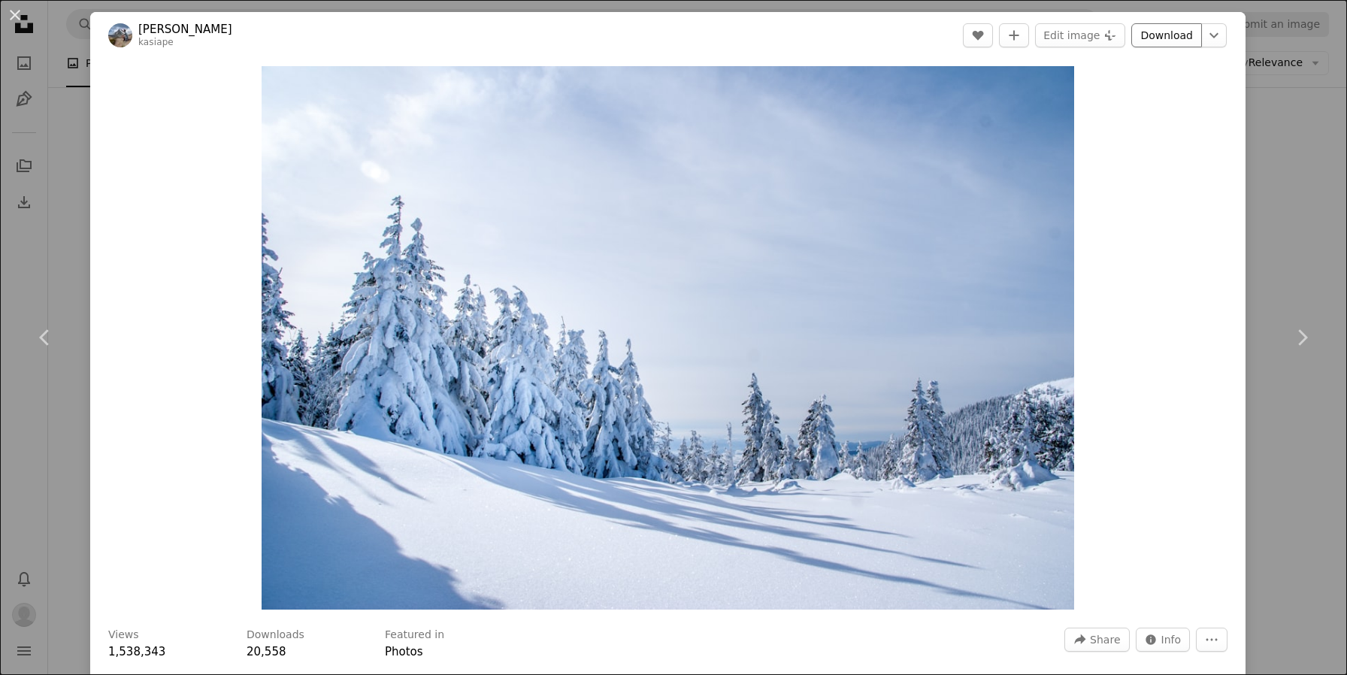
click at [1180, 35] on link "Download" at bounding box center [1166, 35] width 71 height 24
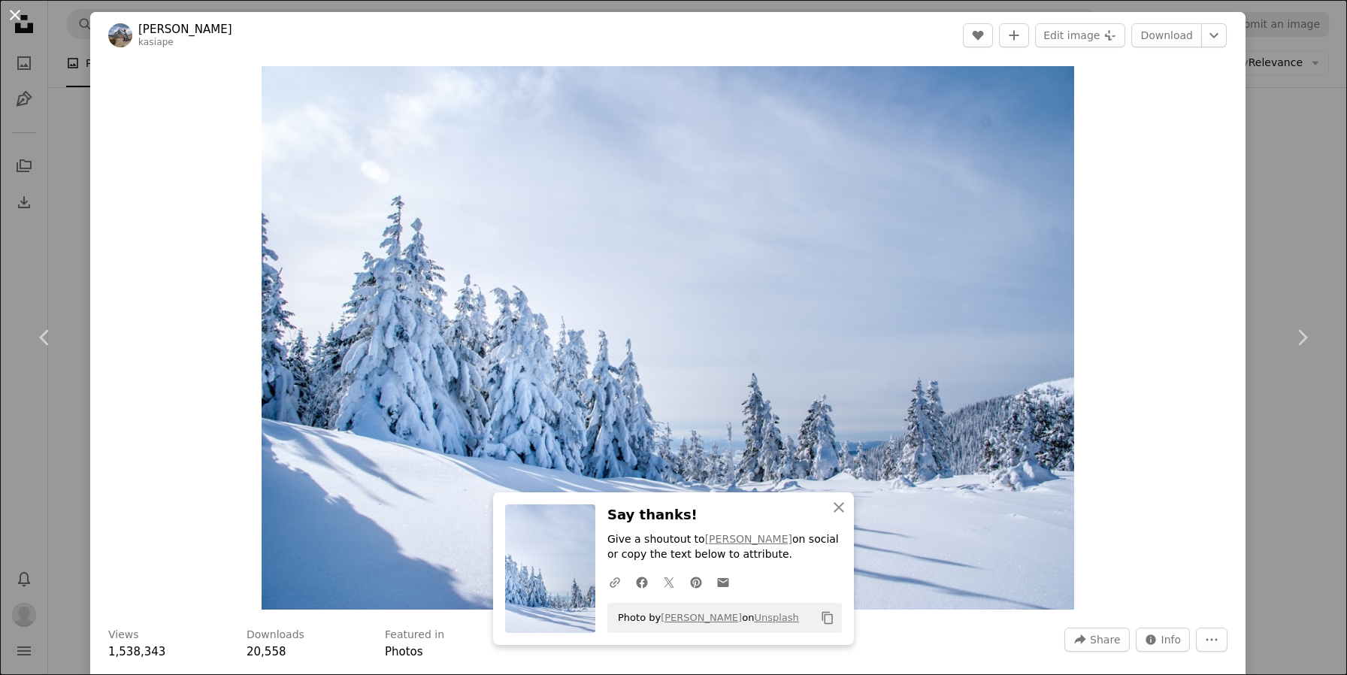
click at [16, 16] on button "An X shape" at bounding box center [15, 15] width 18 height 18
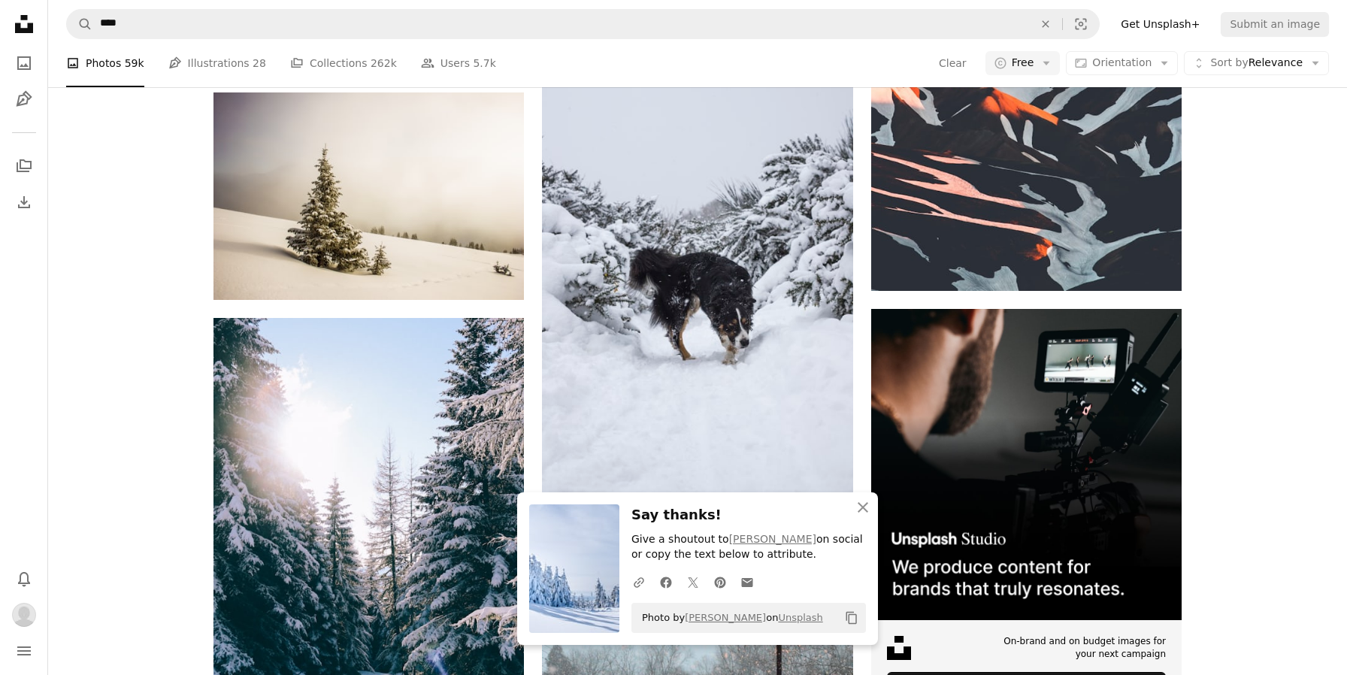
scroll to position [6451, 0]
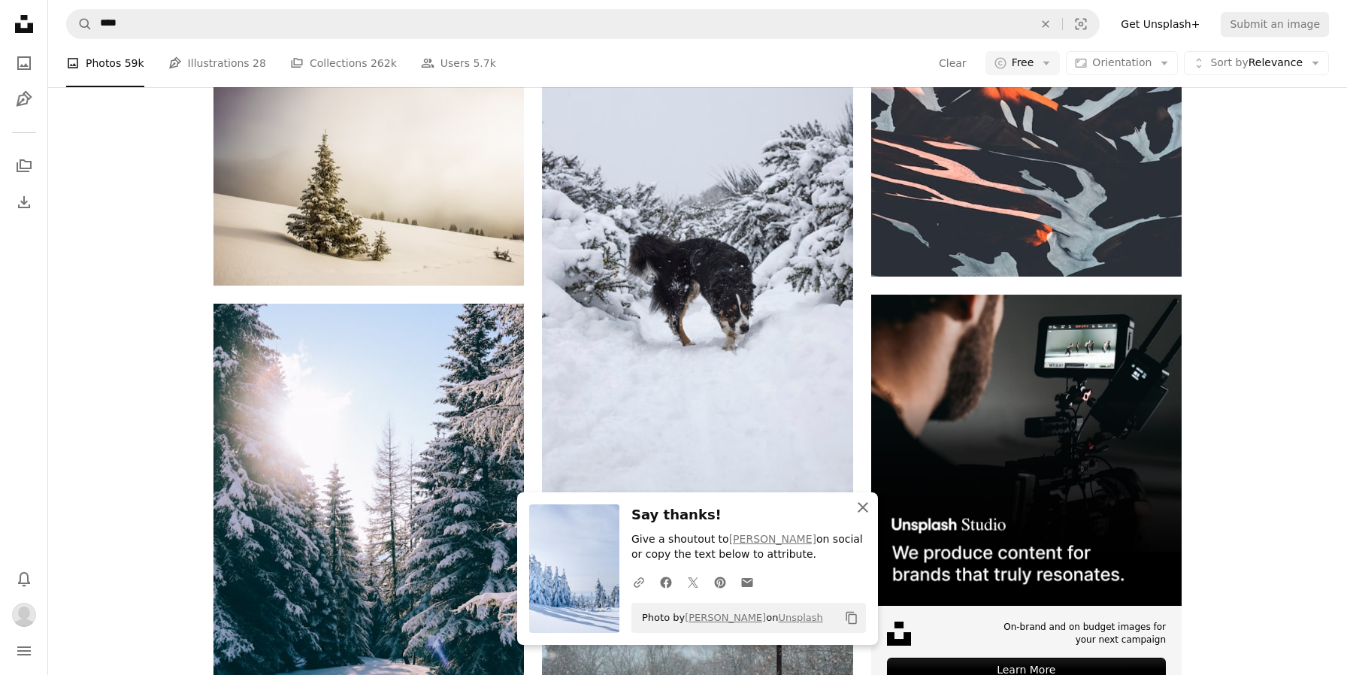
click at [868, 506] on icon "An X shape" at bounding box center [863, 507] width 18 height 18
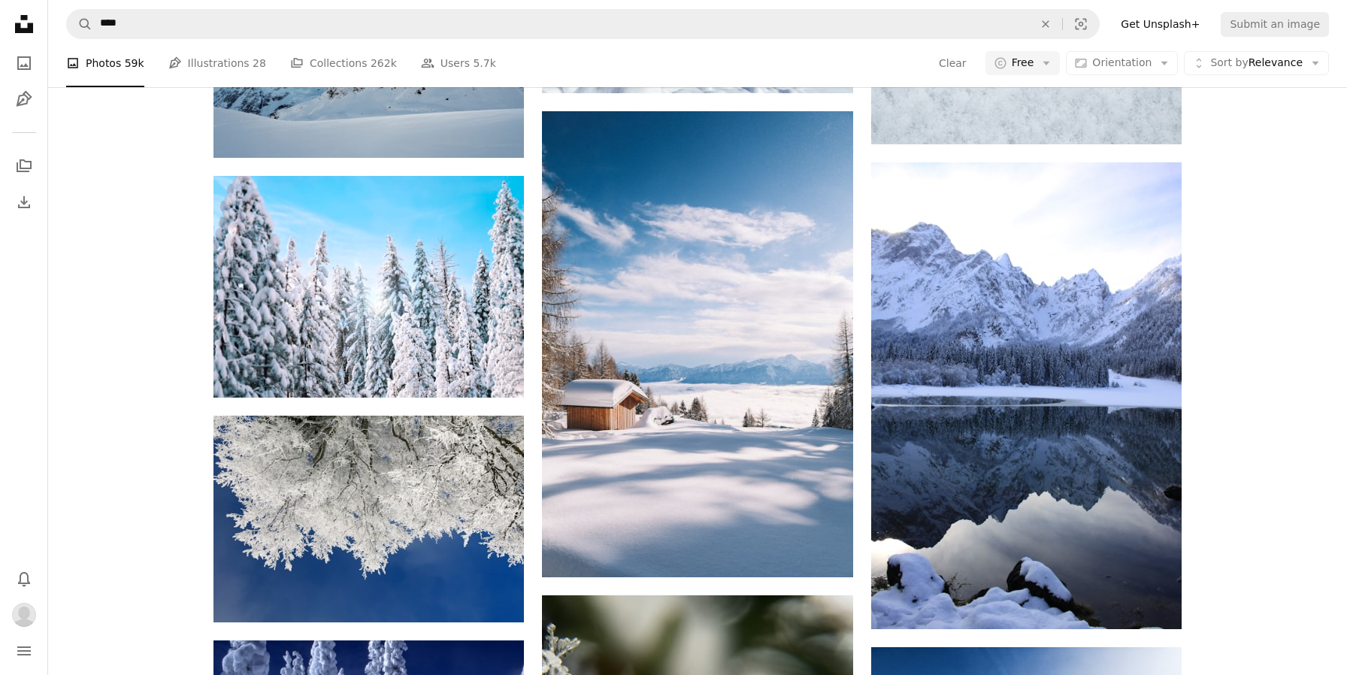
scroll to position [4516, 0]
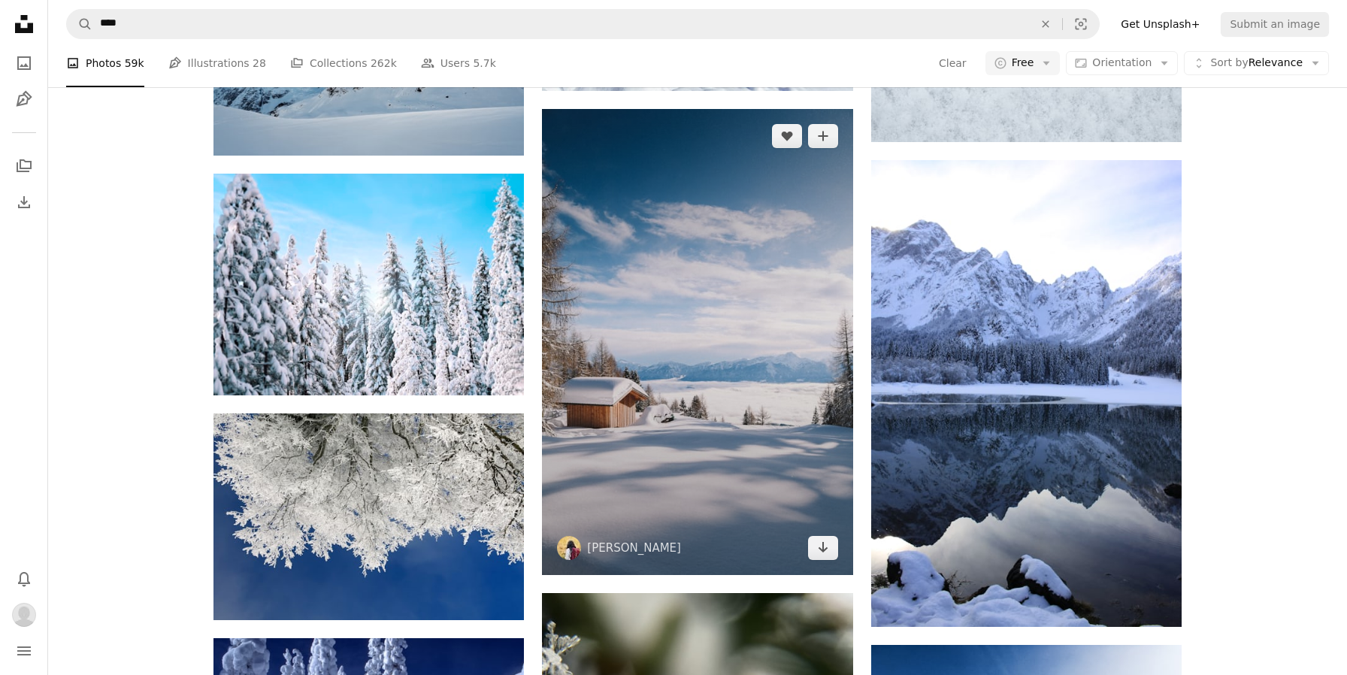
click at [743, 480] on img at bounding box center [697, 342] width 310 height 466
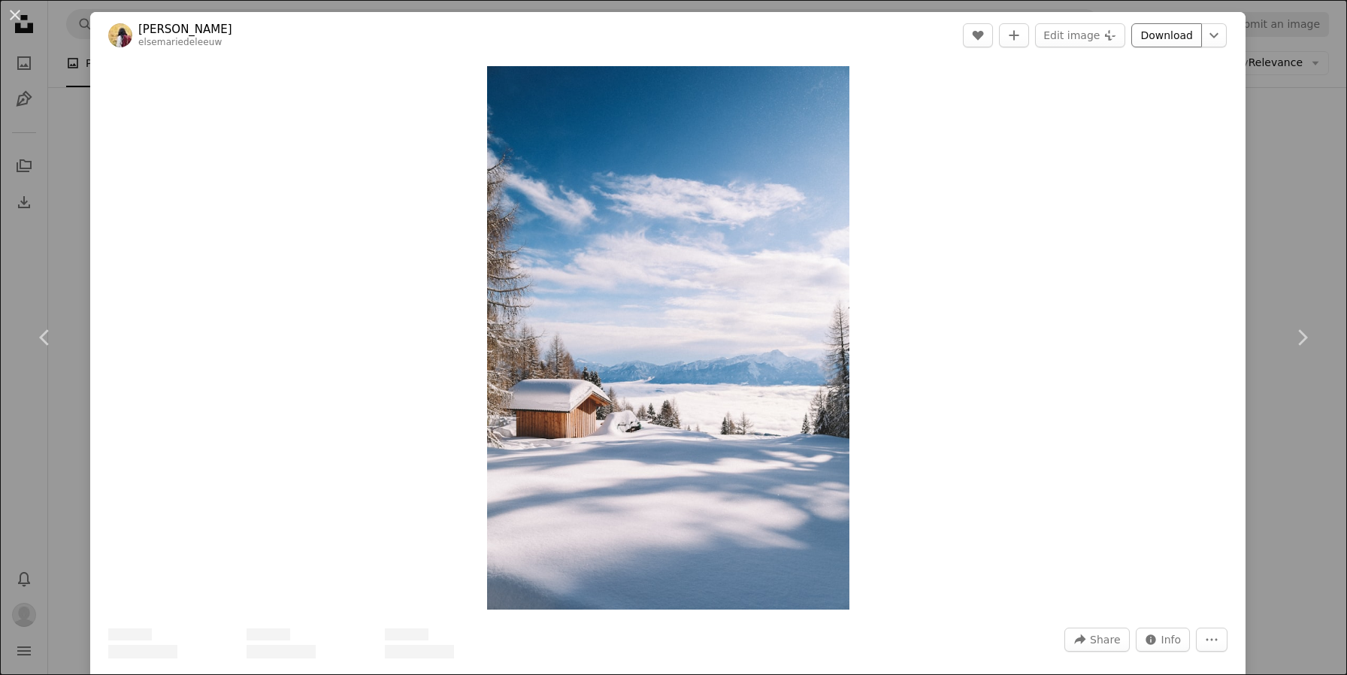
click at [1174, 45] on link "Download" at bounding box center [1166, 35] width 71 height 24
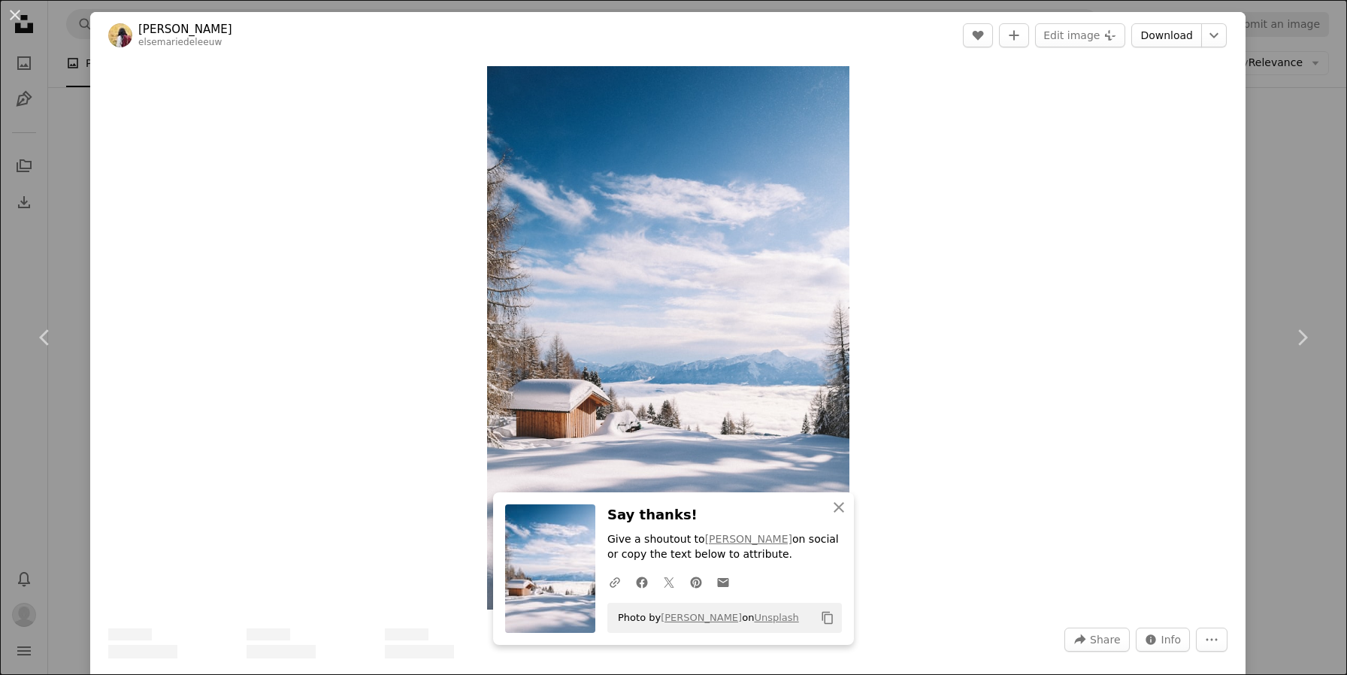
scroll to position [1, 0]
click at [837, 507] on icon "An X shape" at bounding box center [839, 507] width 18 height 18
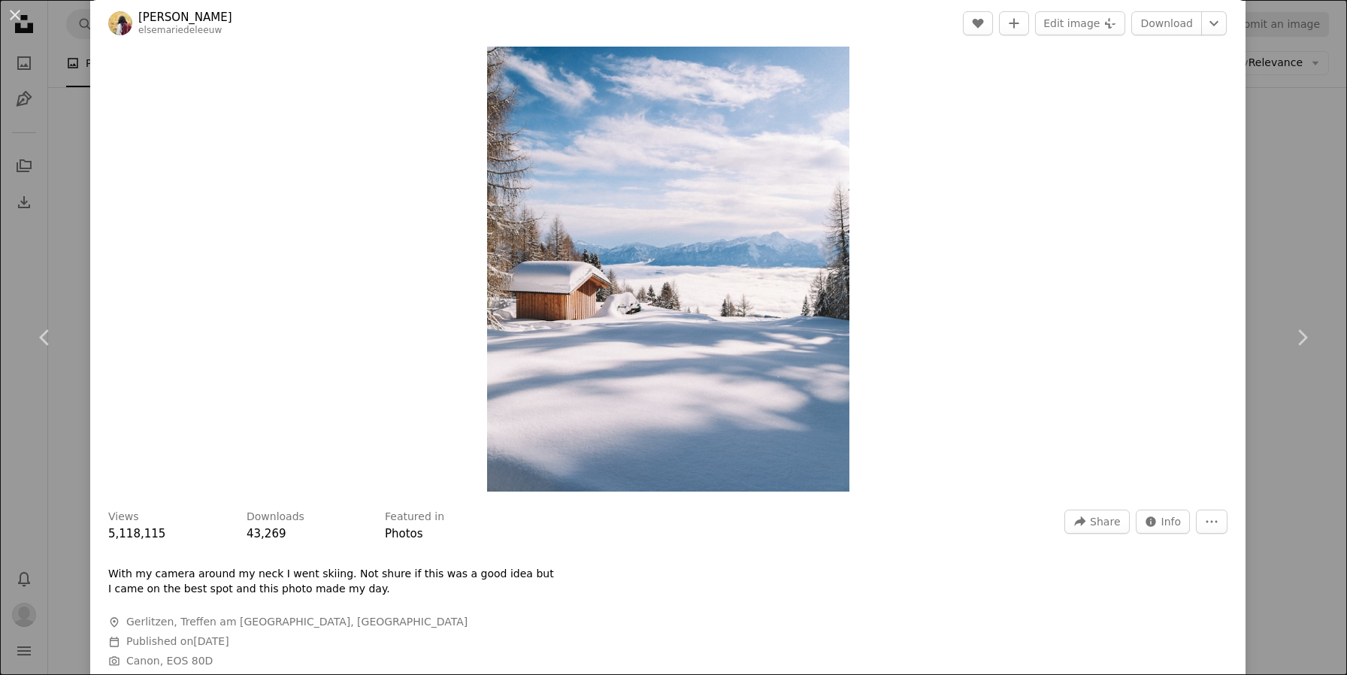
scroll to position [145, 0]
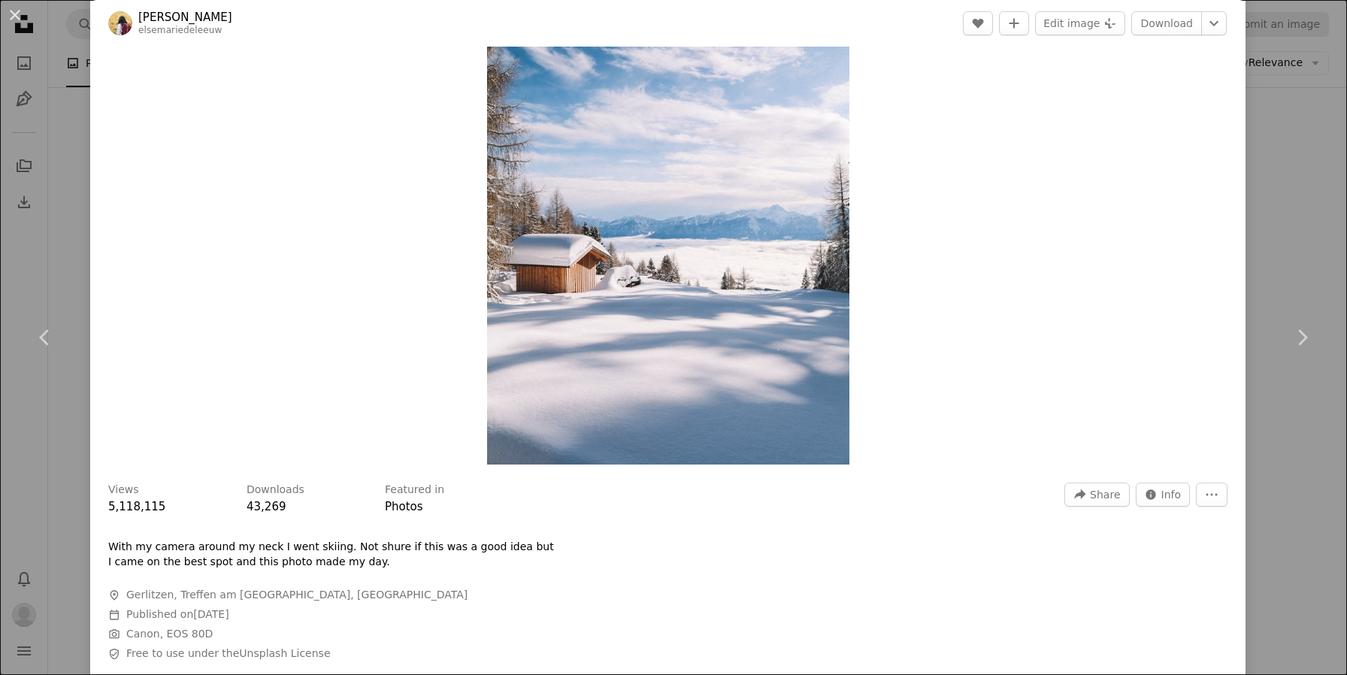
click at [1313, 178] on div "An X shape Chevron left Chevron right Else-[PERSON_NAME] elsemariedeleeuw A hea…" at bounding box center [673, 337] width 1347 height 675
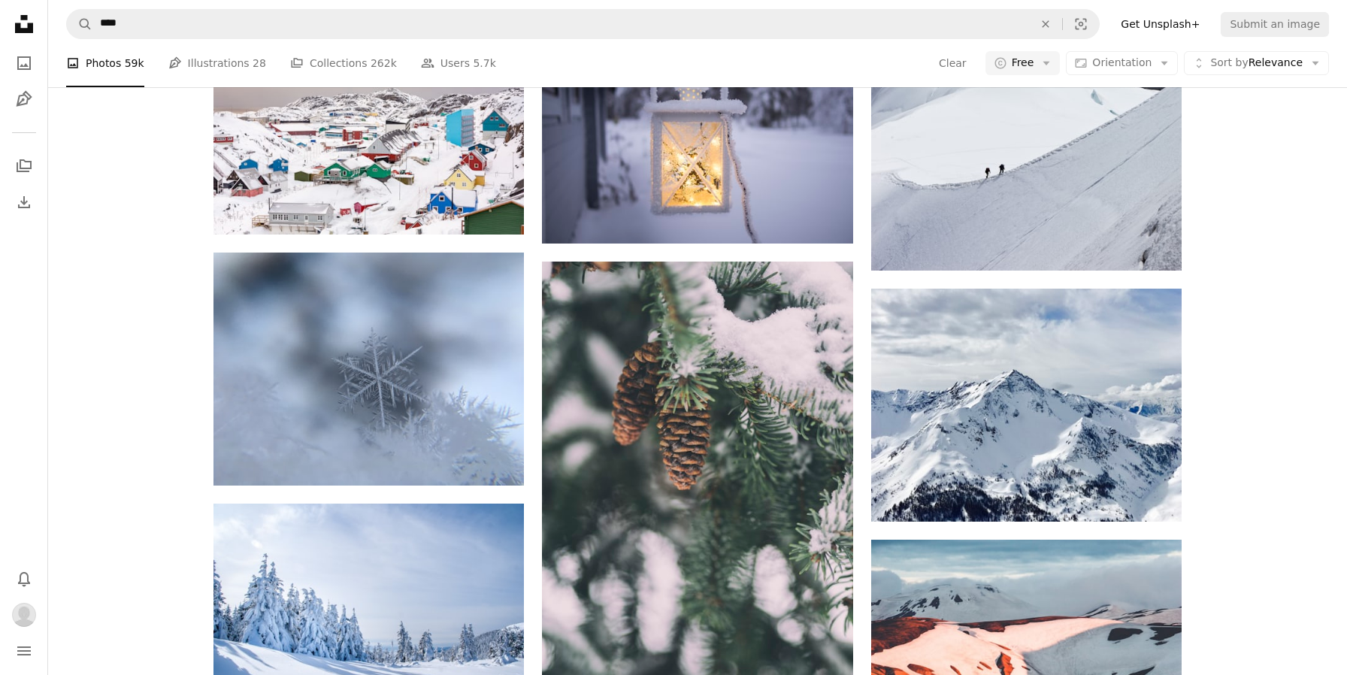
scroll to position [5801, 0]
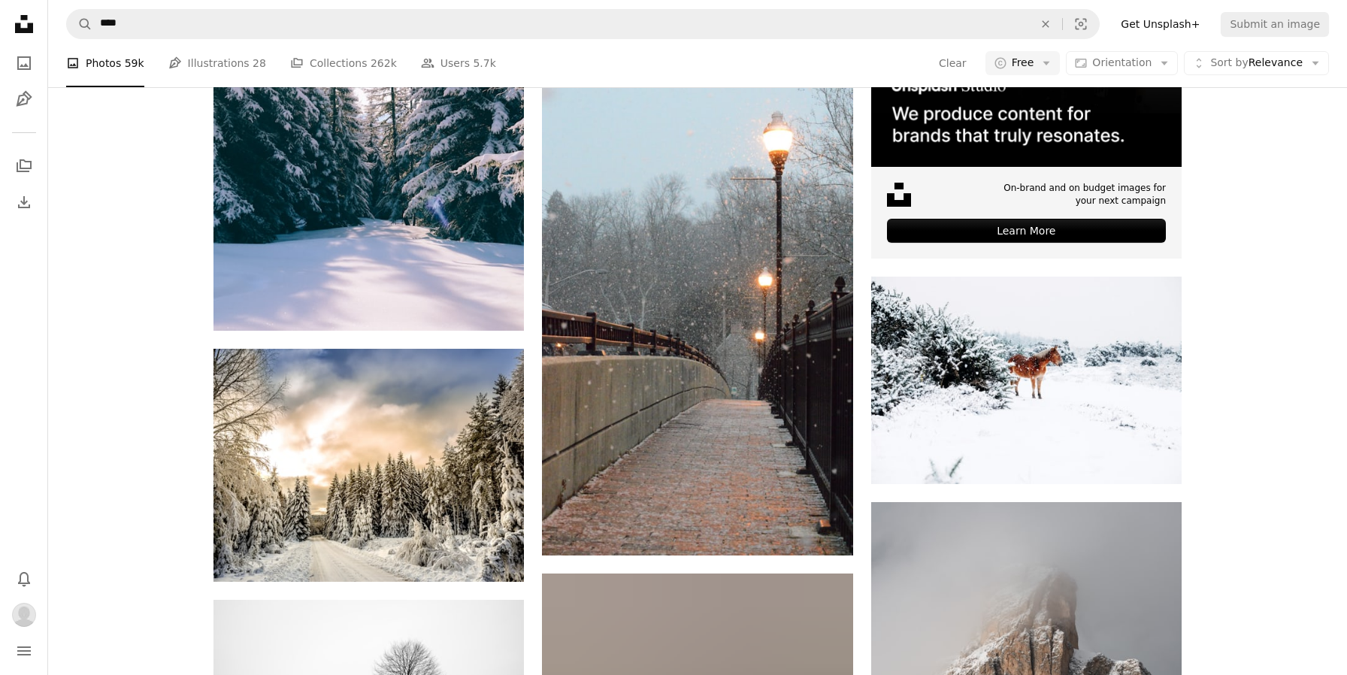
scroll to position [6891, 0]
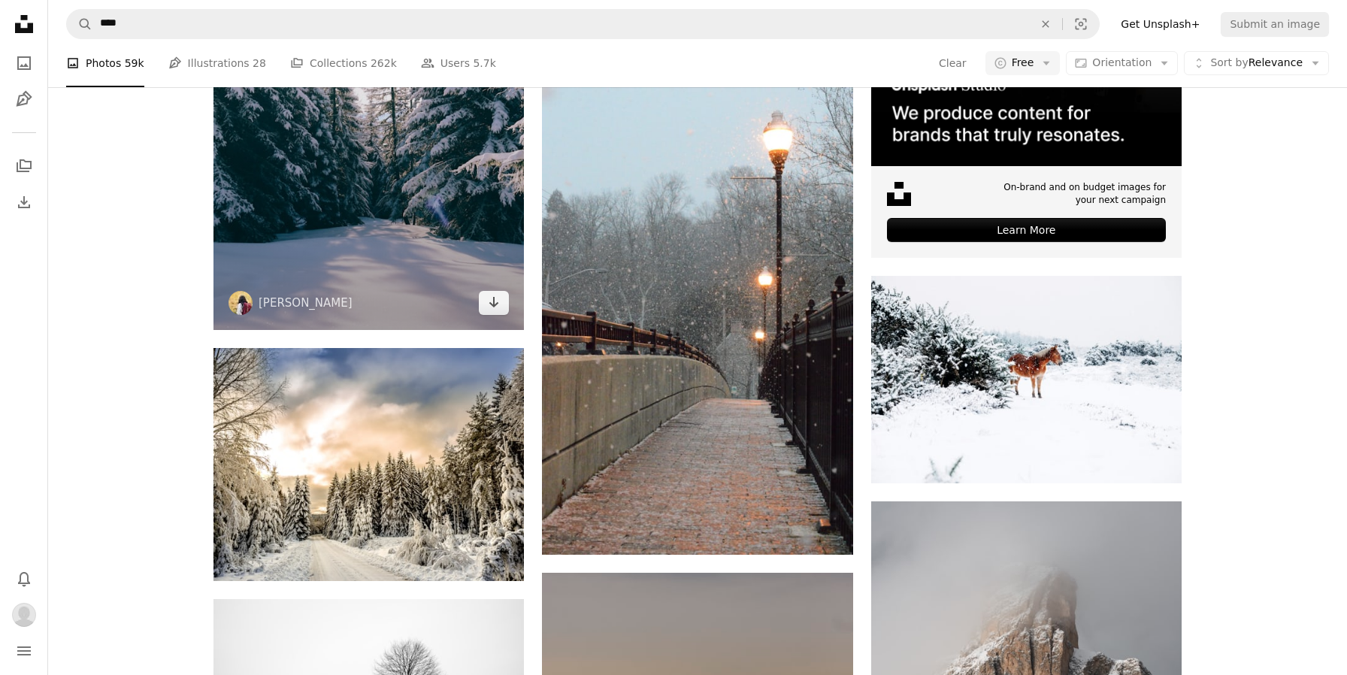
click at [386, 227] on img at bounding box center [369, 97] width 310 height 466
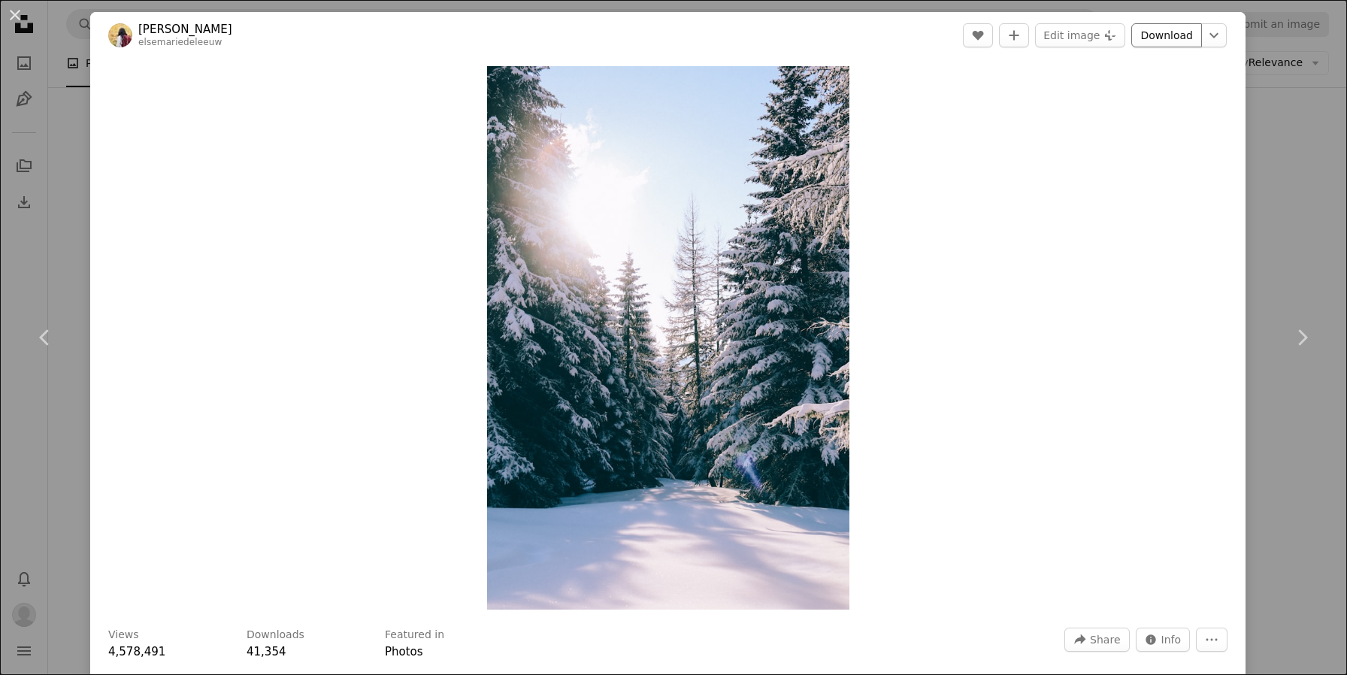
click at [1178, 41] on link "Download" at bounding box center [1166, 35] width 71 height 24
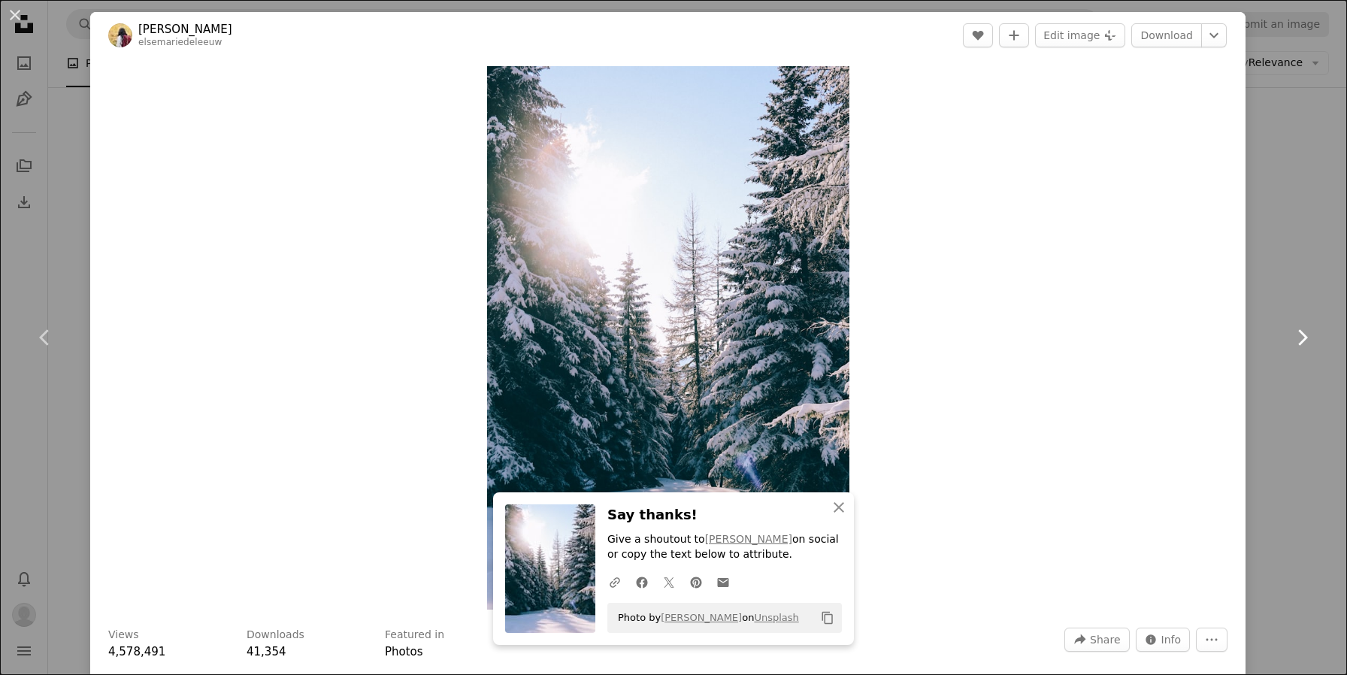
click at [1276, 335] on link "Chevron right" at bounding box center [1302, 337] width 90 height 144
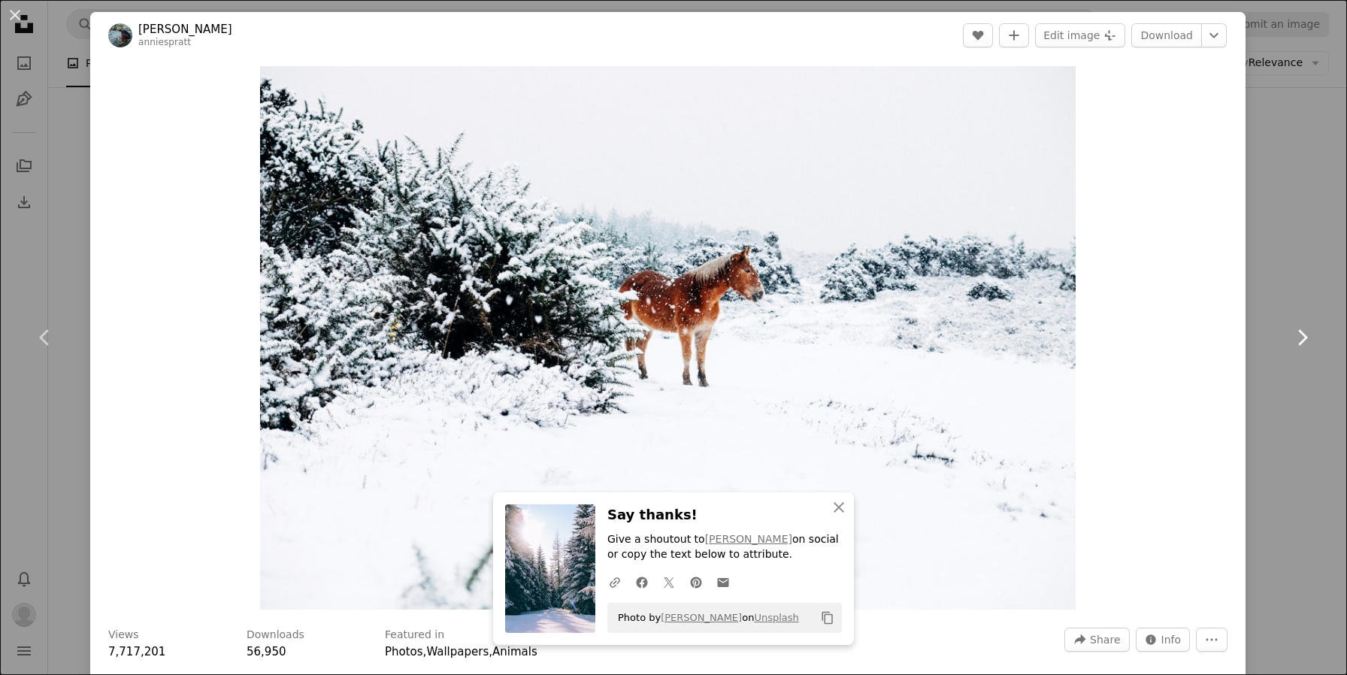
click at [1309, 398] on link "Chevron right" at bounding box center [1302, 337] width 90 height 144
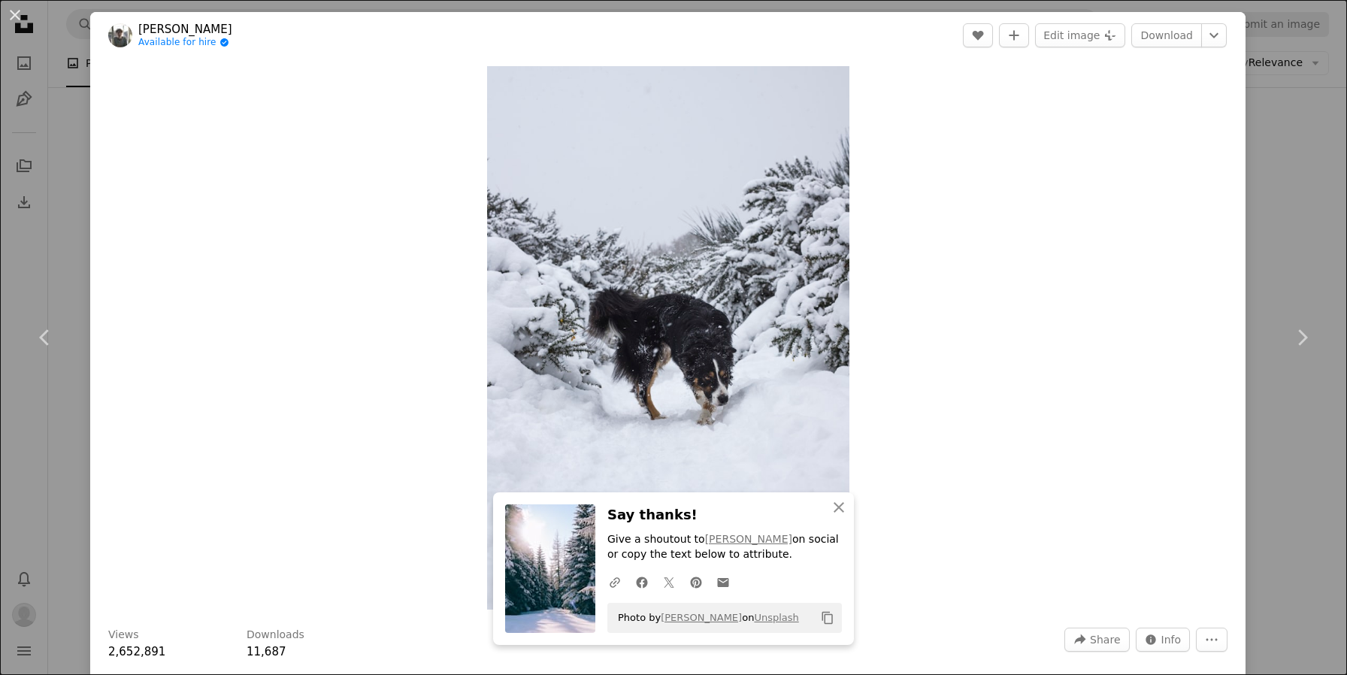
click at [1325, 161] on div "An X shape Chevron left Chevron right An X shape Close Say thanks! Give a shout…" at bounding box center [673, 337] width 1347 height 675
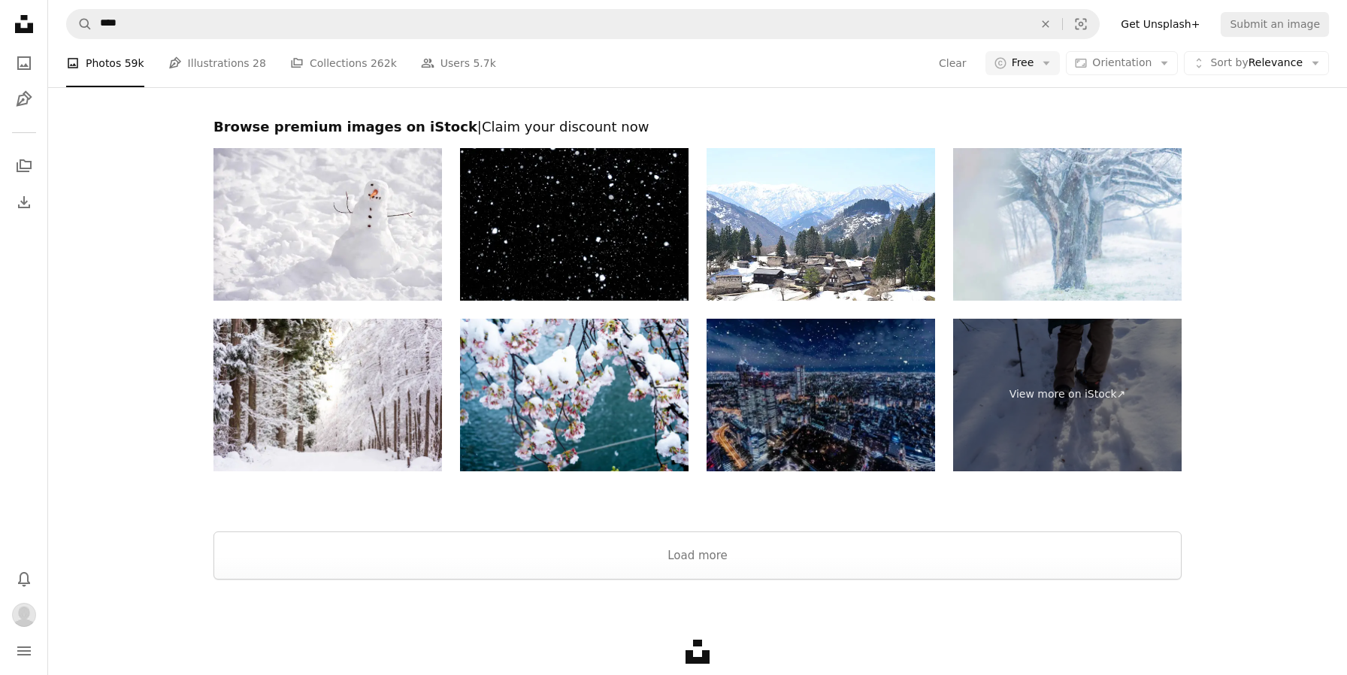
scroll to position [9295, 0]
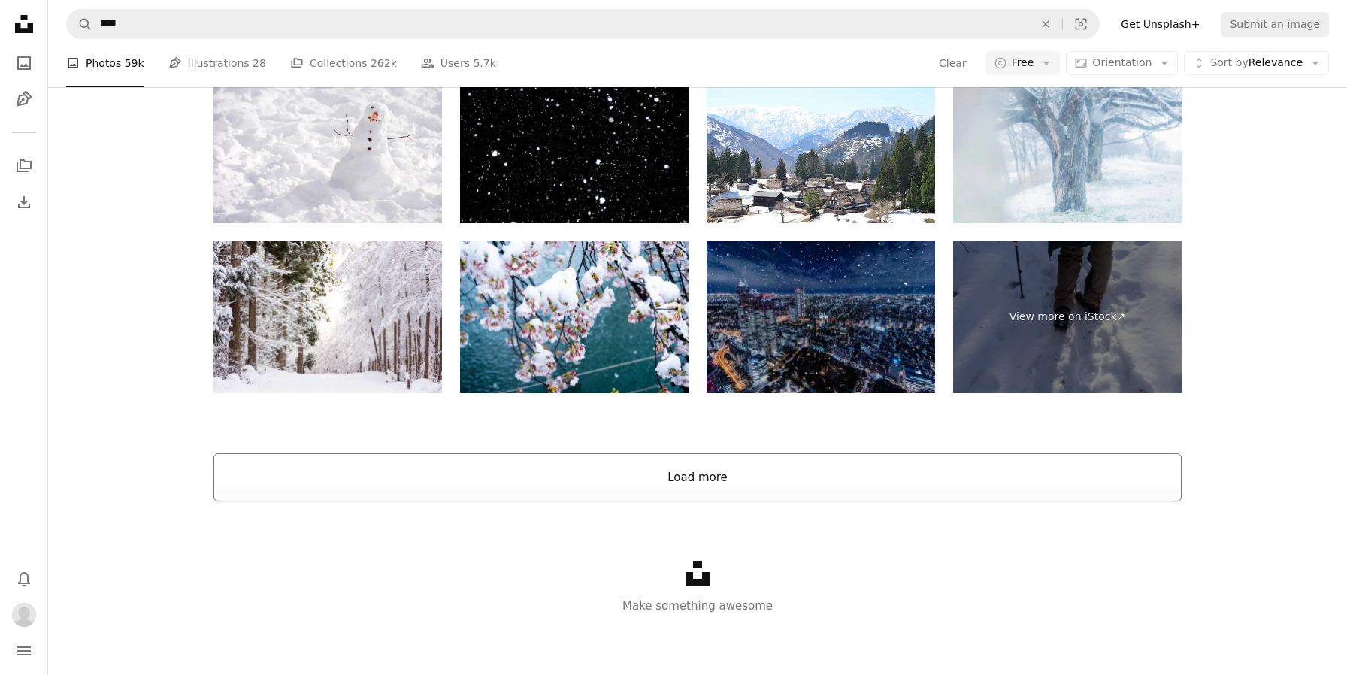
click at [974, 470] on button "Load more" at bounding box center [698, 477] width 968 height 48
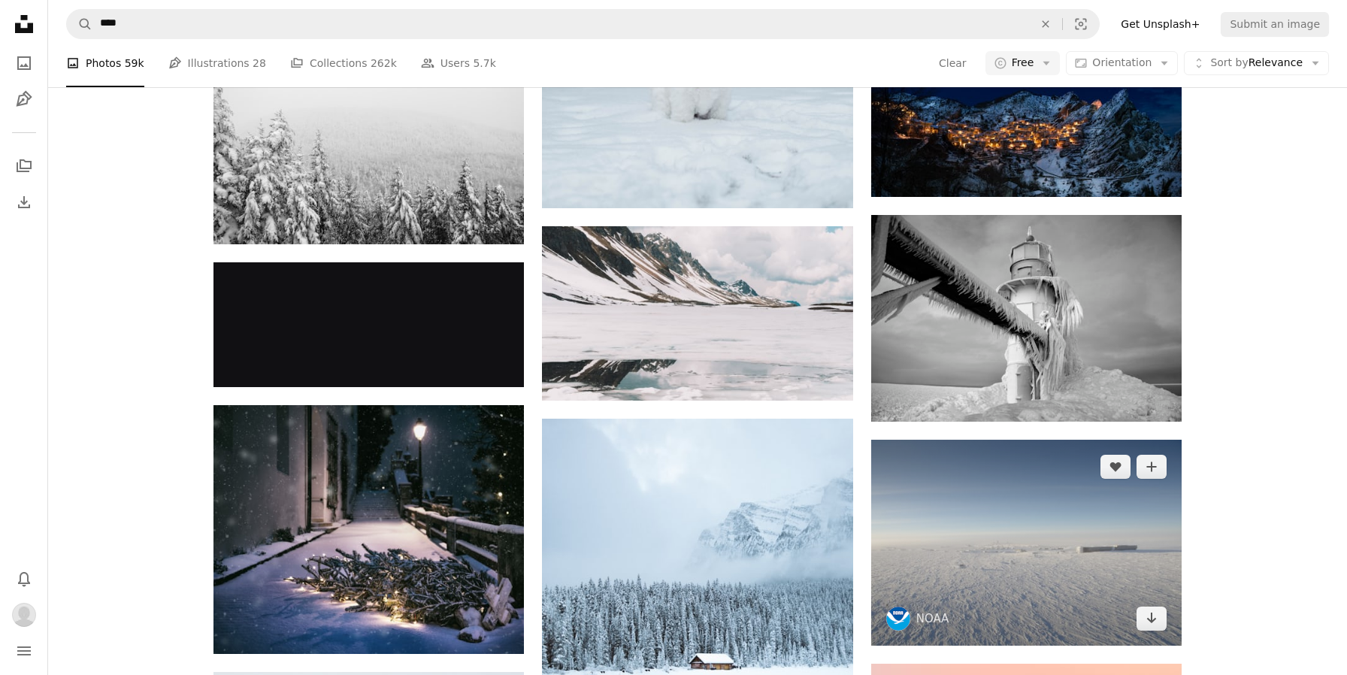
scroll to position [16532, 0]
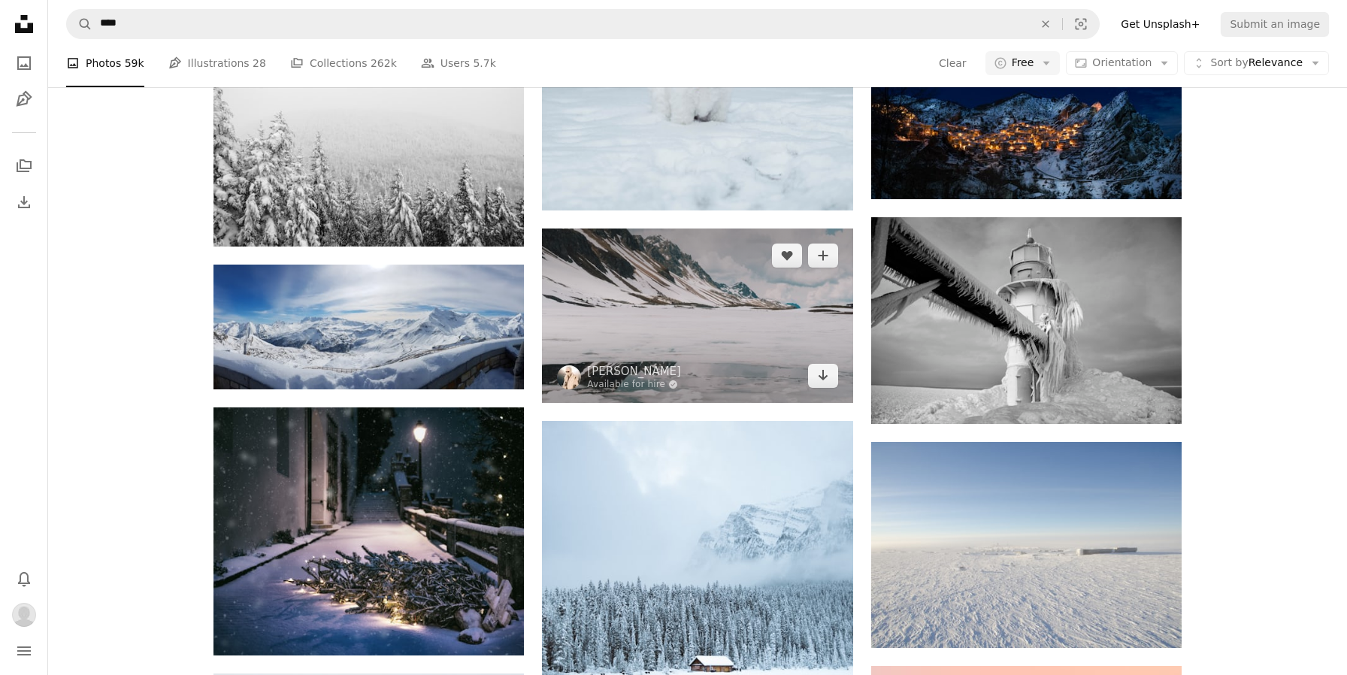
click at [768, 322] on img at bounding box center [697, 316] width 310 height 174
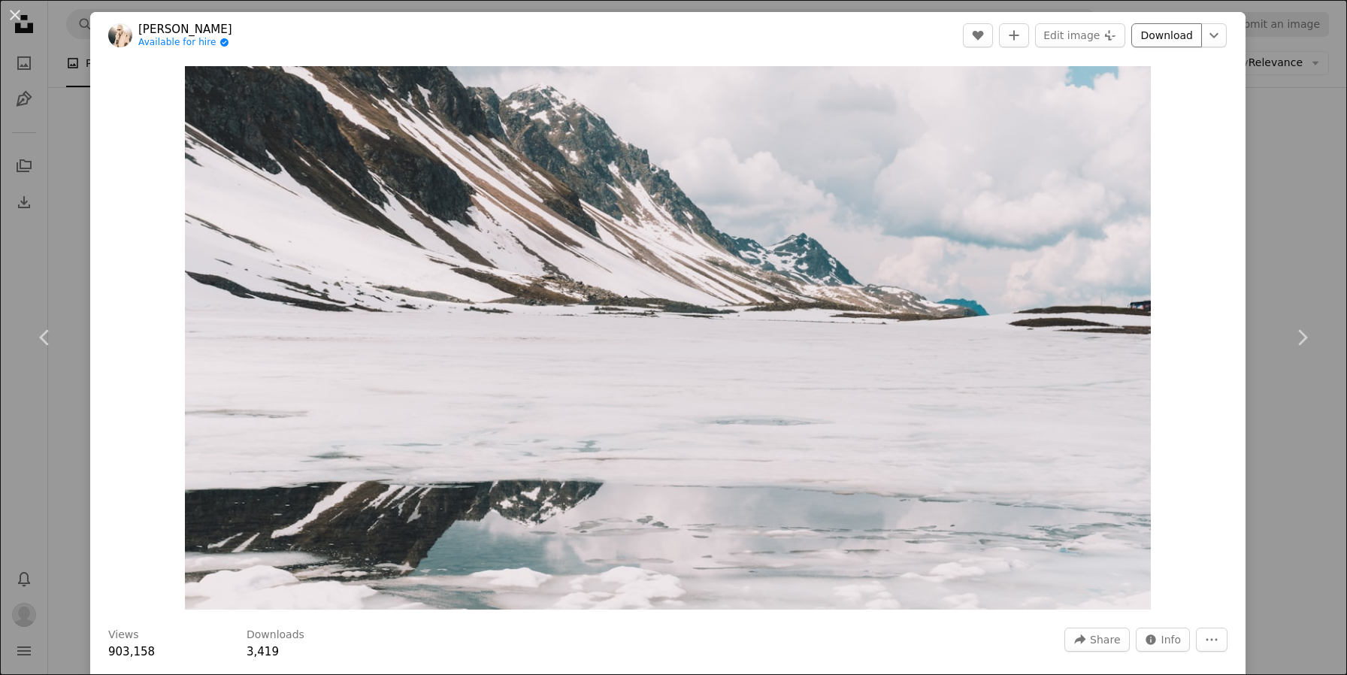
click at [1180, 35] on link "Download" at bounding box center [1166, 35] width 71 height 24
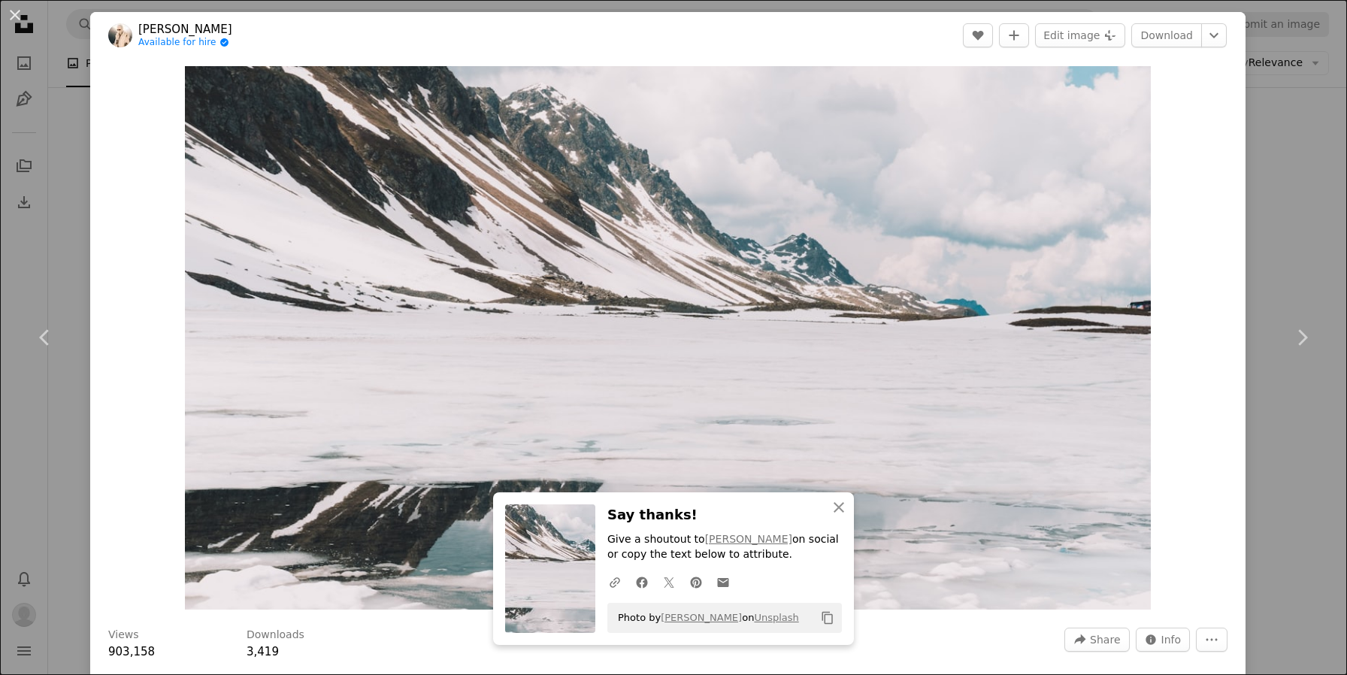
click at [1285, 170] on div "An X shape Chevron left Chevron right An X shape Close Say thanks! Give a shout…" at bounding box center [673, 337] width 1347 height 675
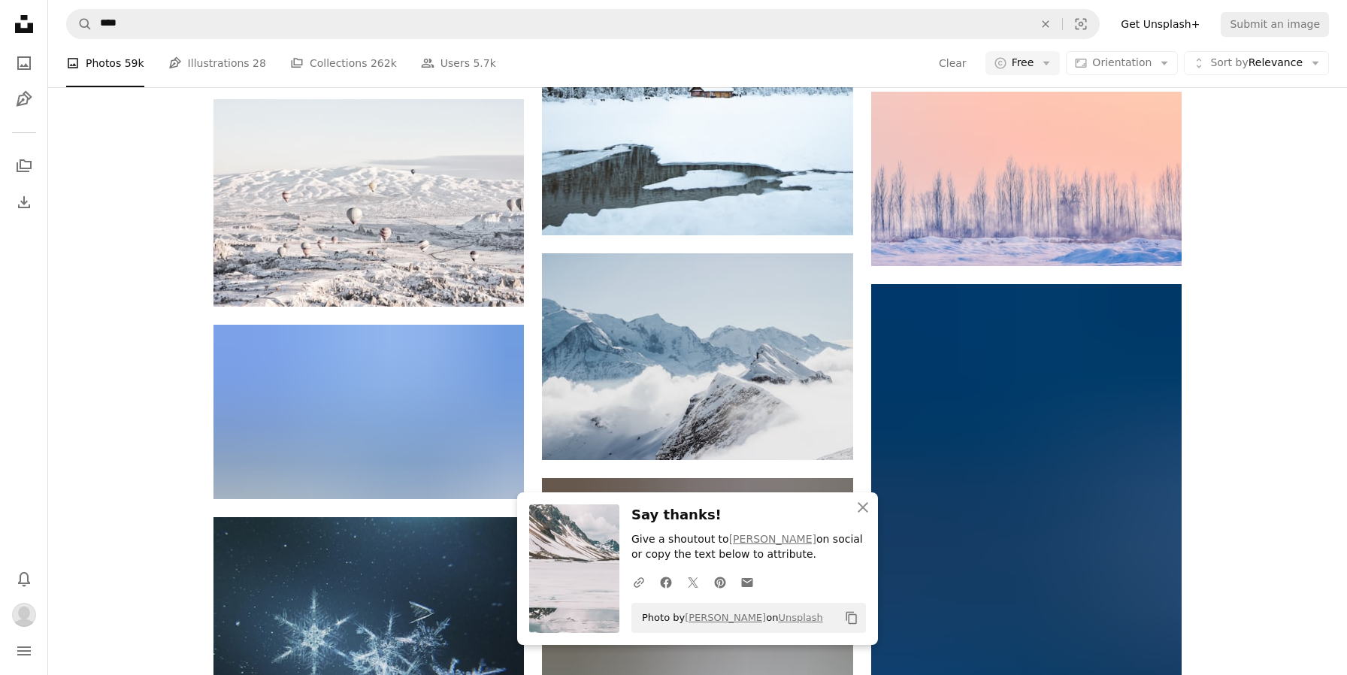
scroll to position [17108, 0]
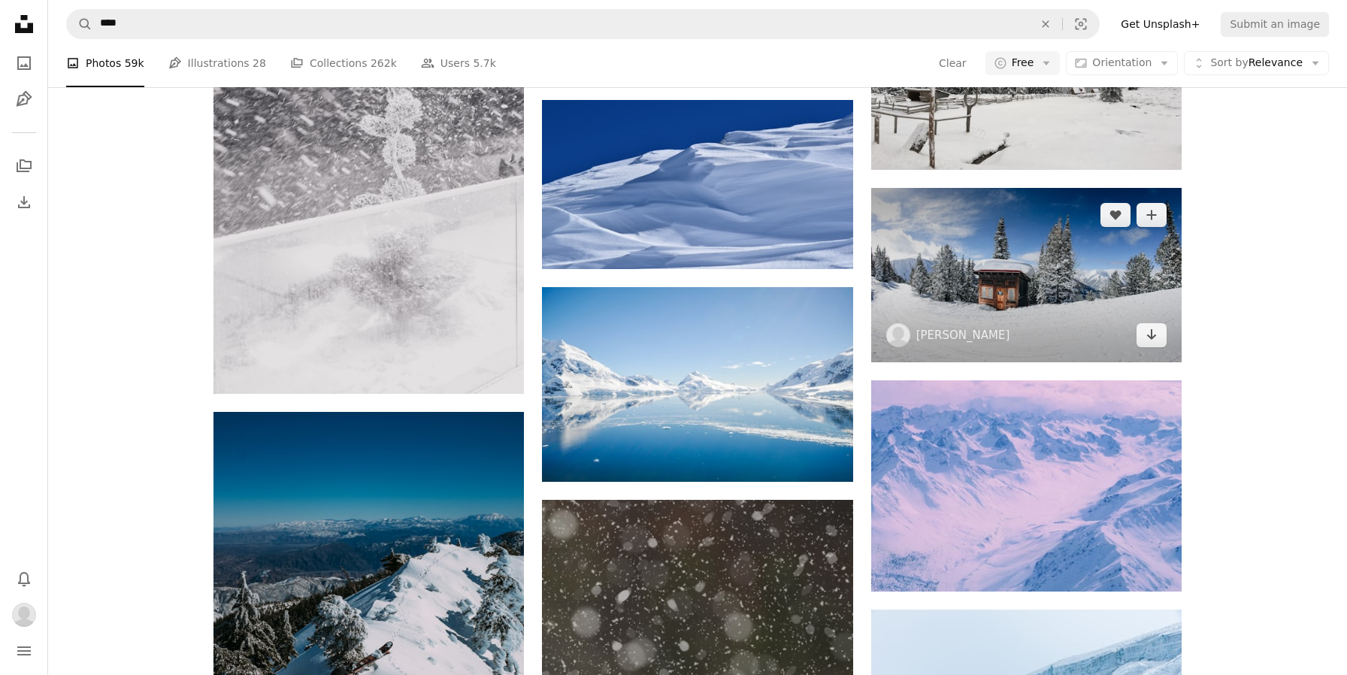
scroll to position [26291, 0]
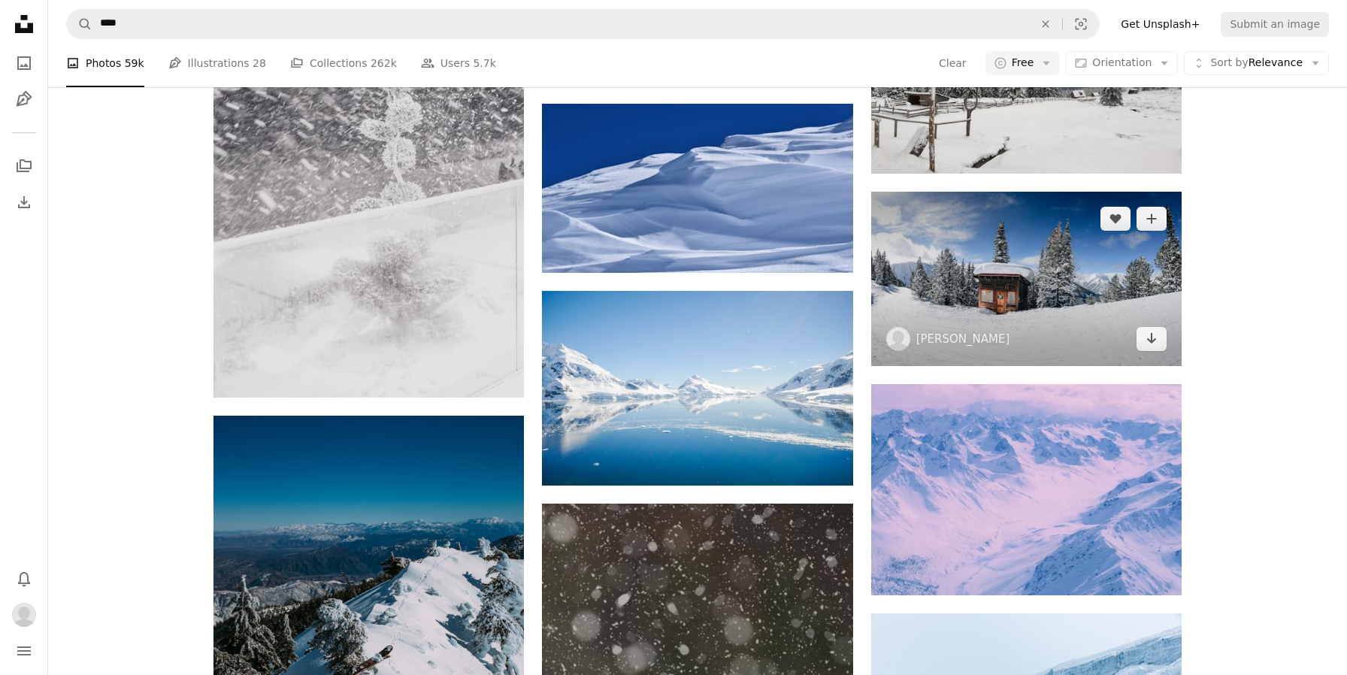
click at [1119, 310] on img at bounding box center [1026, 279] width 310 height 174
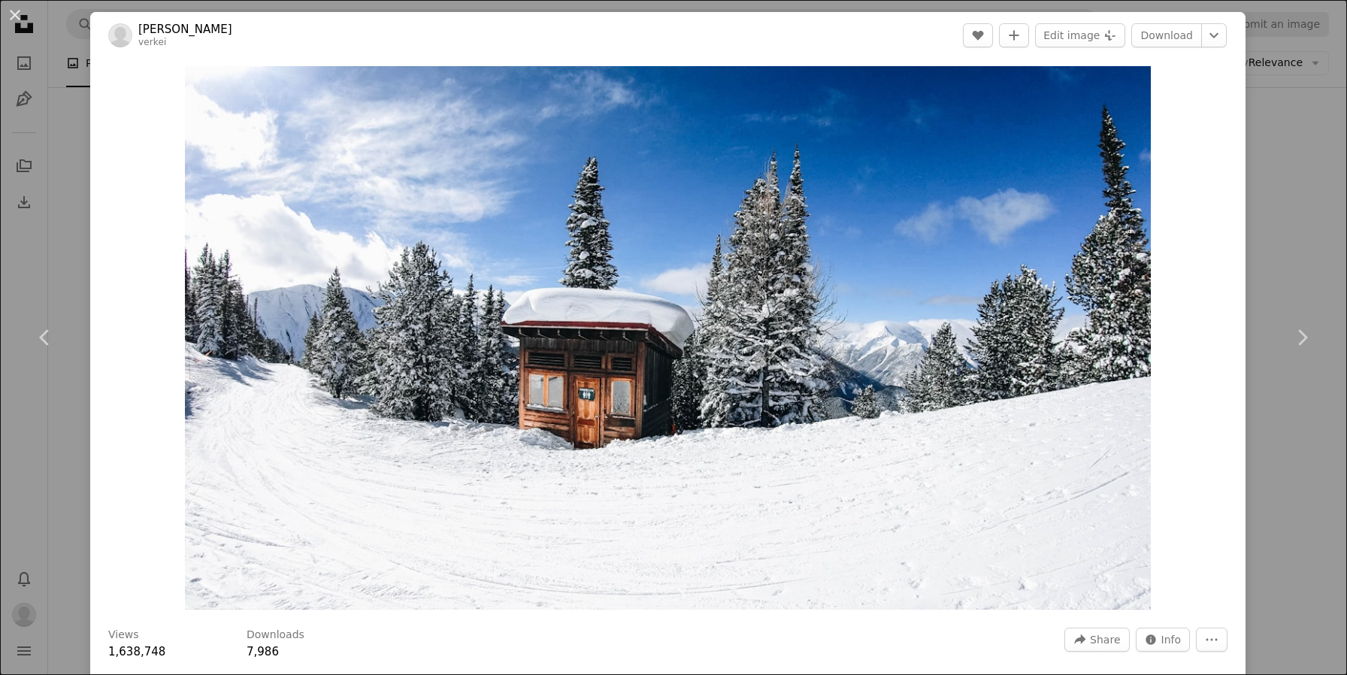
click at [1292, 194] on div "An X shape Chevron left Chevron right Kei verkei A heart A plus sign Edit image…" at bounding box center [673, 337] width 1347 height 675
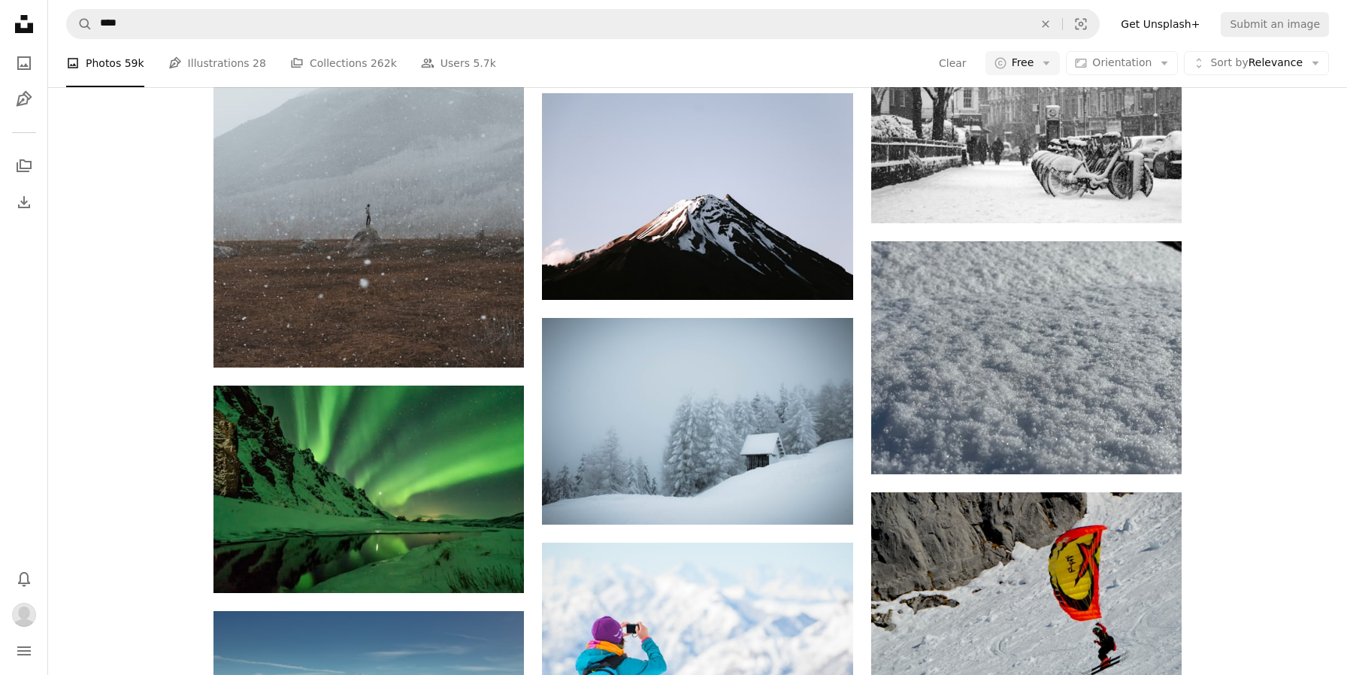
scroll to position [43666, 0]
